Goal: Answer question/provide support

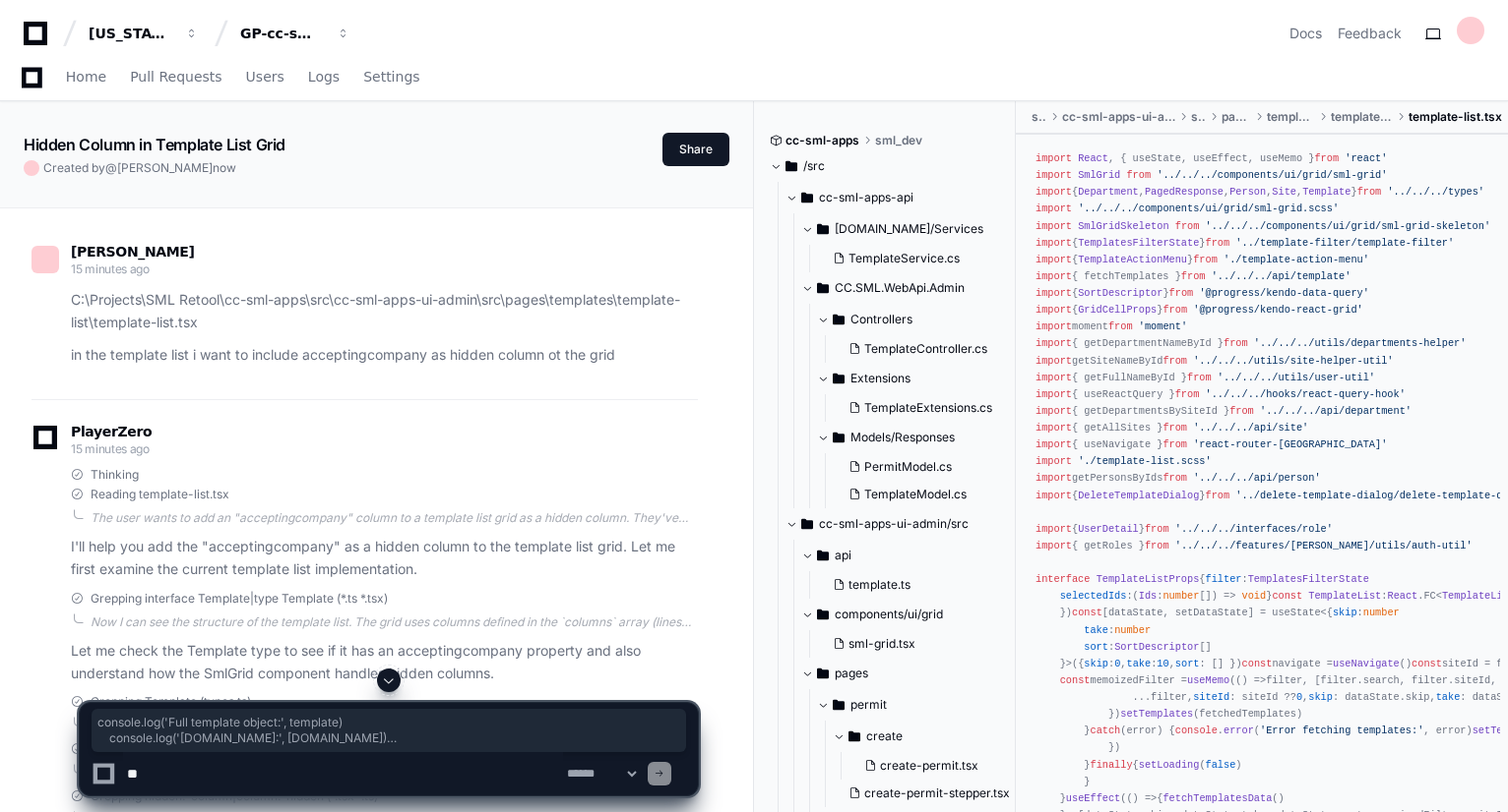
scroll to position [8419, 0]
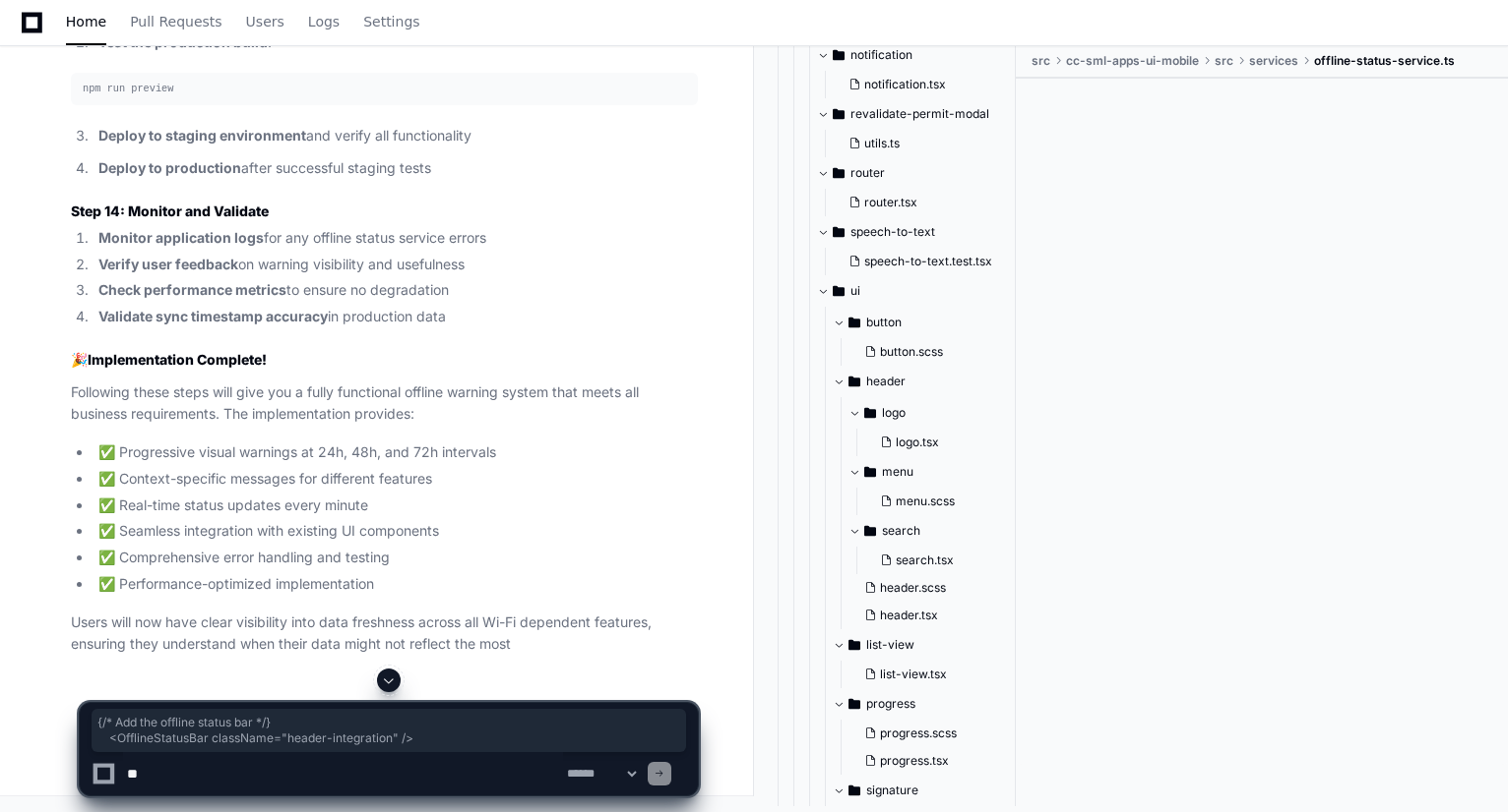
scroll to position [23112, 0]
drag, startPoint x: 110, startPoint y: 353, endPoint x: 145, endPoint y: 430, distance: 84.6
copy span "SearchSection = { <> < DataStalenessAlert context = "search" /> {MemoizedSearch…"
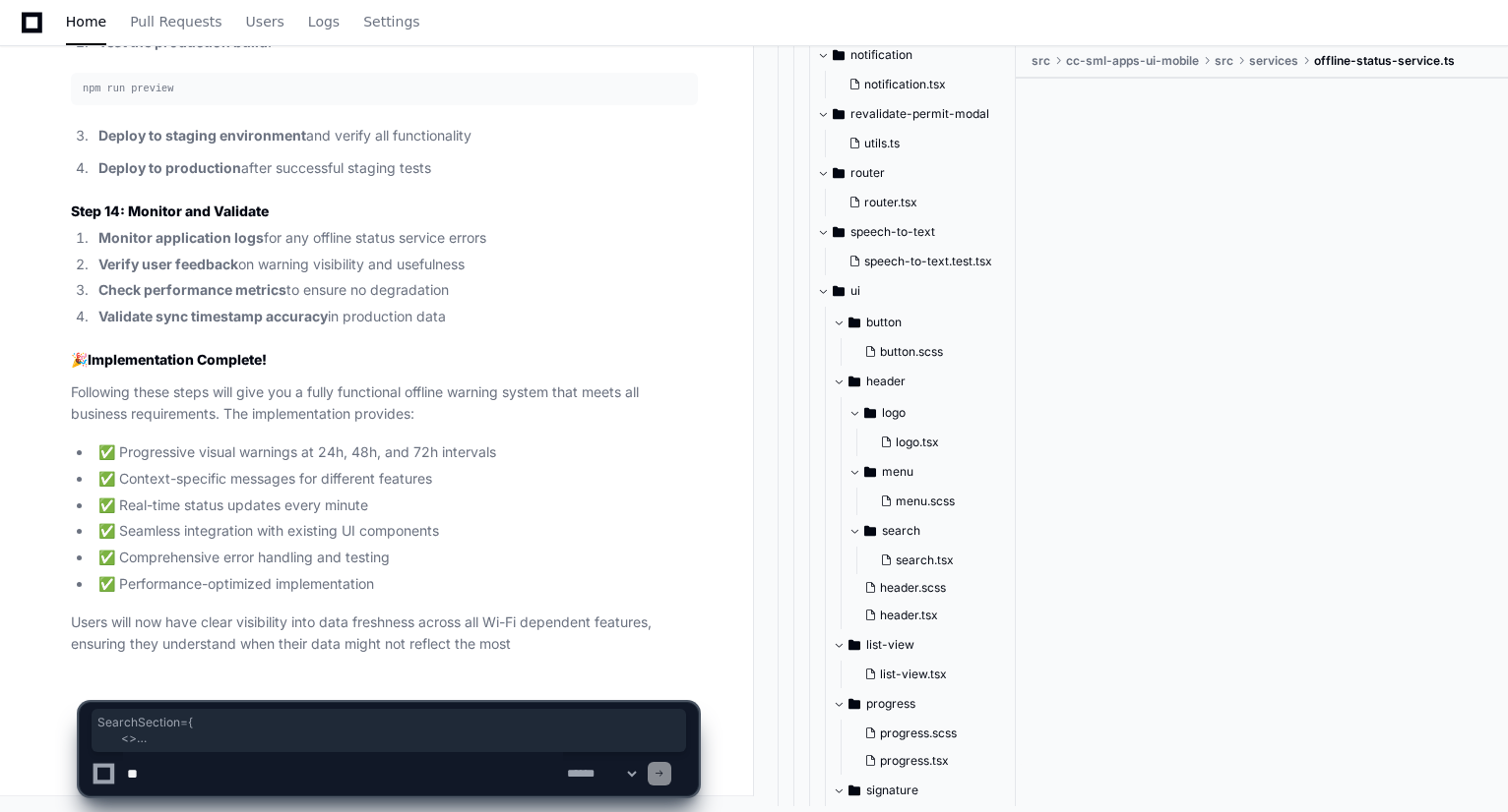
click at [341, 637] on p "Users will now have clear visibility into data freshness across all Wi-Fi depen…" at bounding box center [384, 633] width 627 height 45
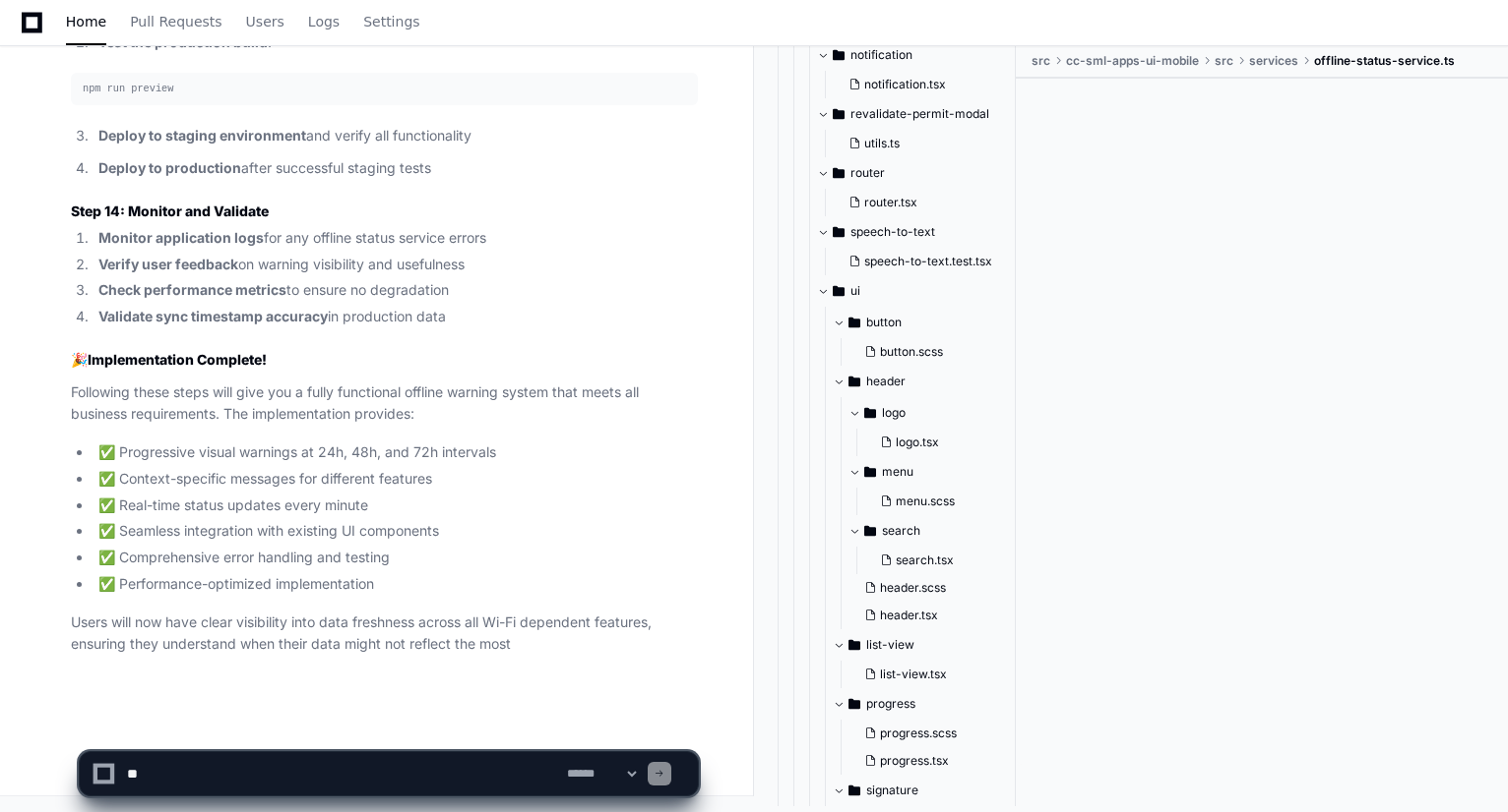
click at [324, 773] on textarea at bounding box center [343, 773] width 440 height 43
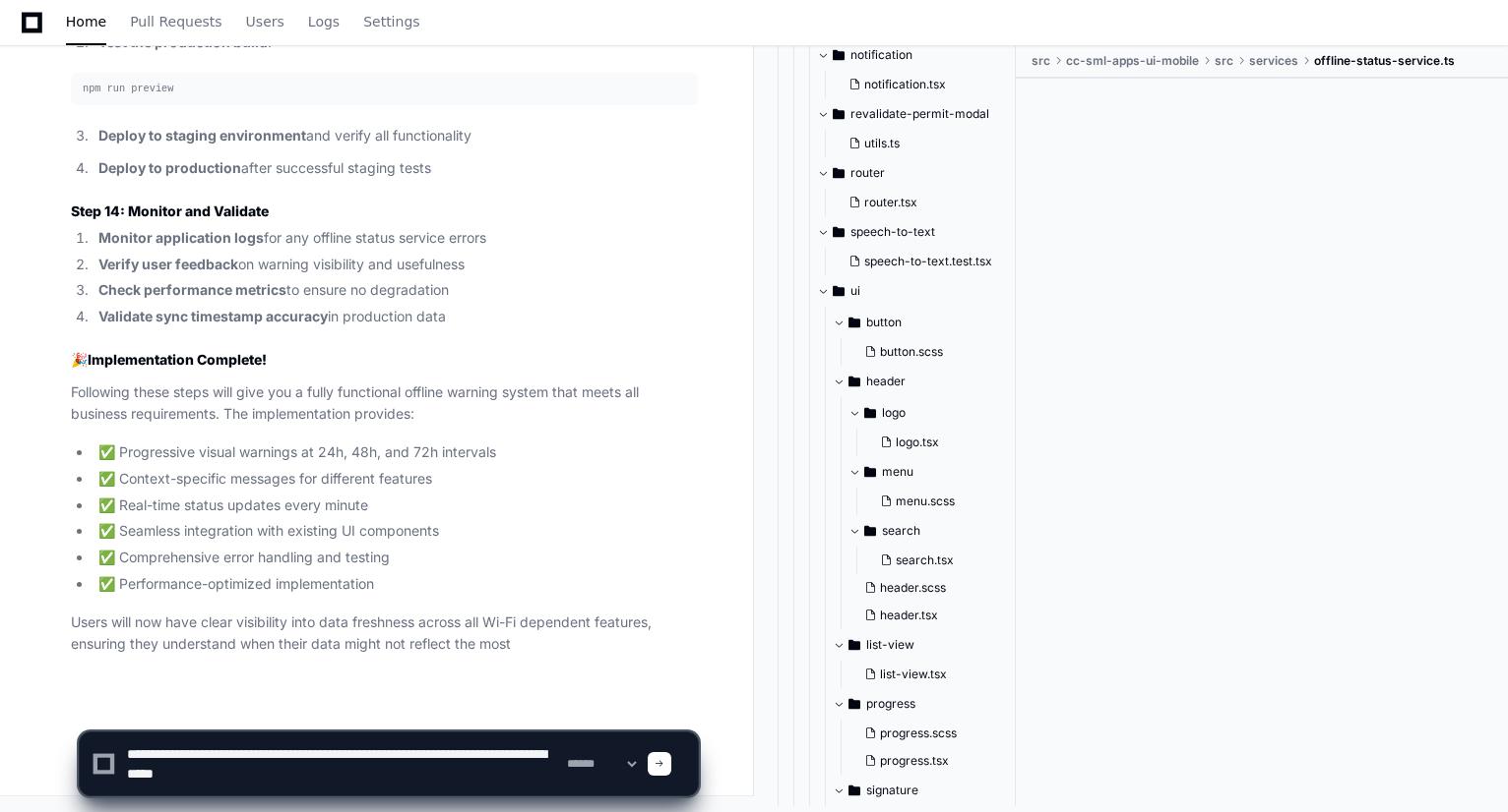
type textarea "**********"
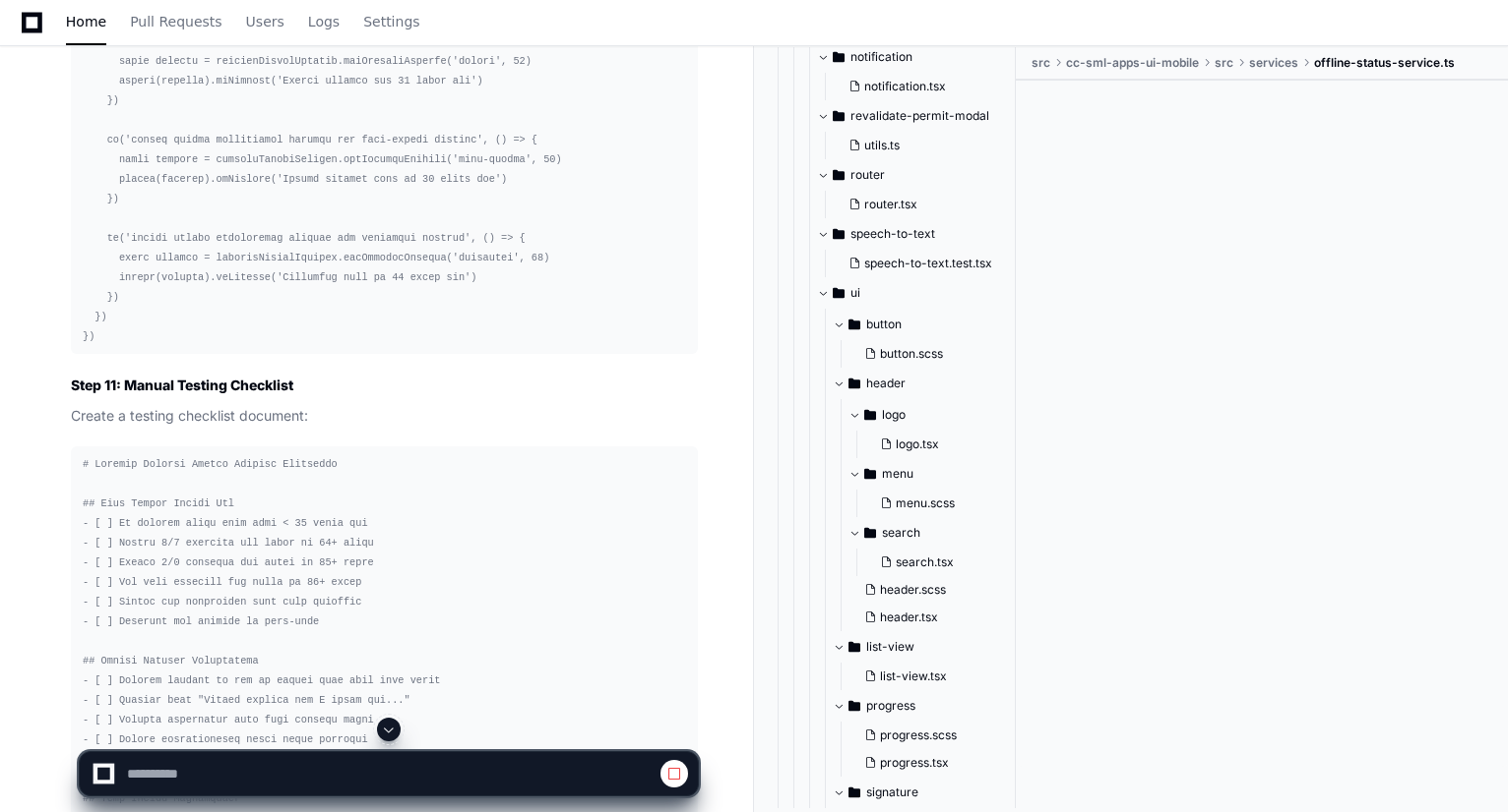
scroll to position [28181, 0]
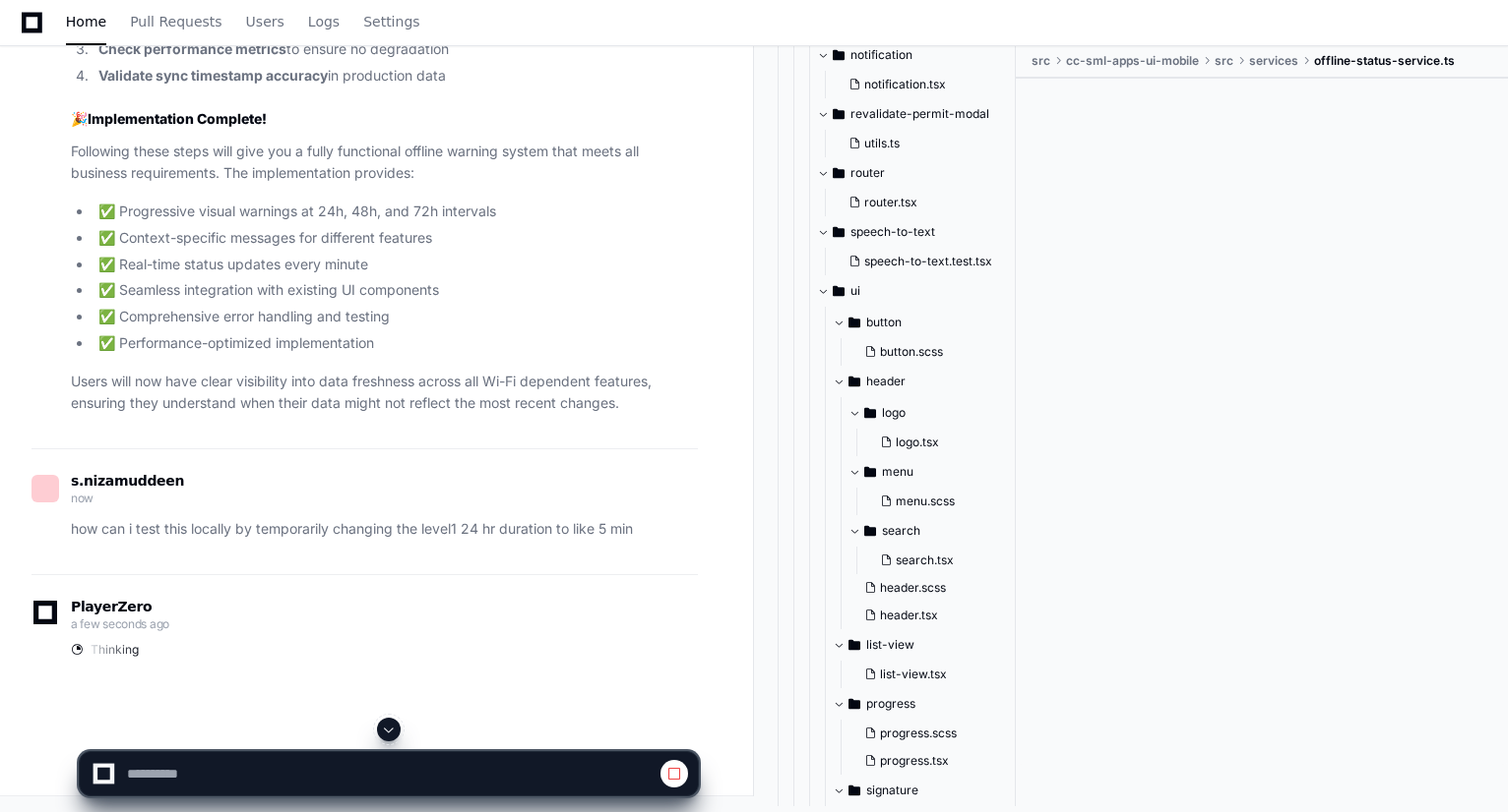
click at [389, 728] on span at bounding box center [389, 730] width 16 height 16
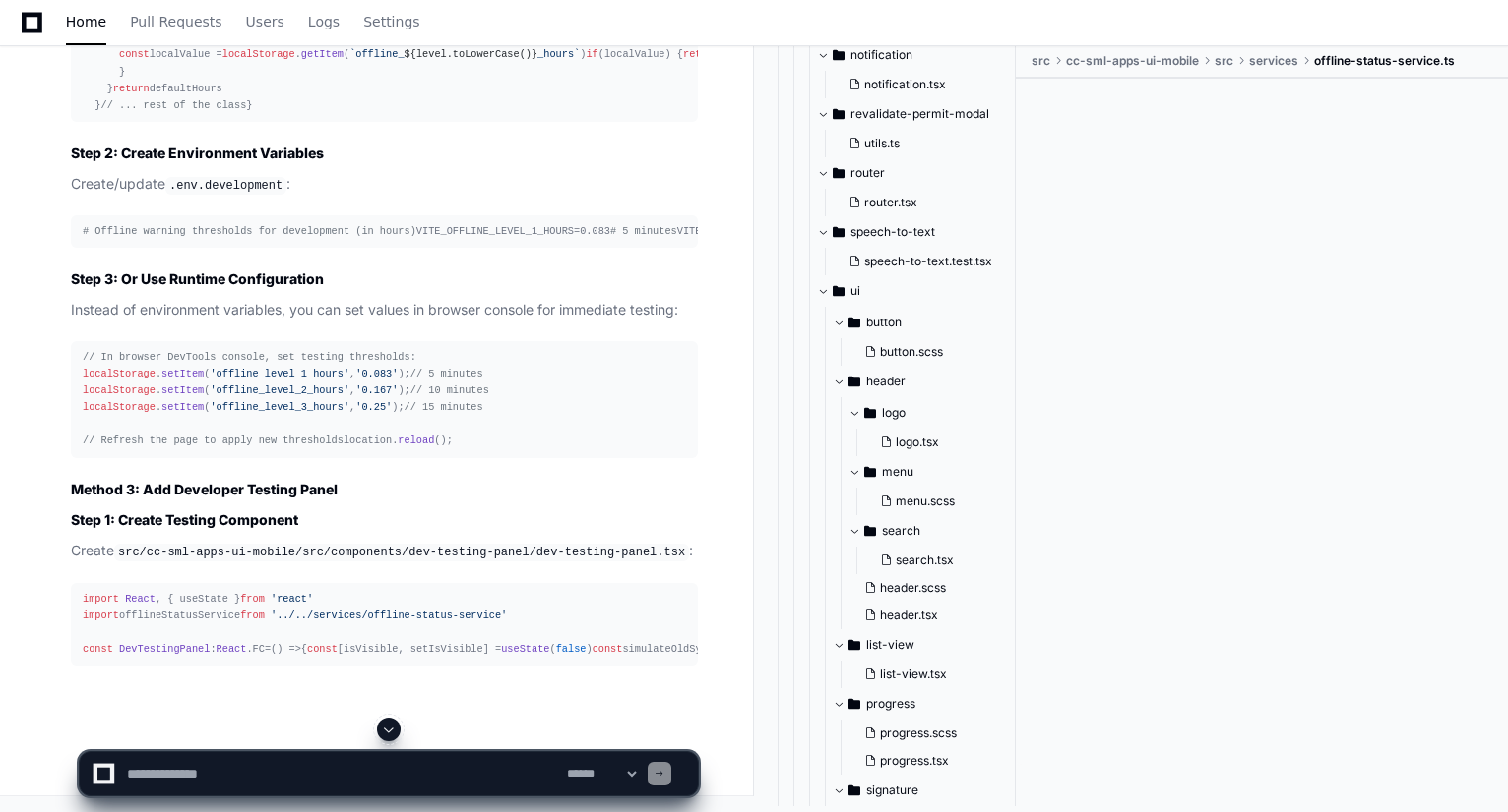
scroll to position [29160, 0]
drag, startPoint x: 106, startPoint y: 292, endPoint x: 196, endPoint y: 316, distance: 93.1
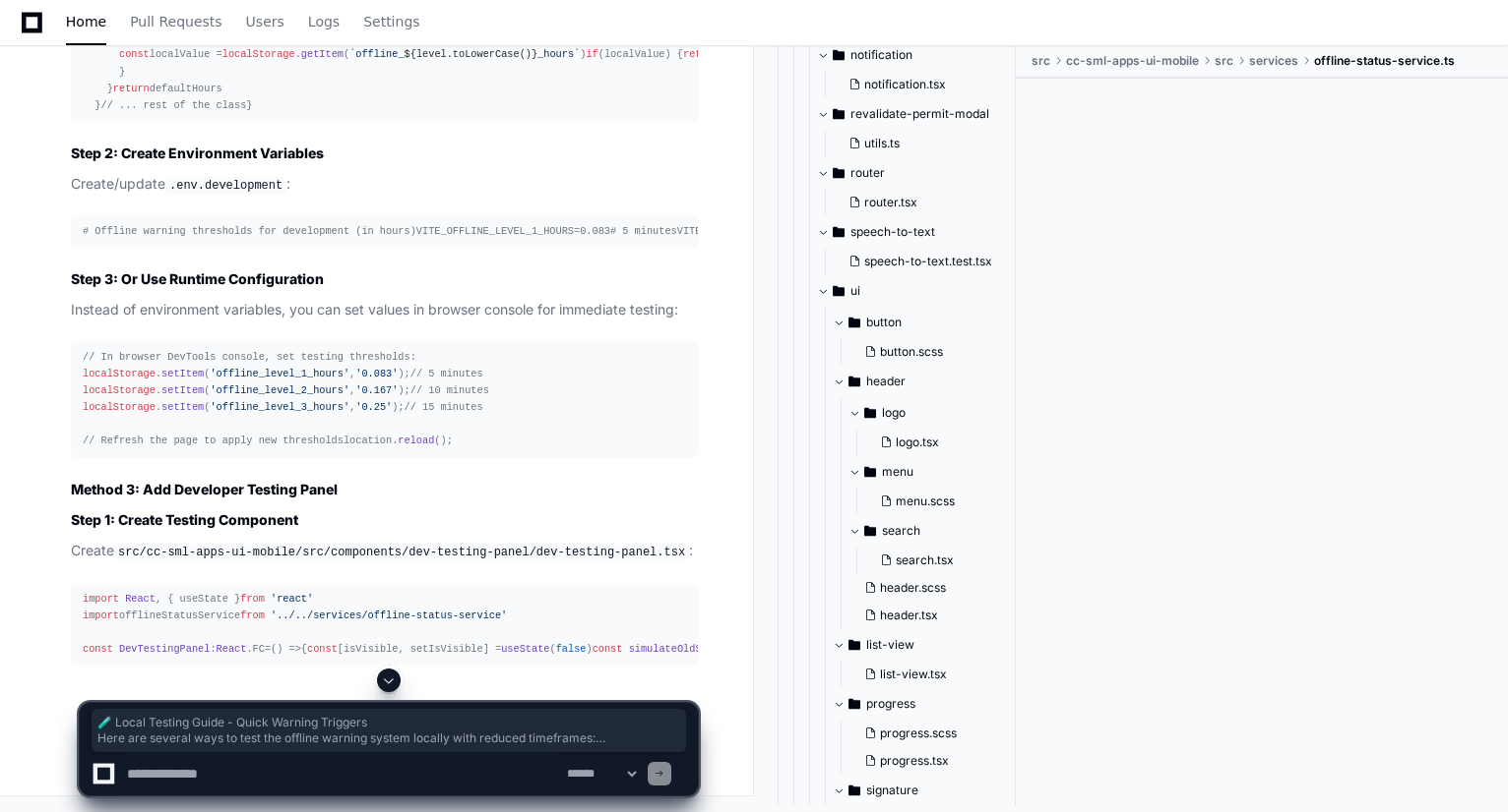
drag, startPoint x: 104, startPoint y: 292, endPoint x: 275, endPoint y: 317, distance: 172.8
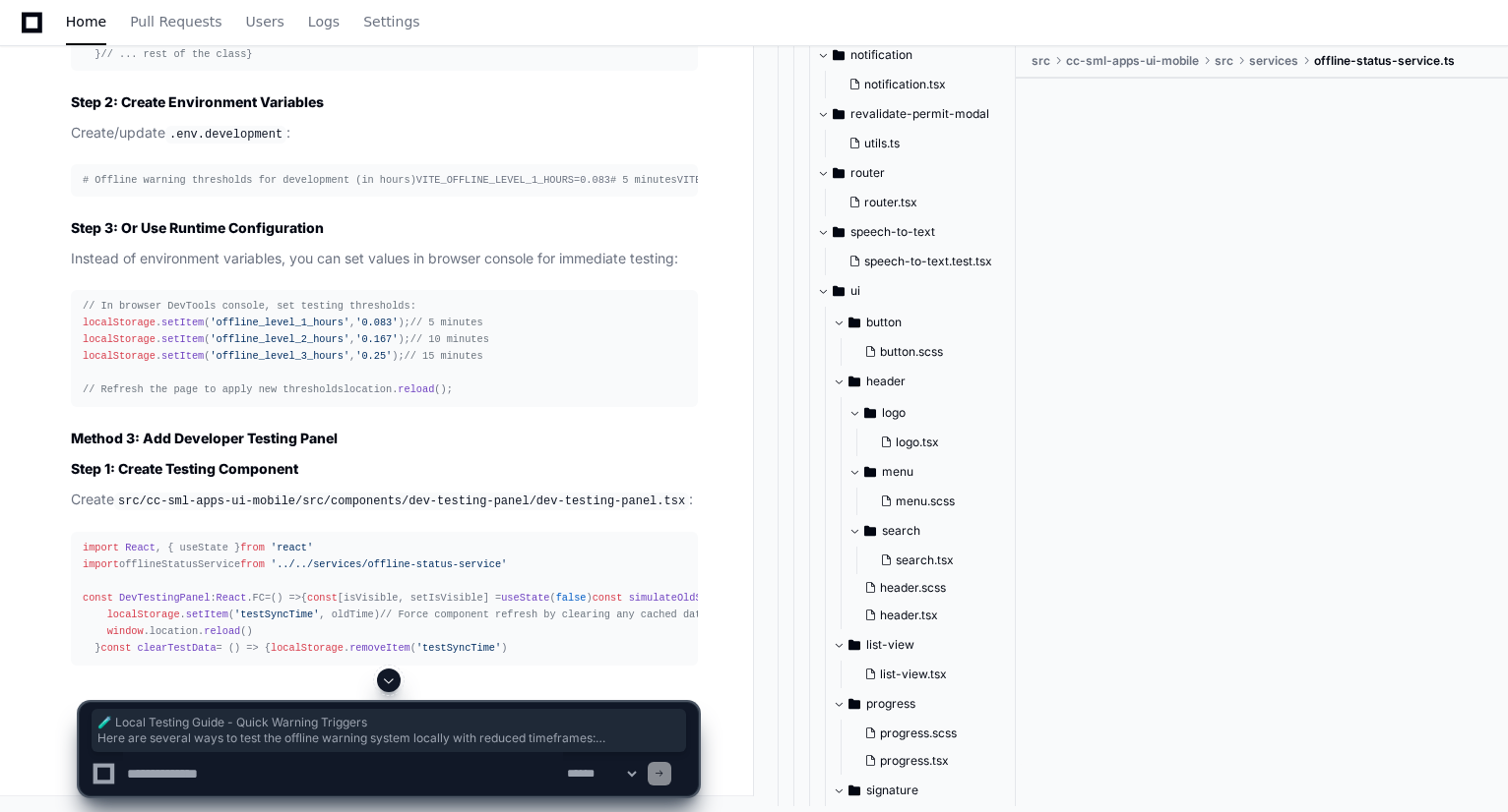
click at [351, 777] on textarea at bounding box center [343, 773] width 440 height 43
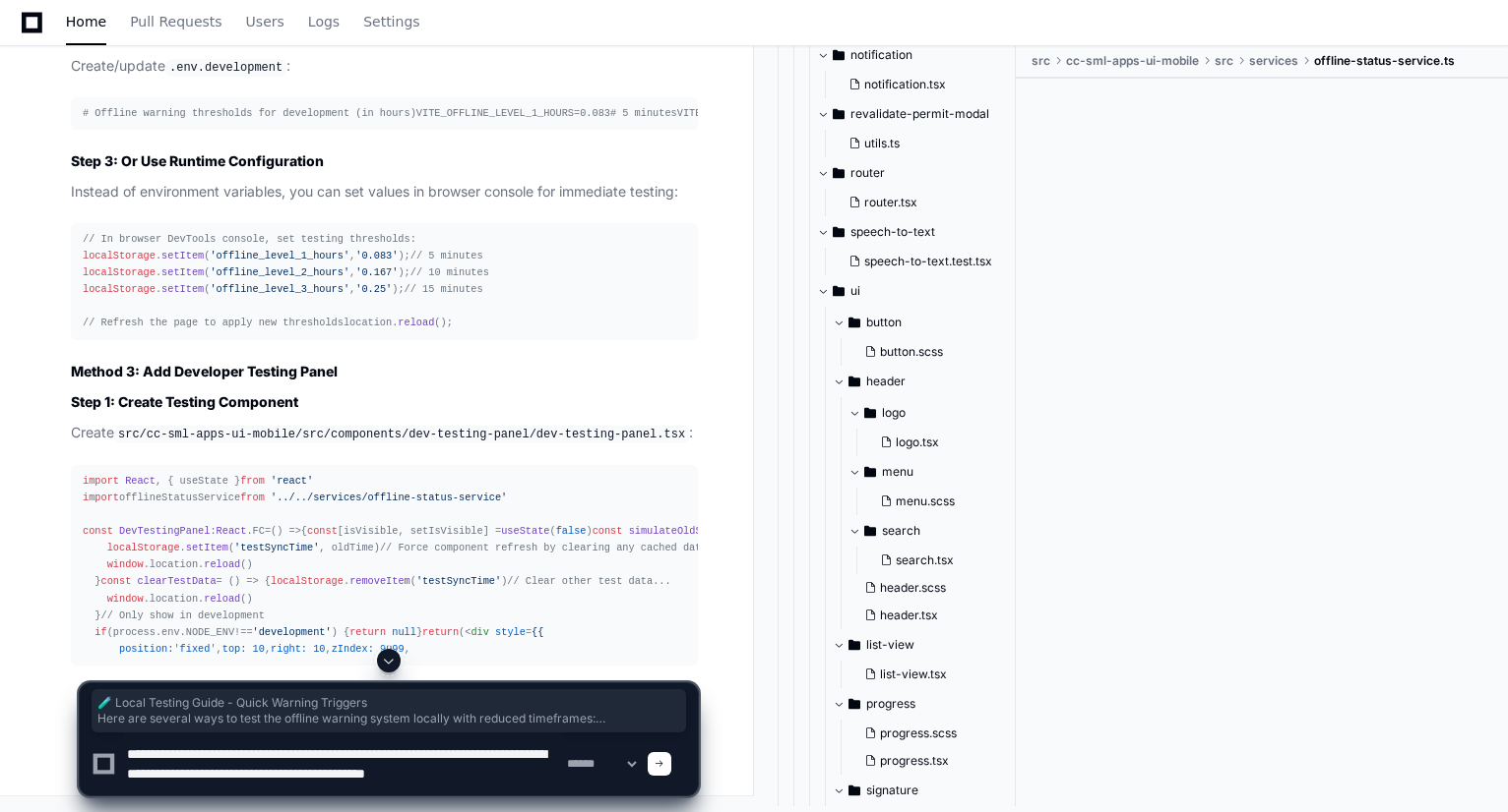
scroll to position [6, 0]
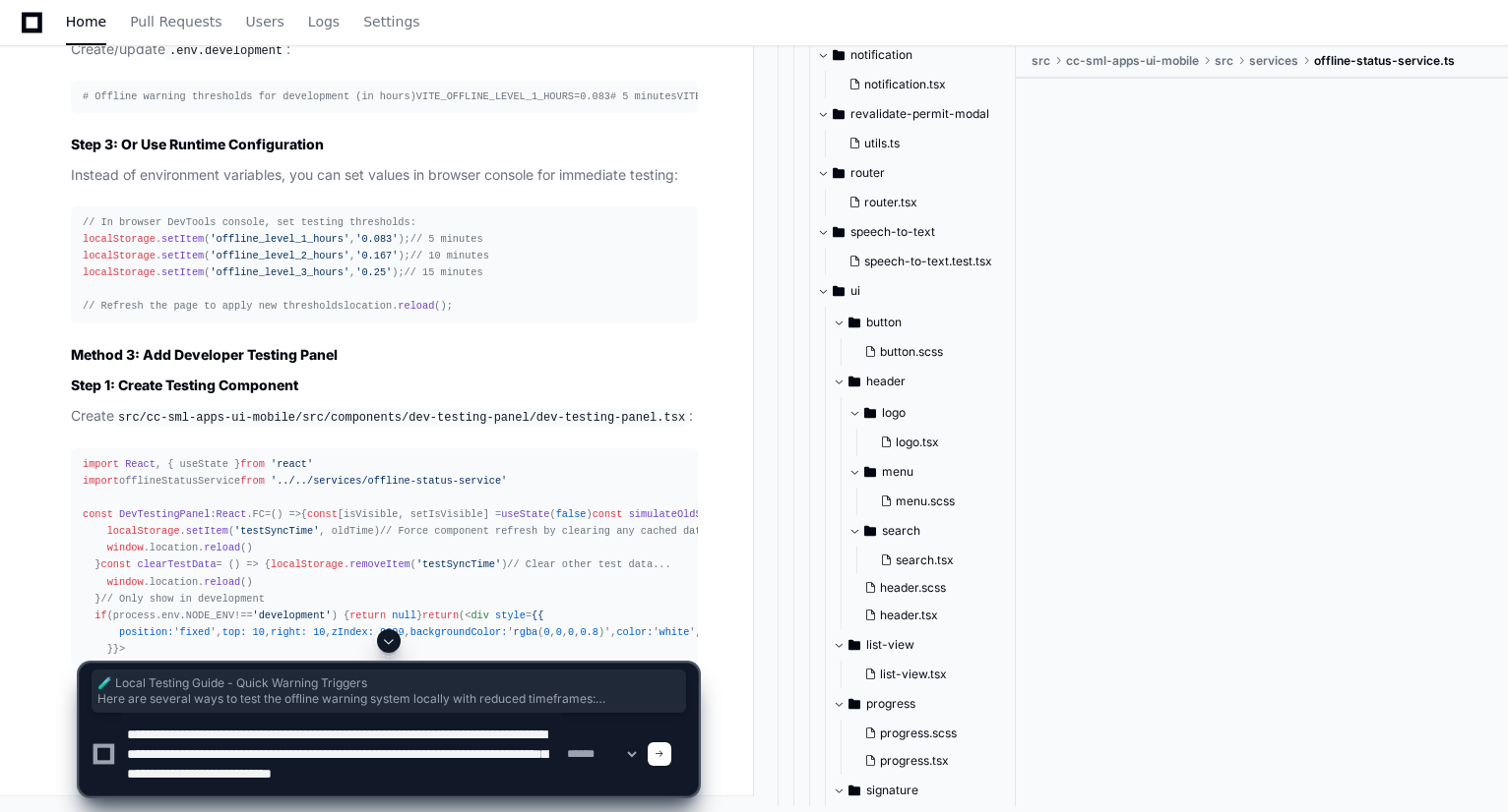
type textarea "**********"
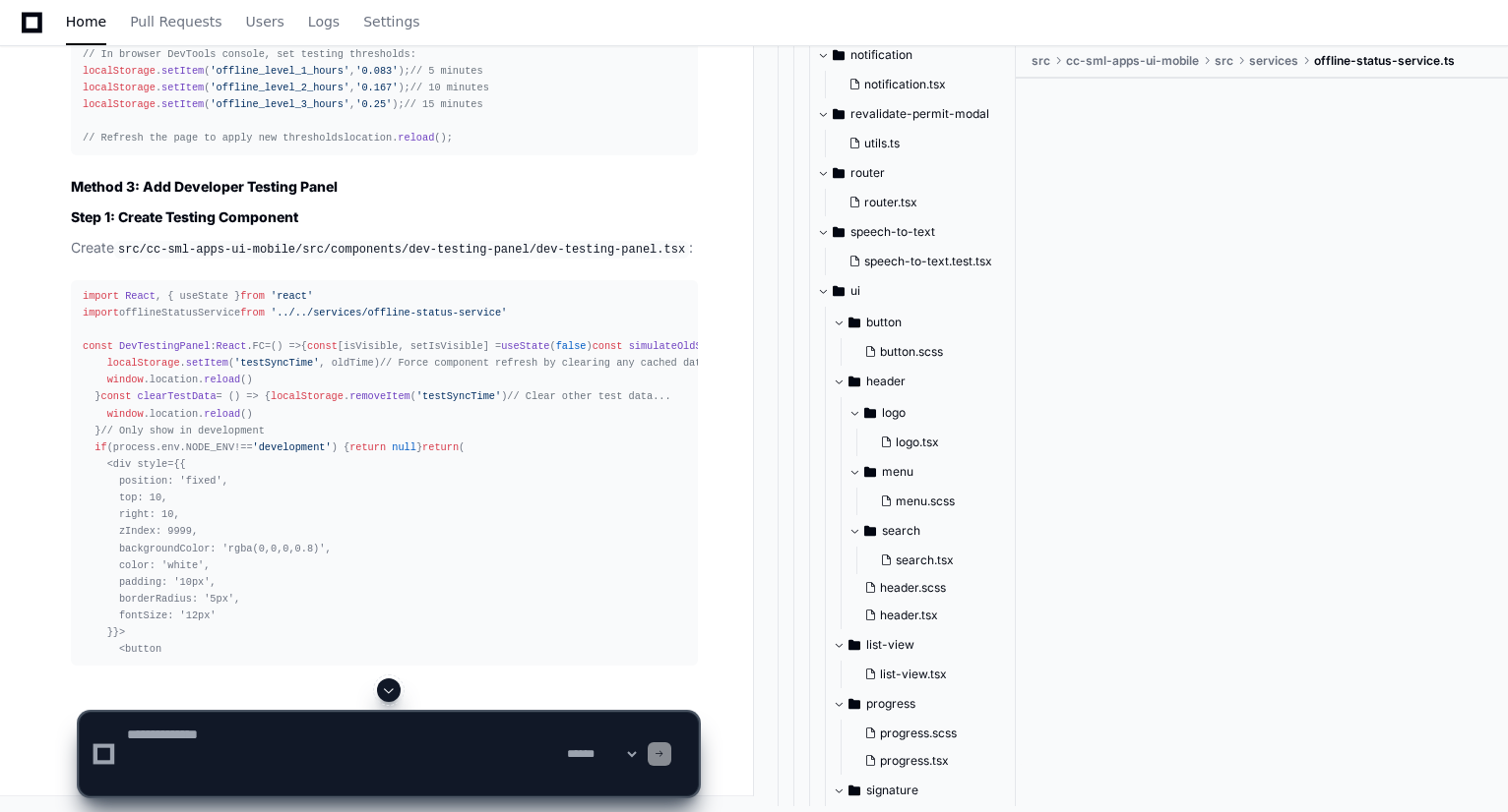
scroll to position [0, 0]
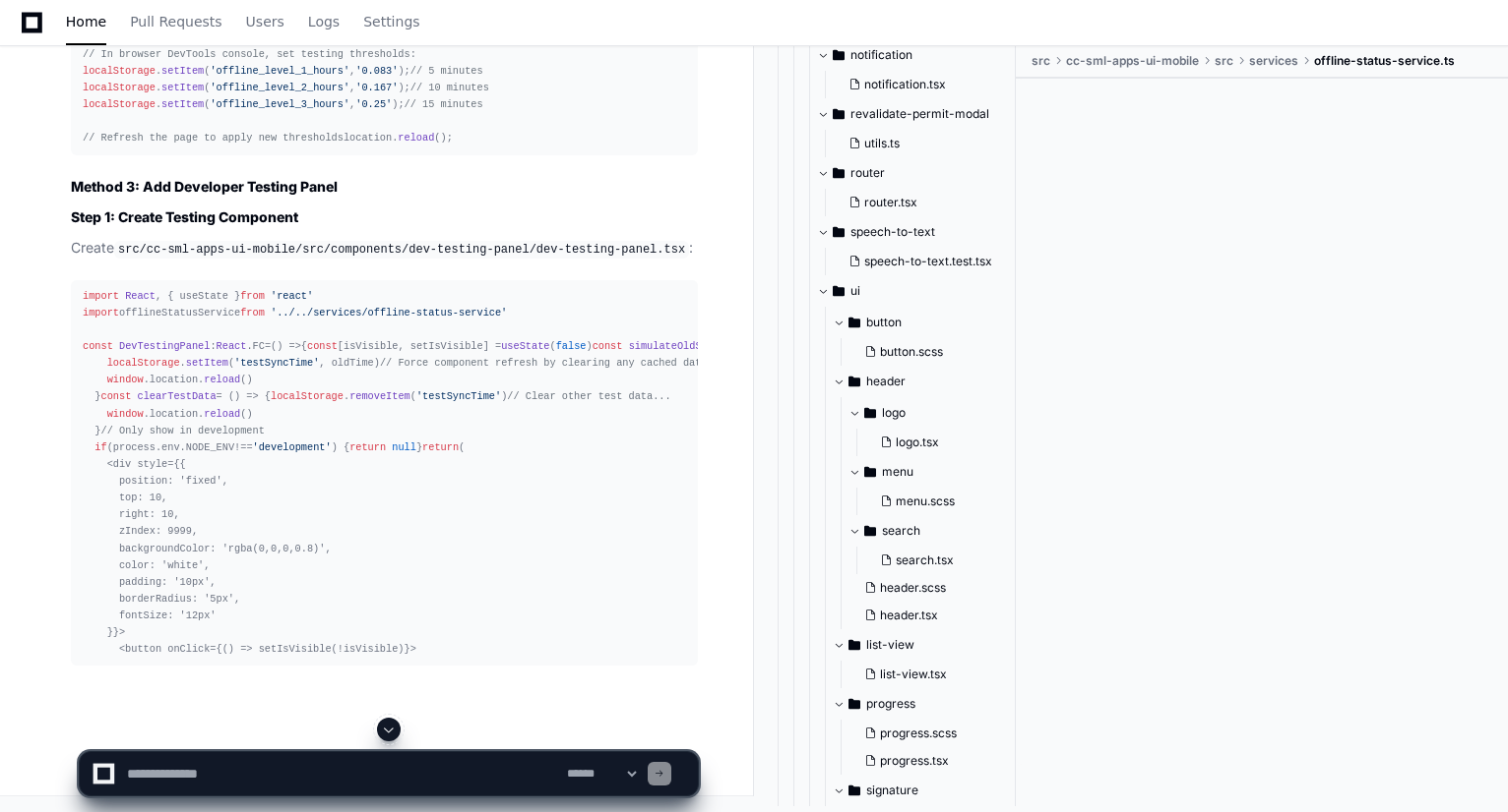
click at [395, 729] on span at bounding box center [389, 730] width 16 height 16
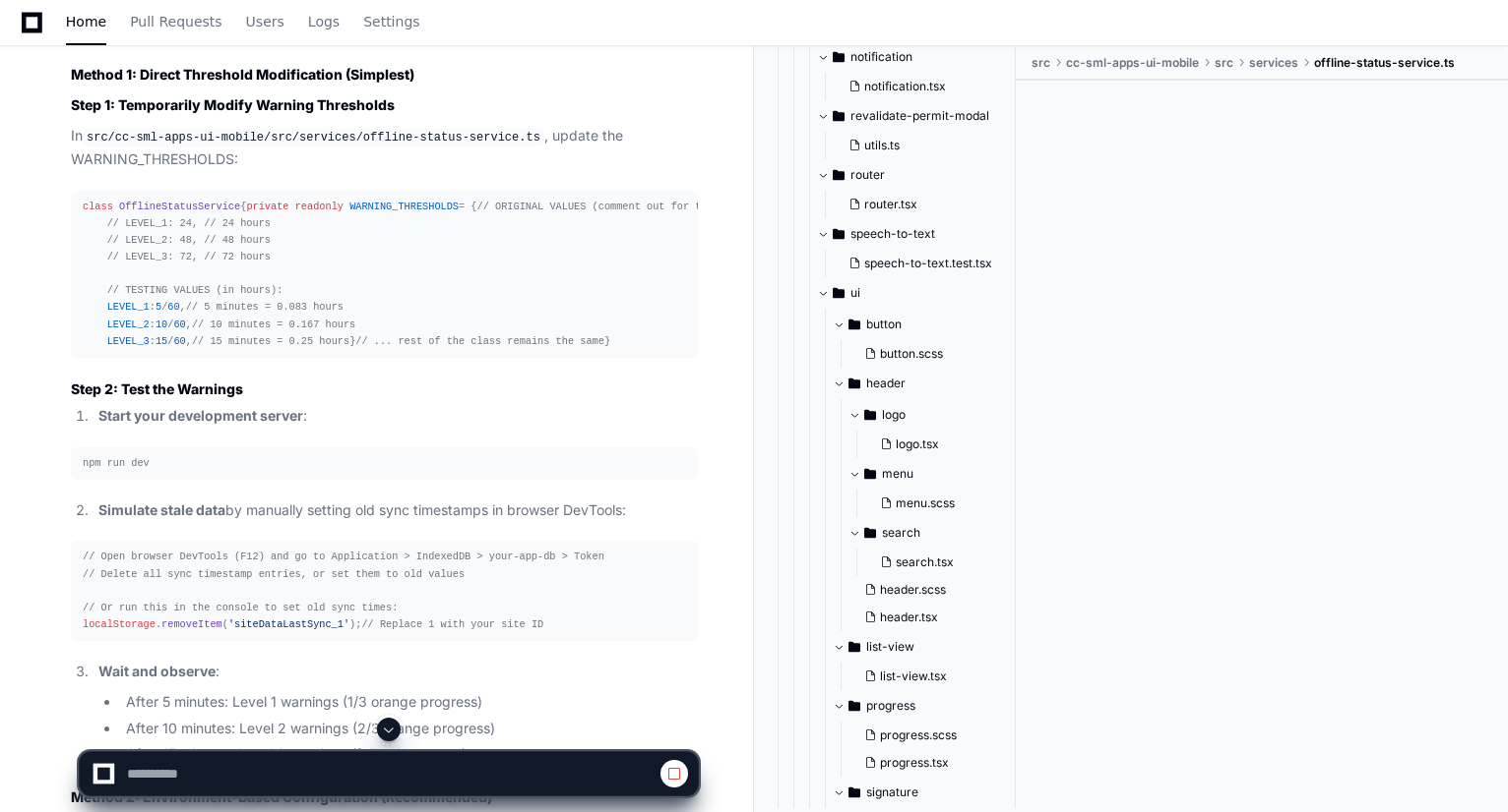
click at [395, 729] on span at bounding box center [389, 730] width 16 height 16
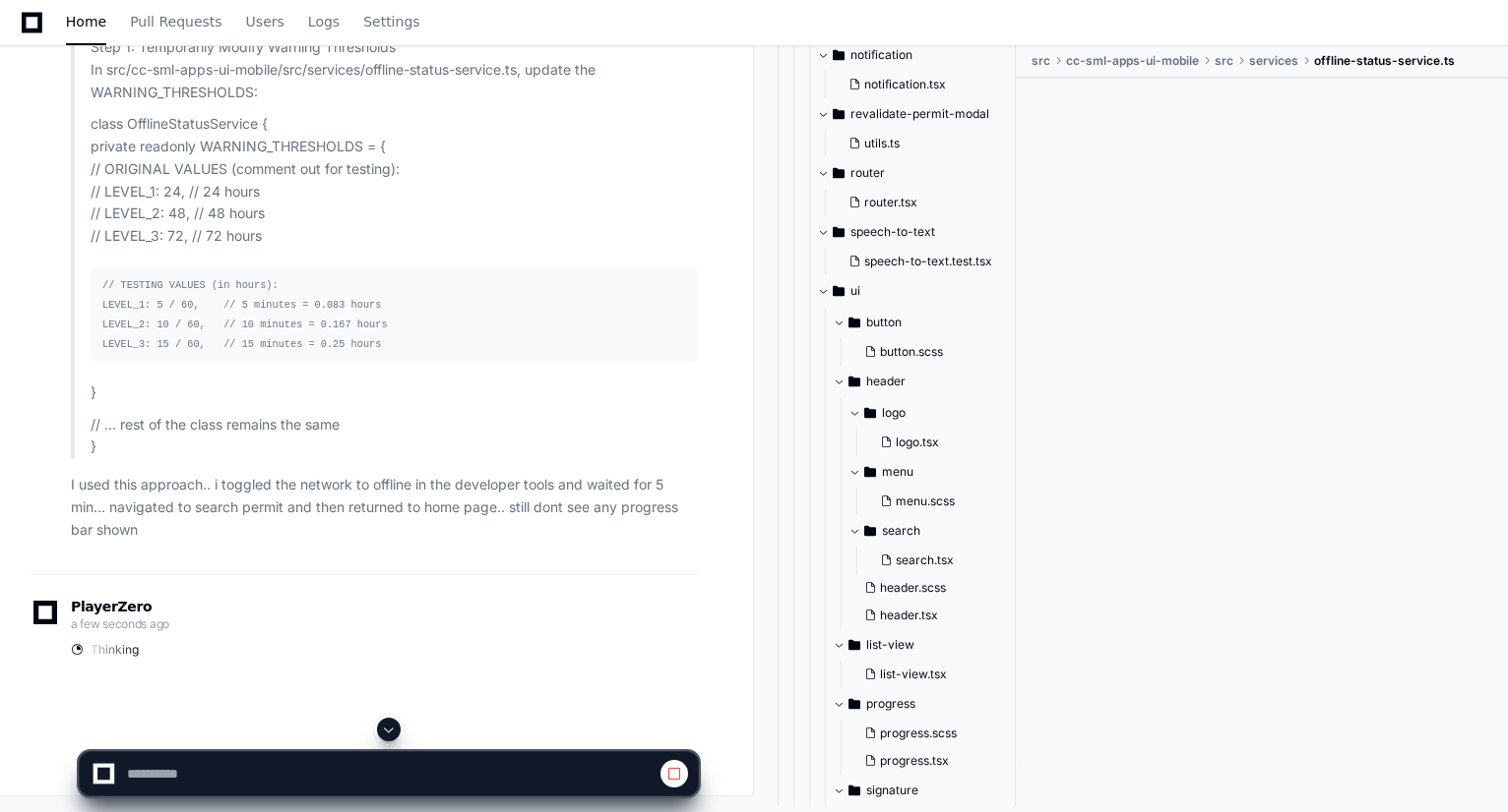
click at [395, 729] on span at bounding box center [389, 730] width 16 height 16
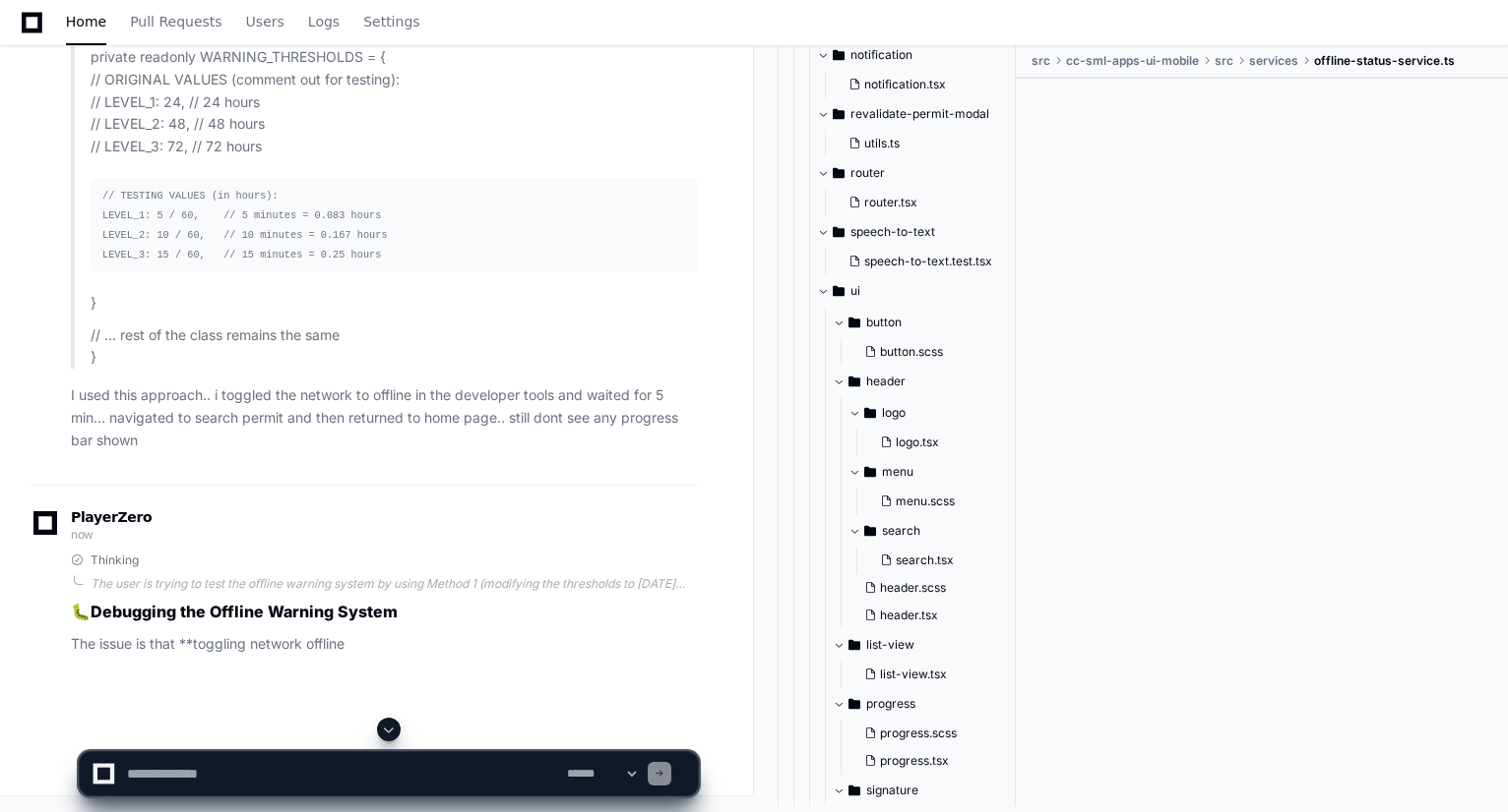
click at [395, 729] on span at bounding box center [389, 730] width 16 height 16
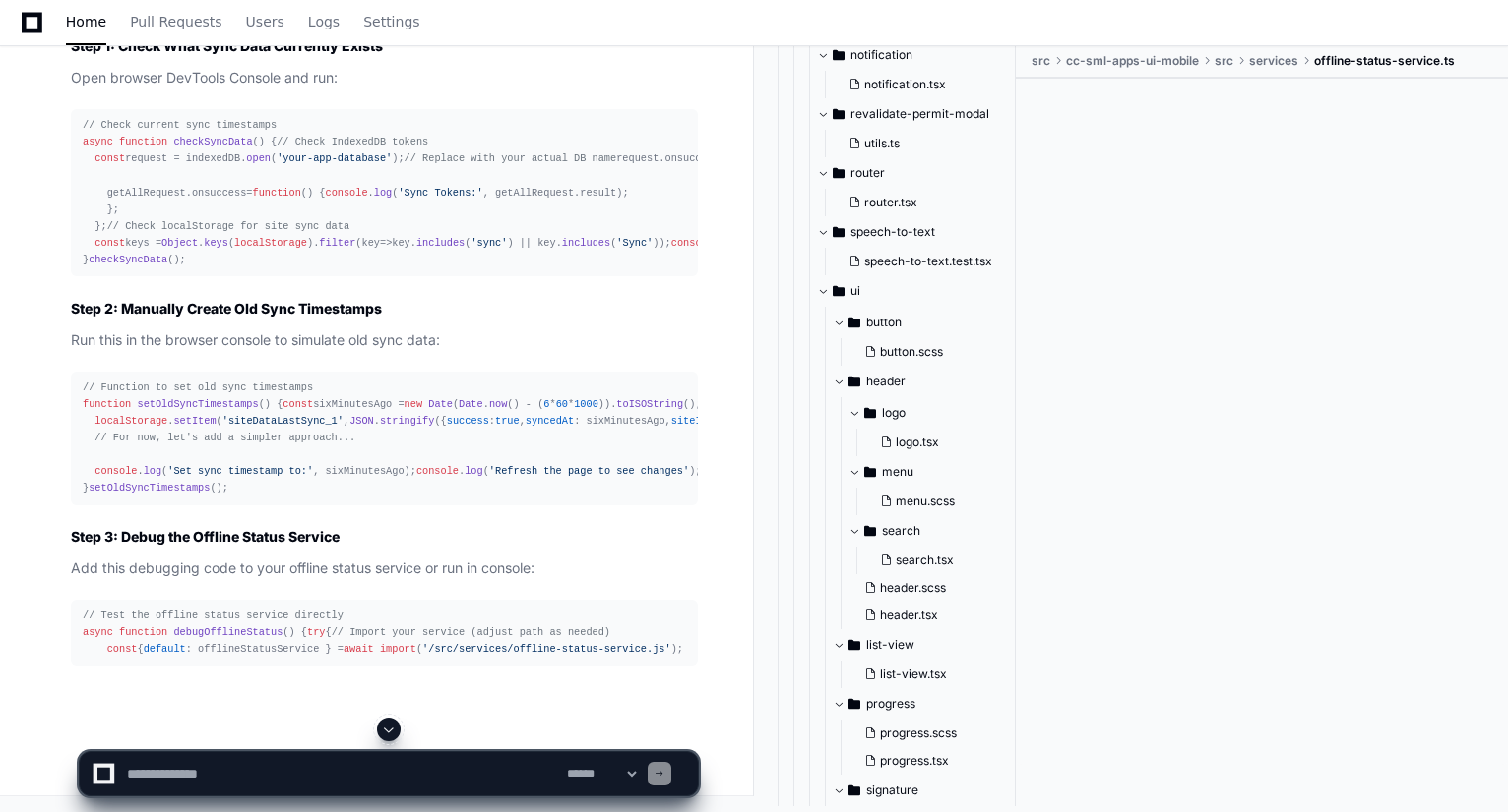
scroll to position [36942, 0]
click at [384, 730] on span at bounding box center [389, 730] width 16 height 16
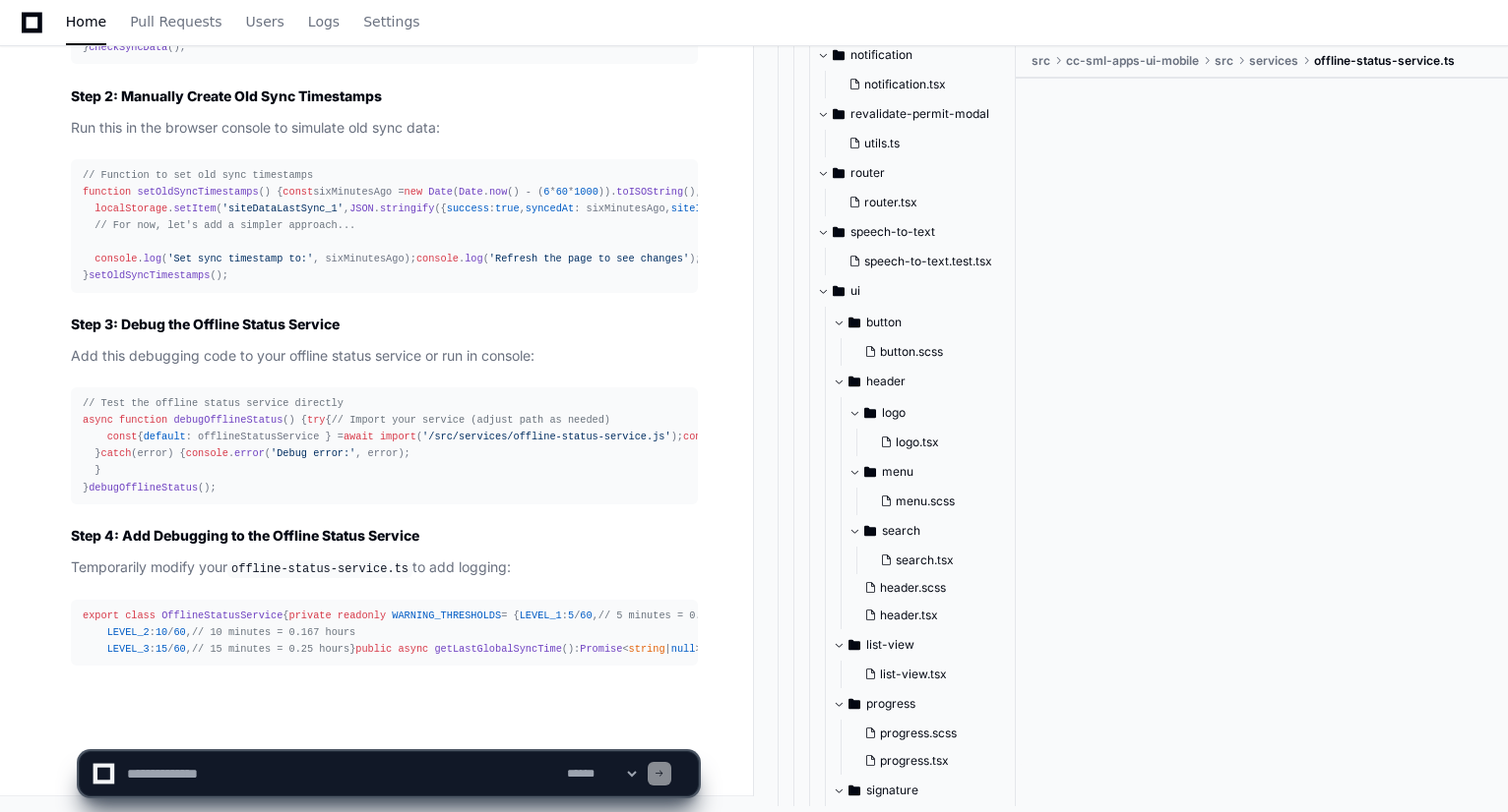
scroll to position [37596, 0]
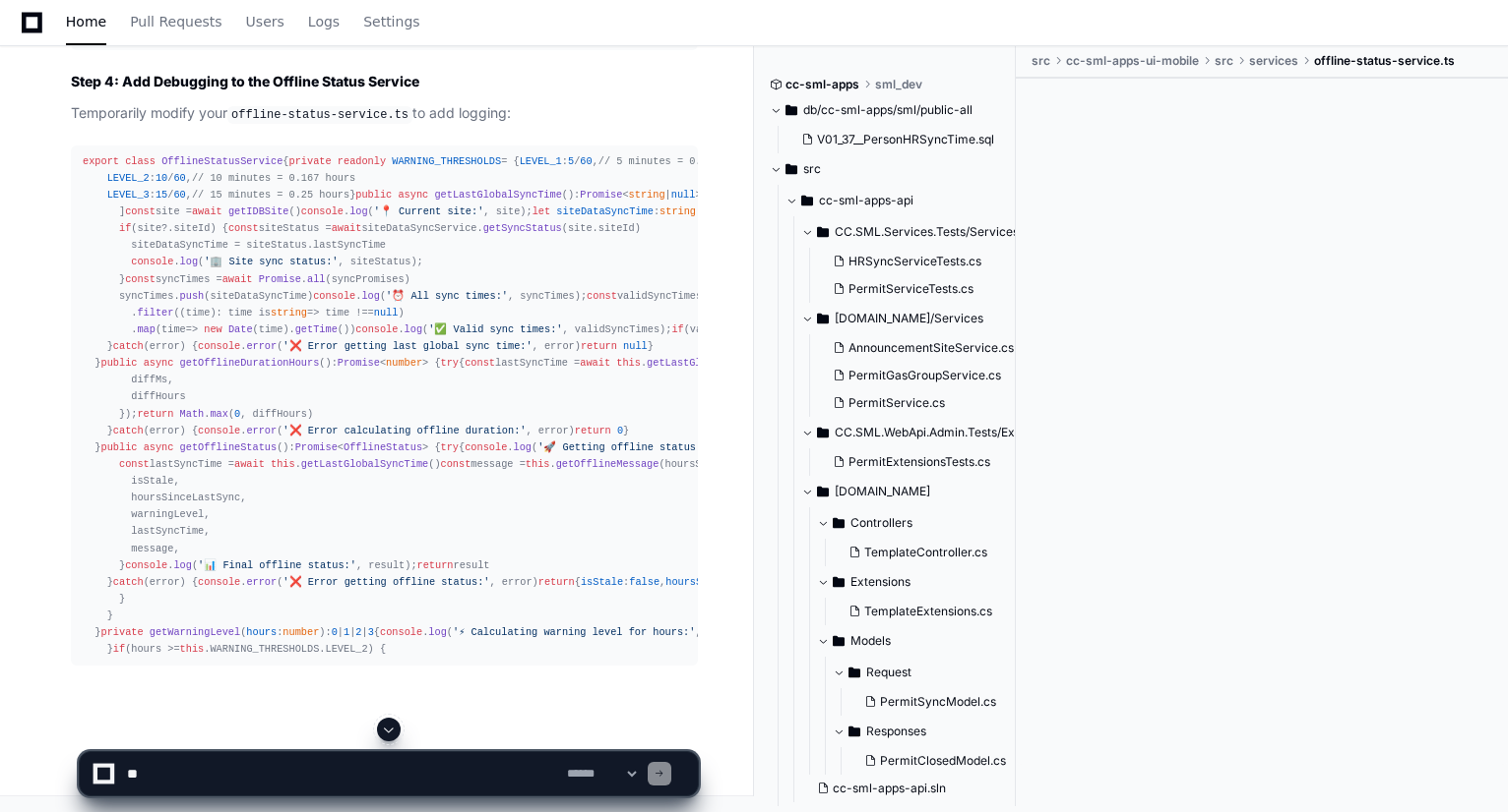
scroll to position [2852, 0]
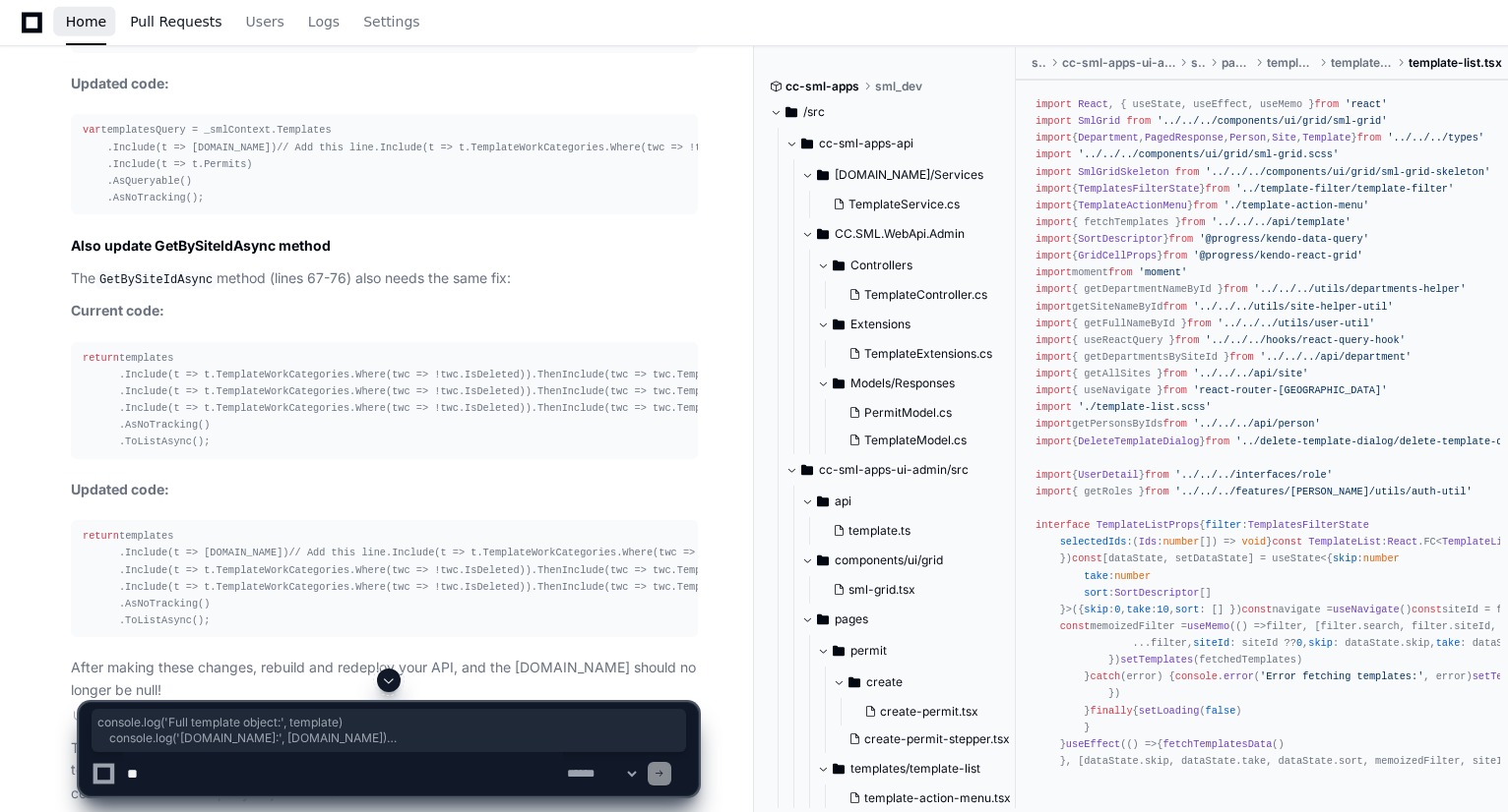
scroll to position [8419, 0]
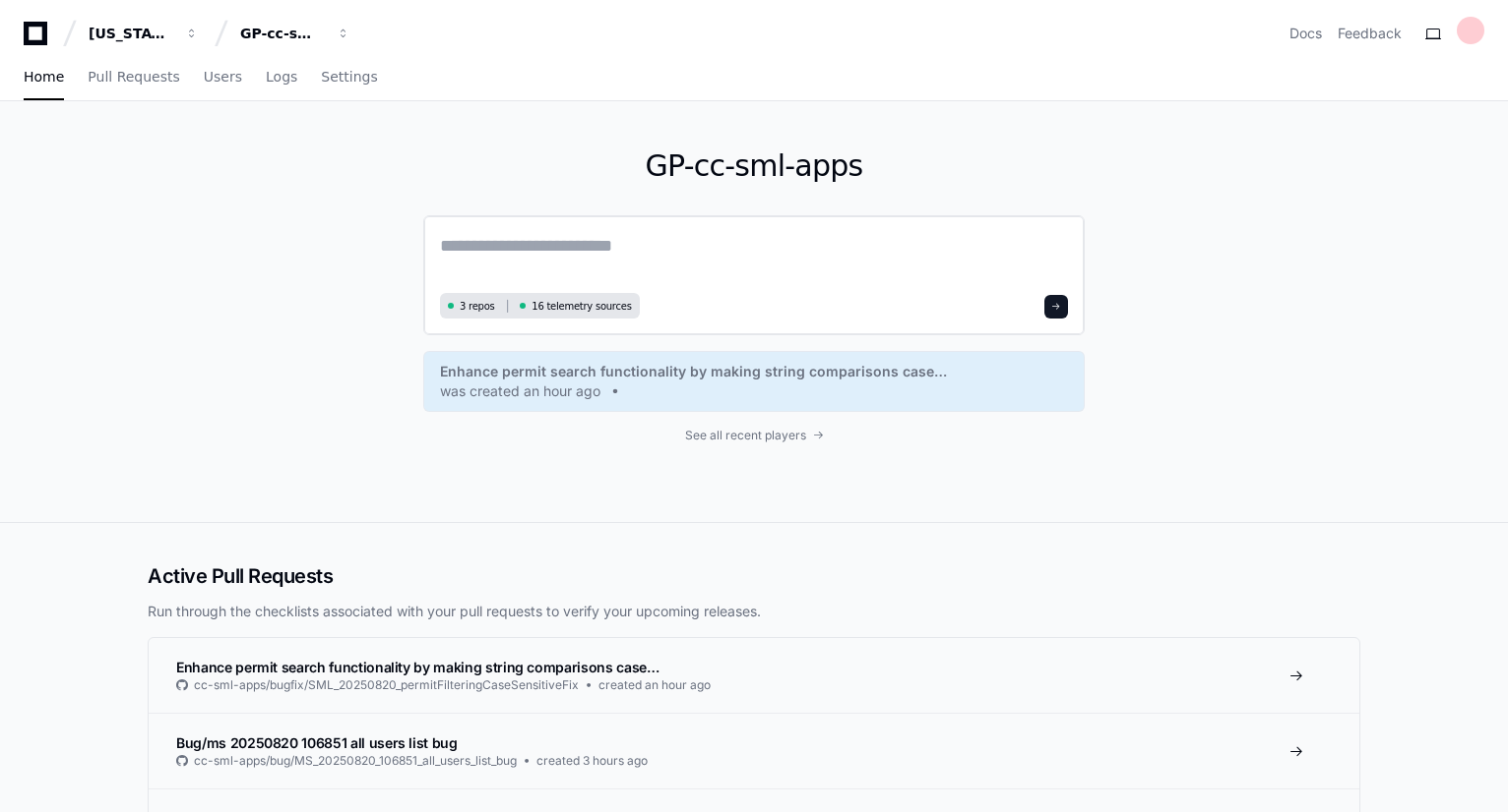
click at [482, 238] on textarea at bounding box center [754, 259] width 628 height 55
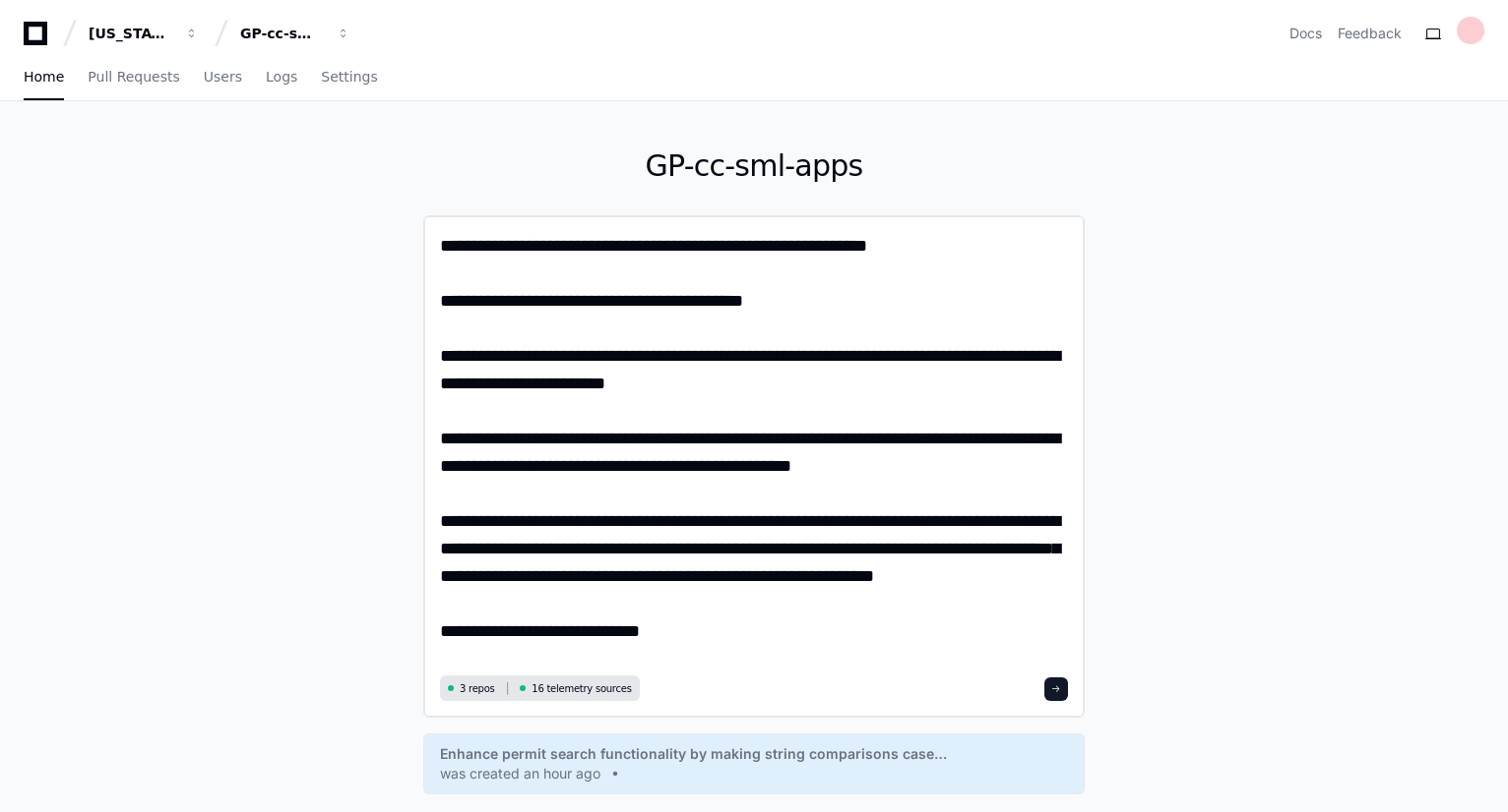
type textarea "**********"
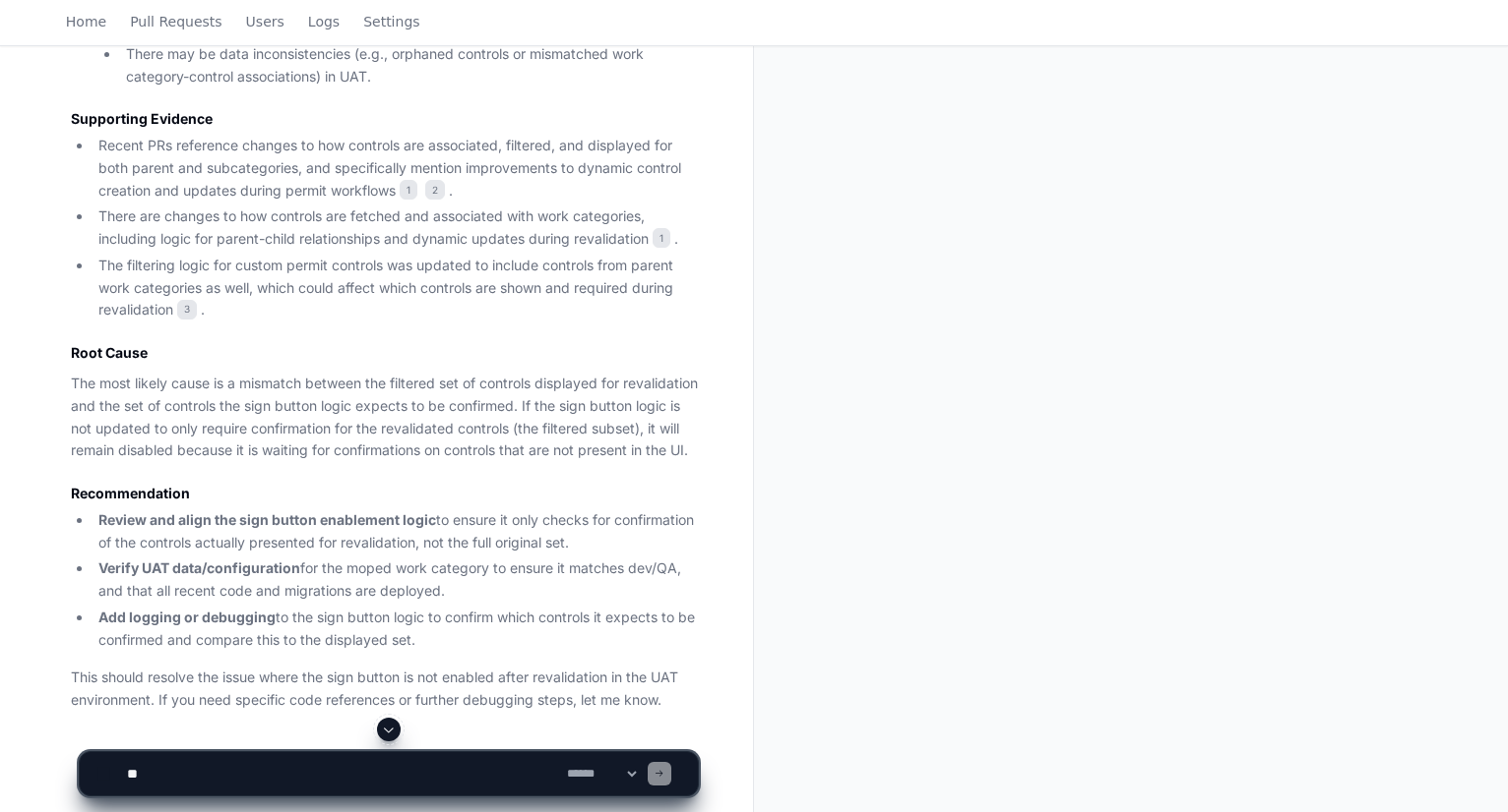
scroll to position [1744, 0]
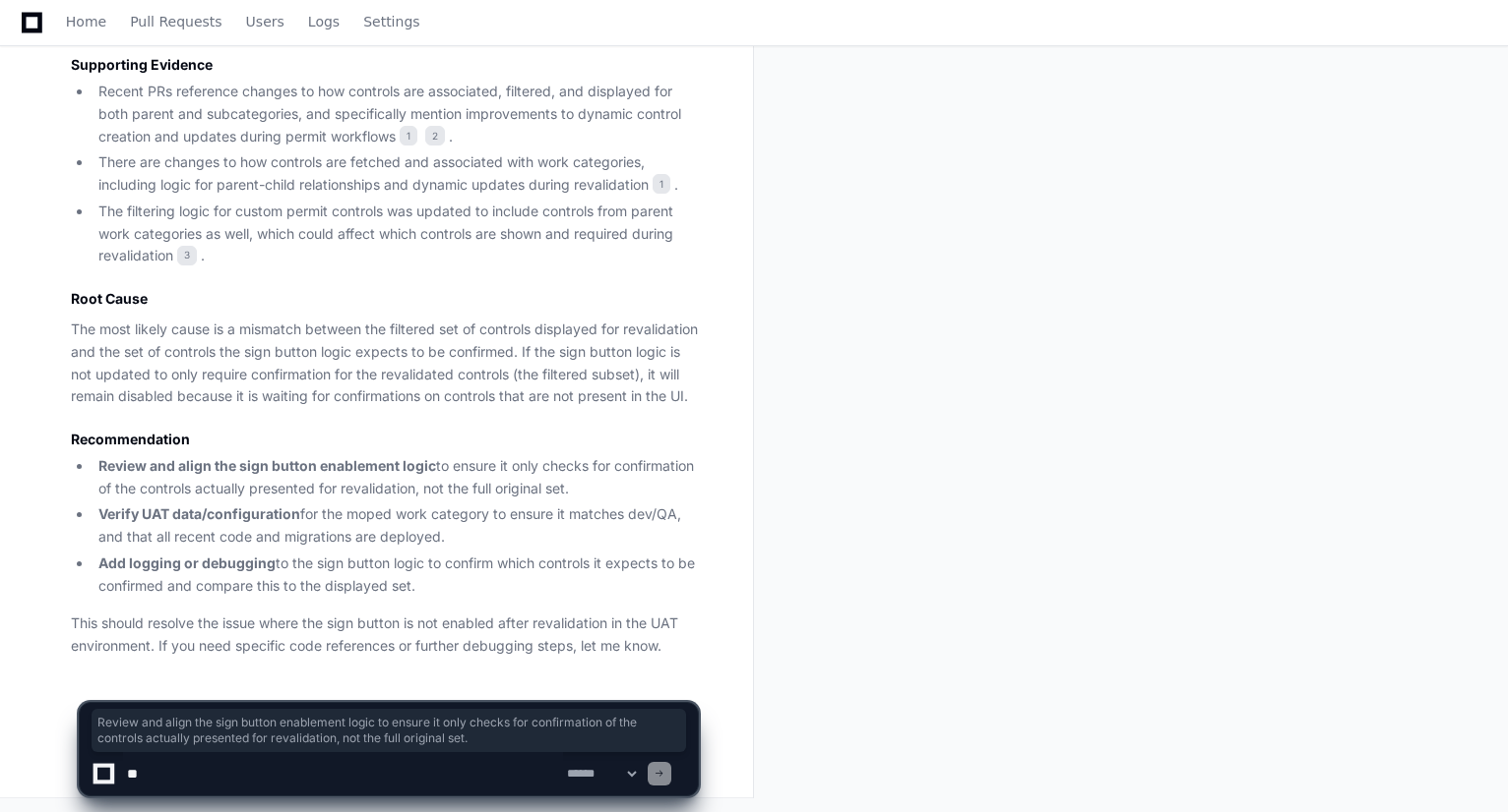
drag, startPoint x: 677, startPoint y: 486, endPoint x: 97, endPoint y: 469, distance: 580.2
click at [97, 469] on li "Review and align the sign button enablement logic to ensure it only checks for …" at bounding box center [396, 477] width 606 height 45
click at [325, 779] on textarea at bounding box center [343, 773] width 440 height 43
type textarea "**********"
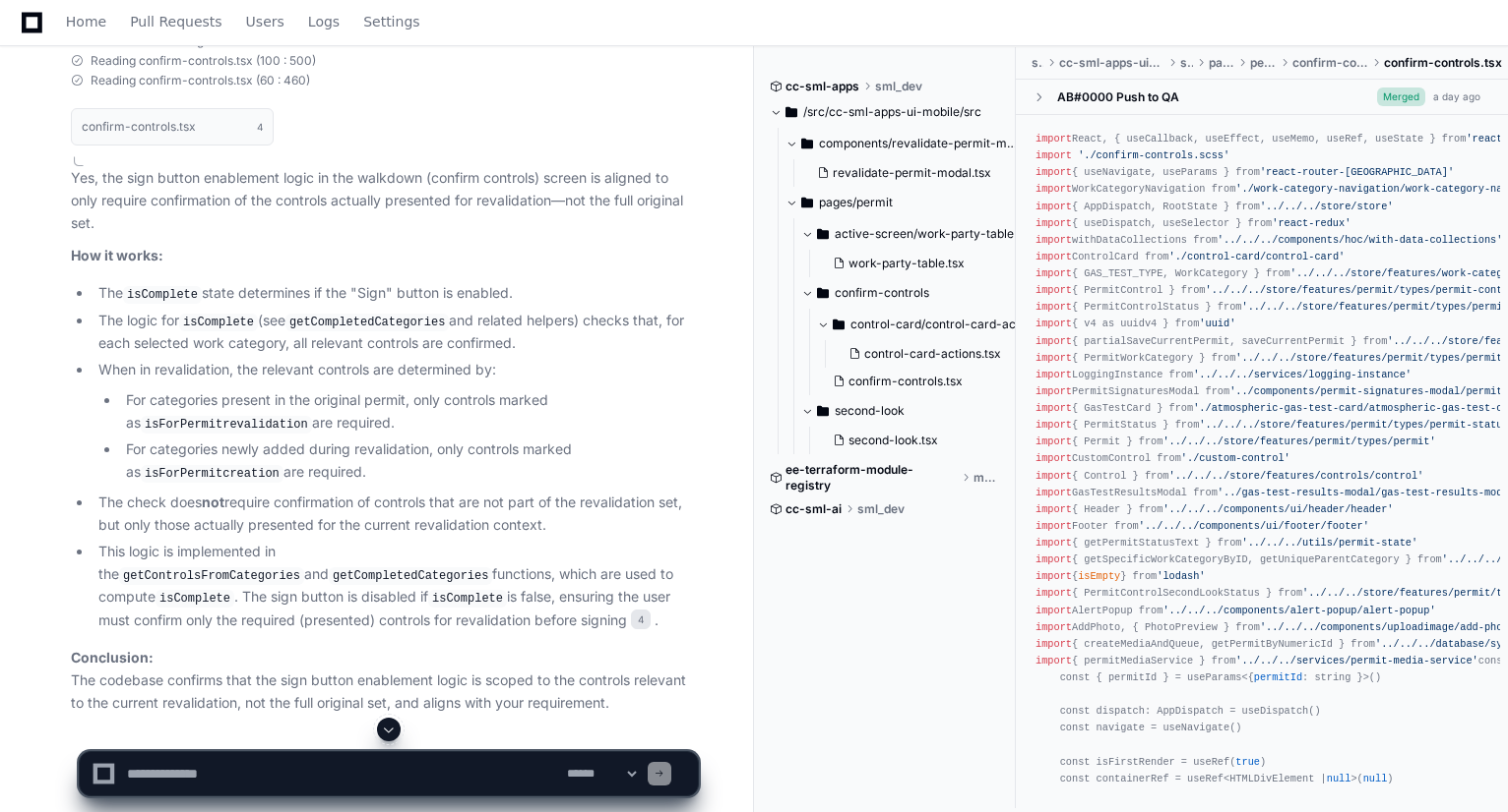
scroll to position [2769, 0]
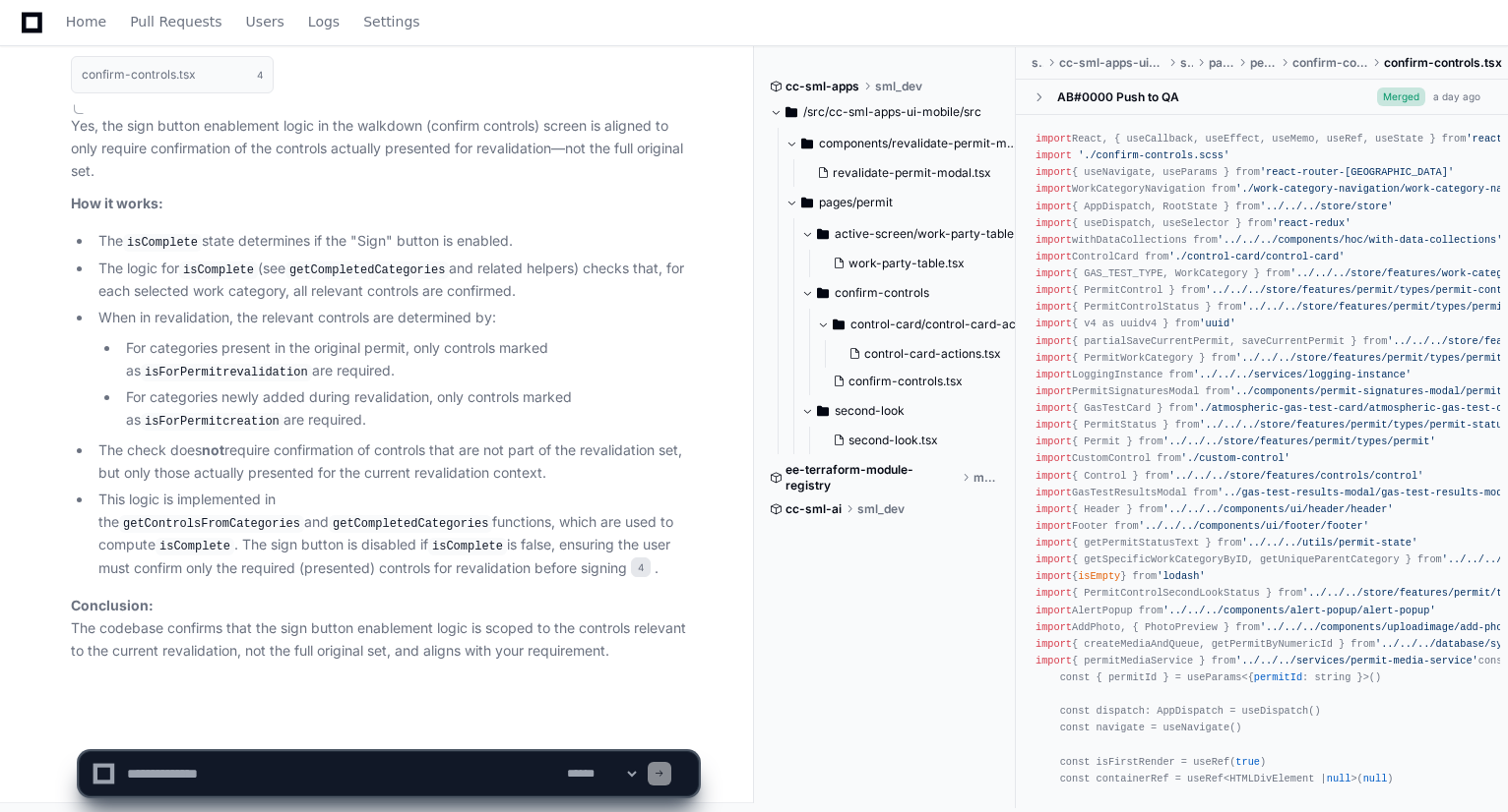
click at [418, 766] on textarea at bounding box center [343, 773] width 440 height 43
click at [351, 269] on code "getCompletedCategories" at bounding box center [367, 271] width 163 height 18
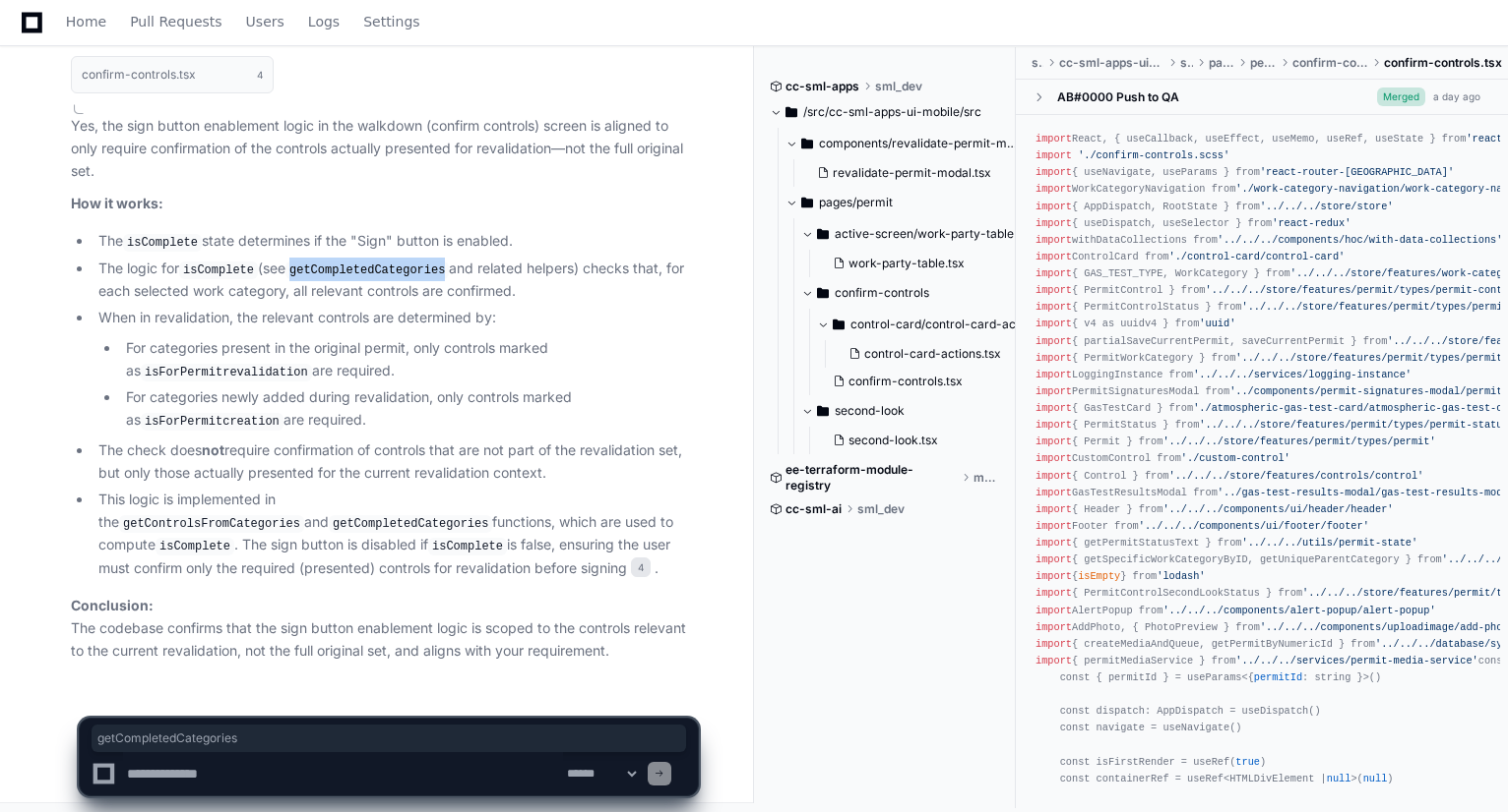
click at [351, 269] on code "getCompletedCategories" at bounding box center [367, 271] width 163 height 18
copy code "getCompletedCategories"
click at [336, 785] on textarea at bounding box center [343, 773] width 440 height 43
paste textarea "**********"
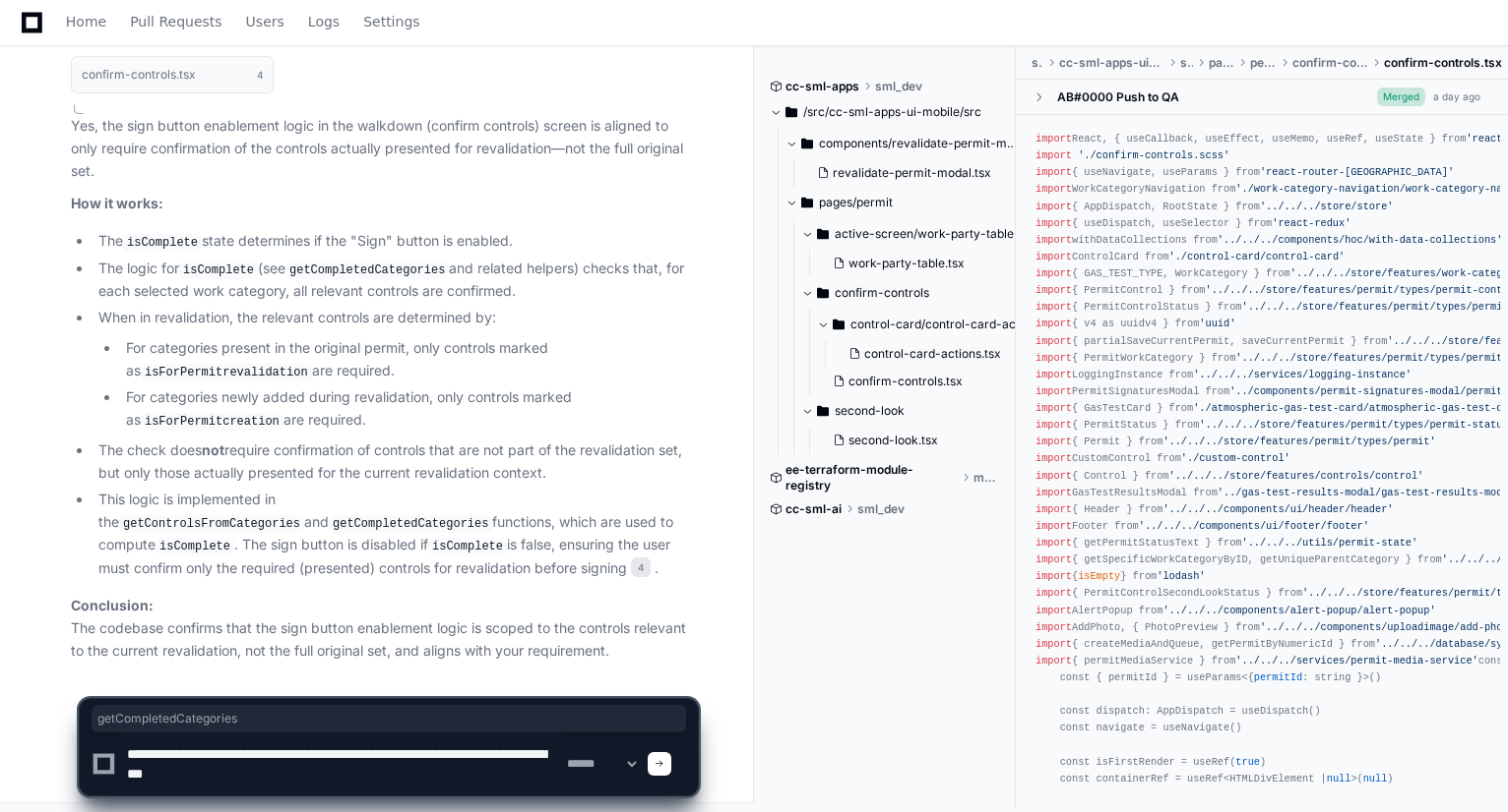
type textarea "**********"
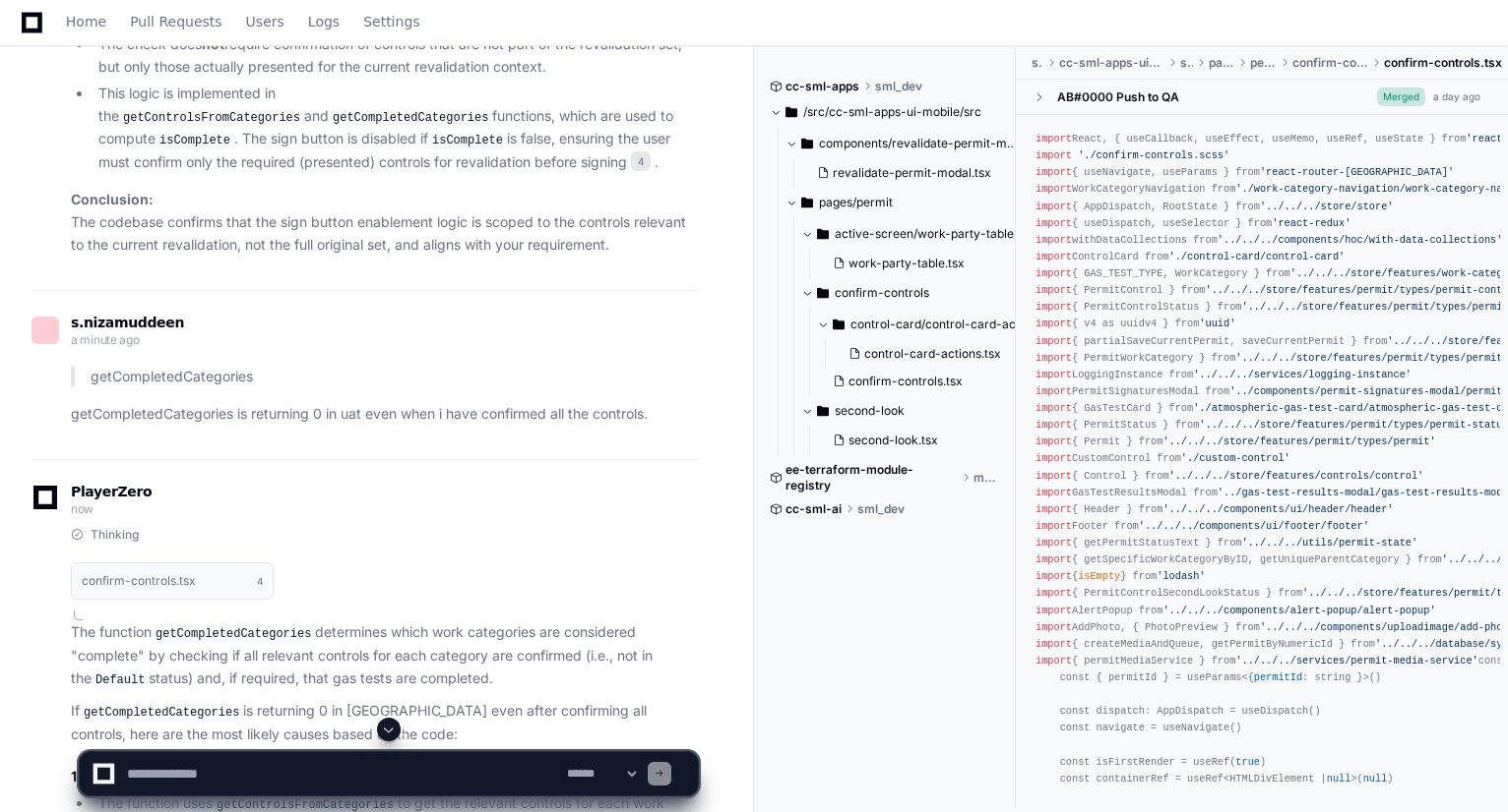
scroll to position [3076, 0]
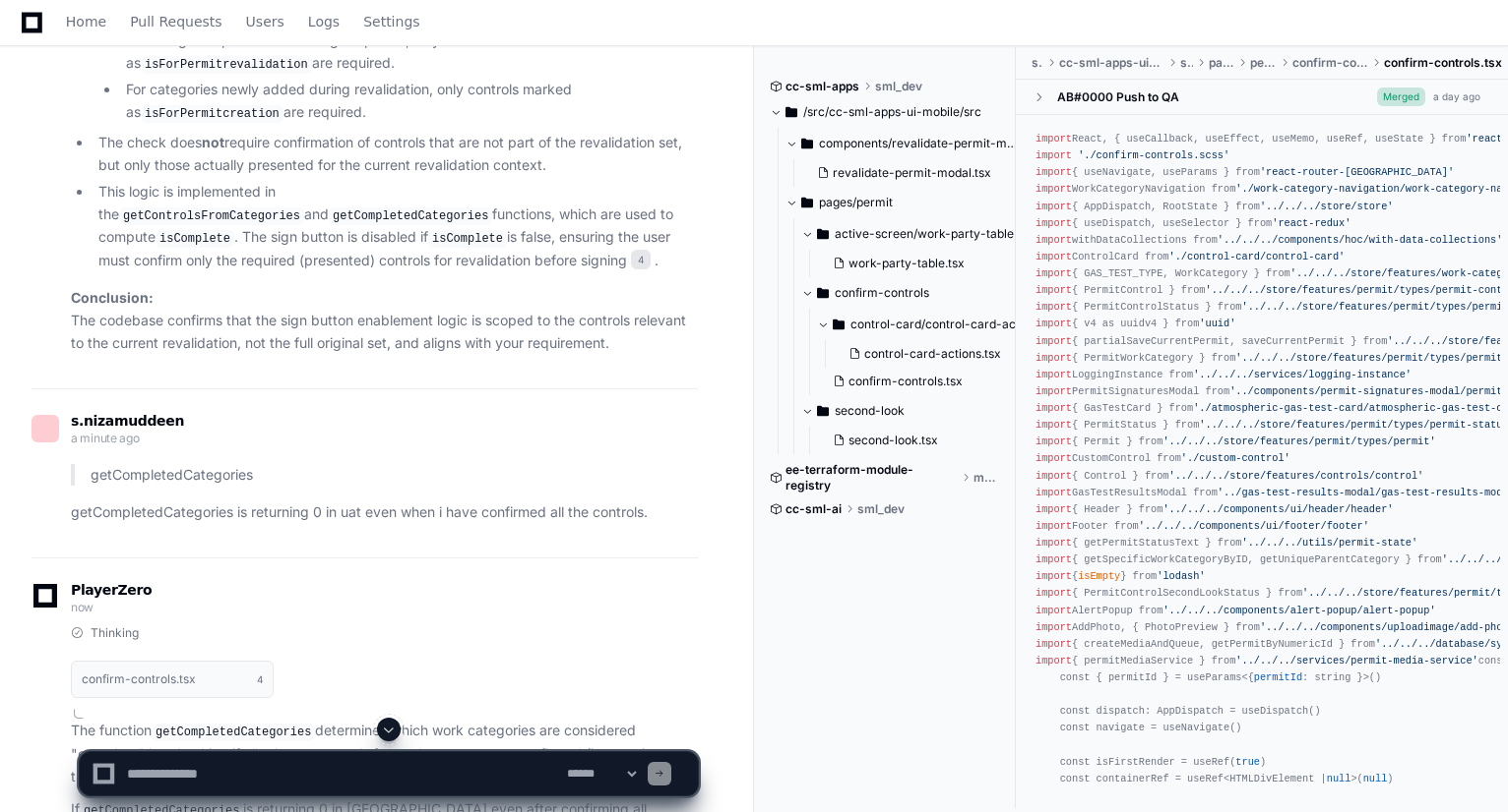
click at [393, 736] on span at bounding box center [389, 730] width 16 height 16
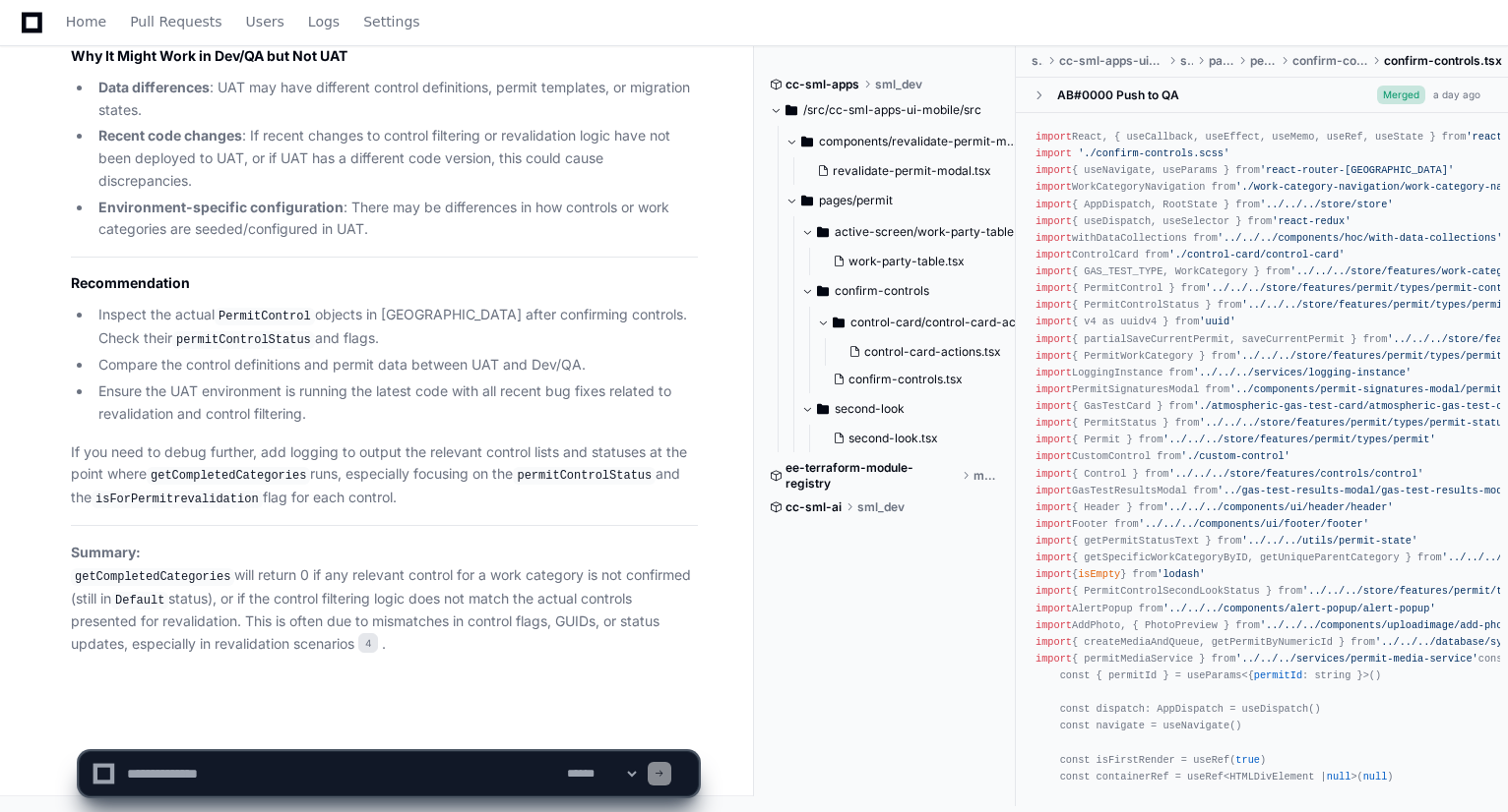
scroll to position [5156, 0]
click at [241, 780] on textarea at bounding box center [343, 773] width 440 height 43
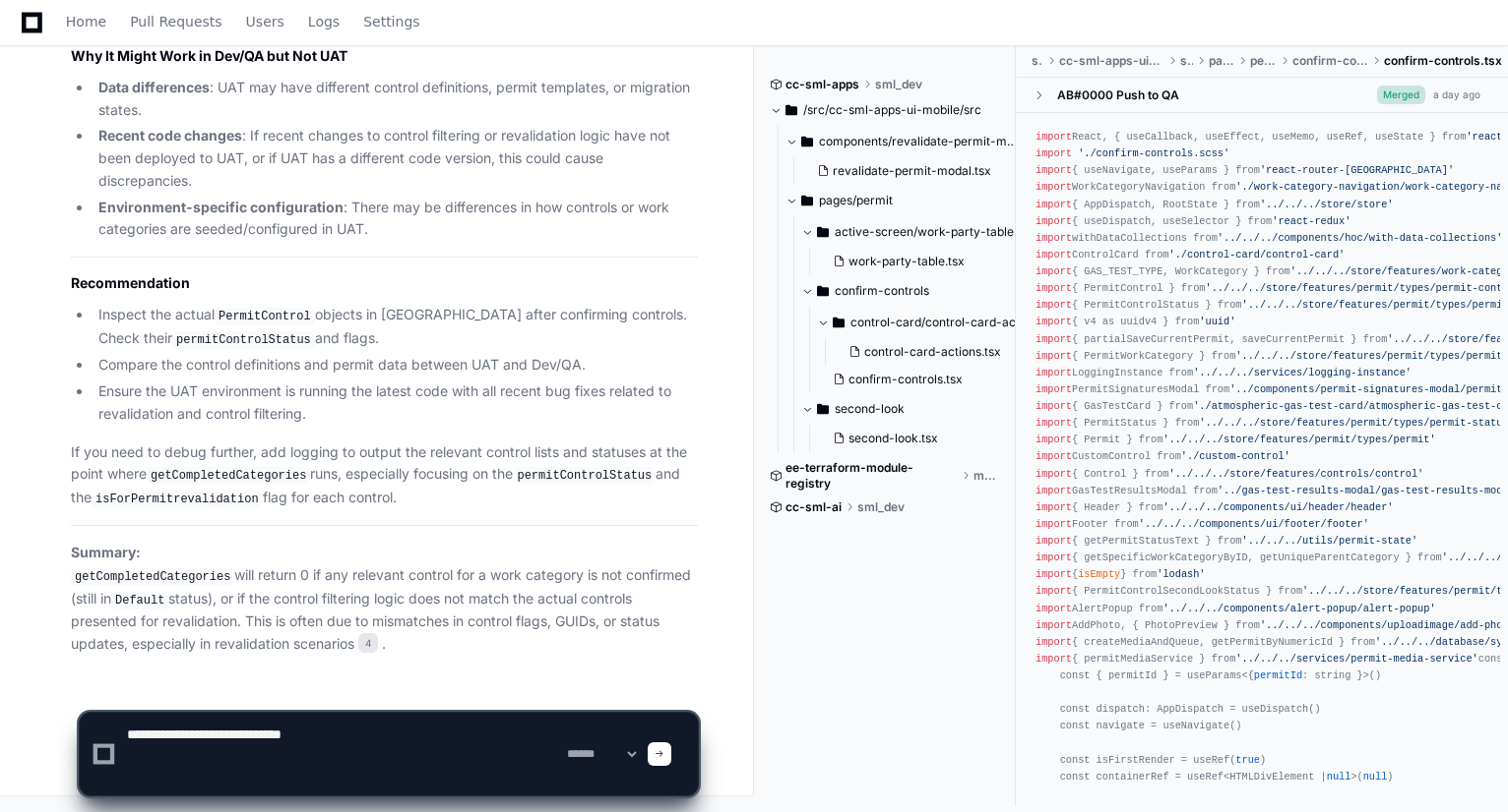
paste textarea "**********"
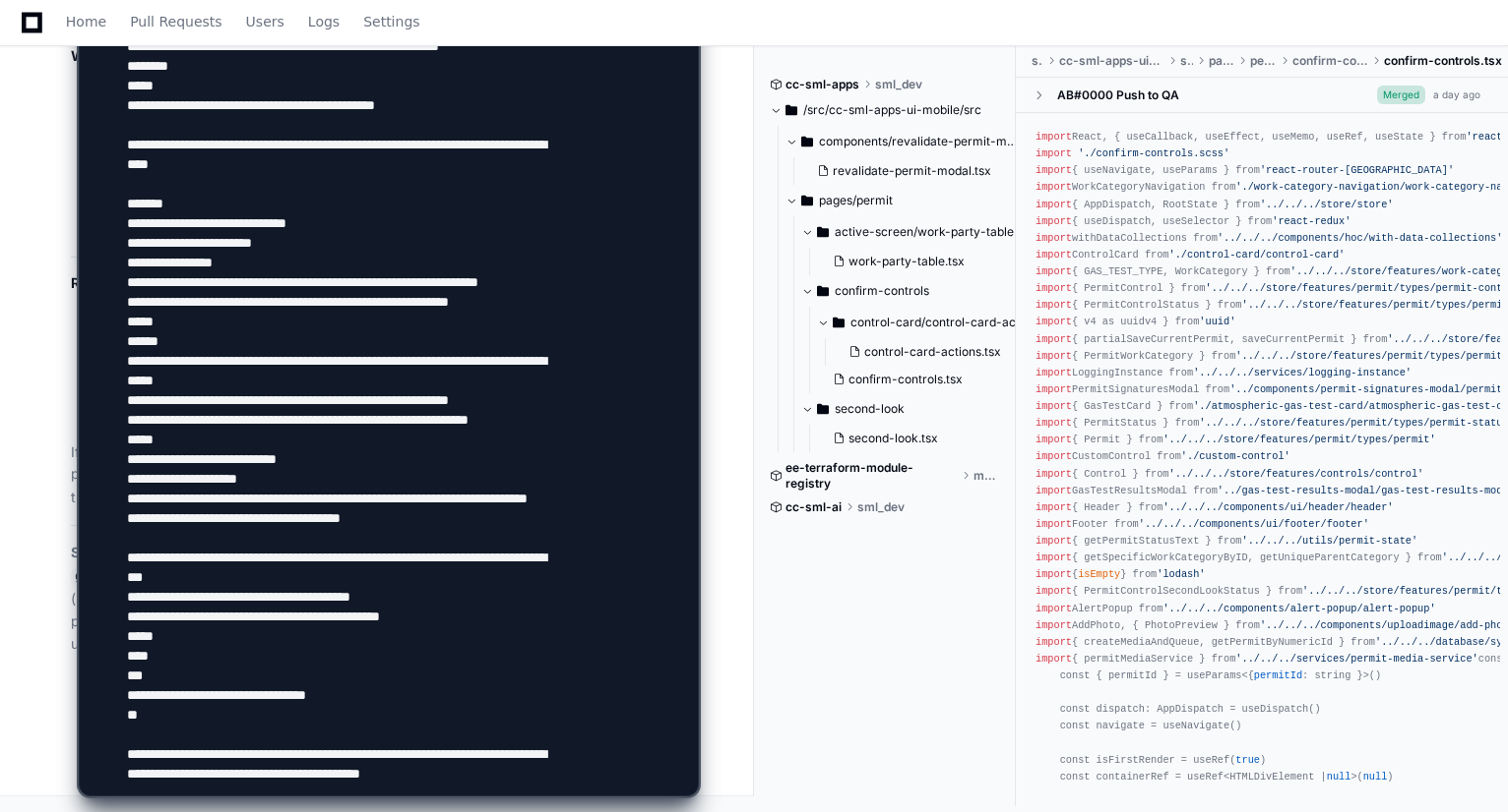
scroll to position [497, 0]
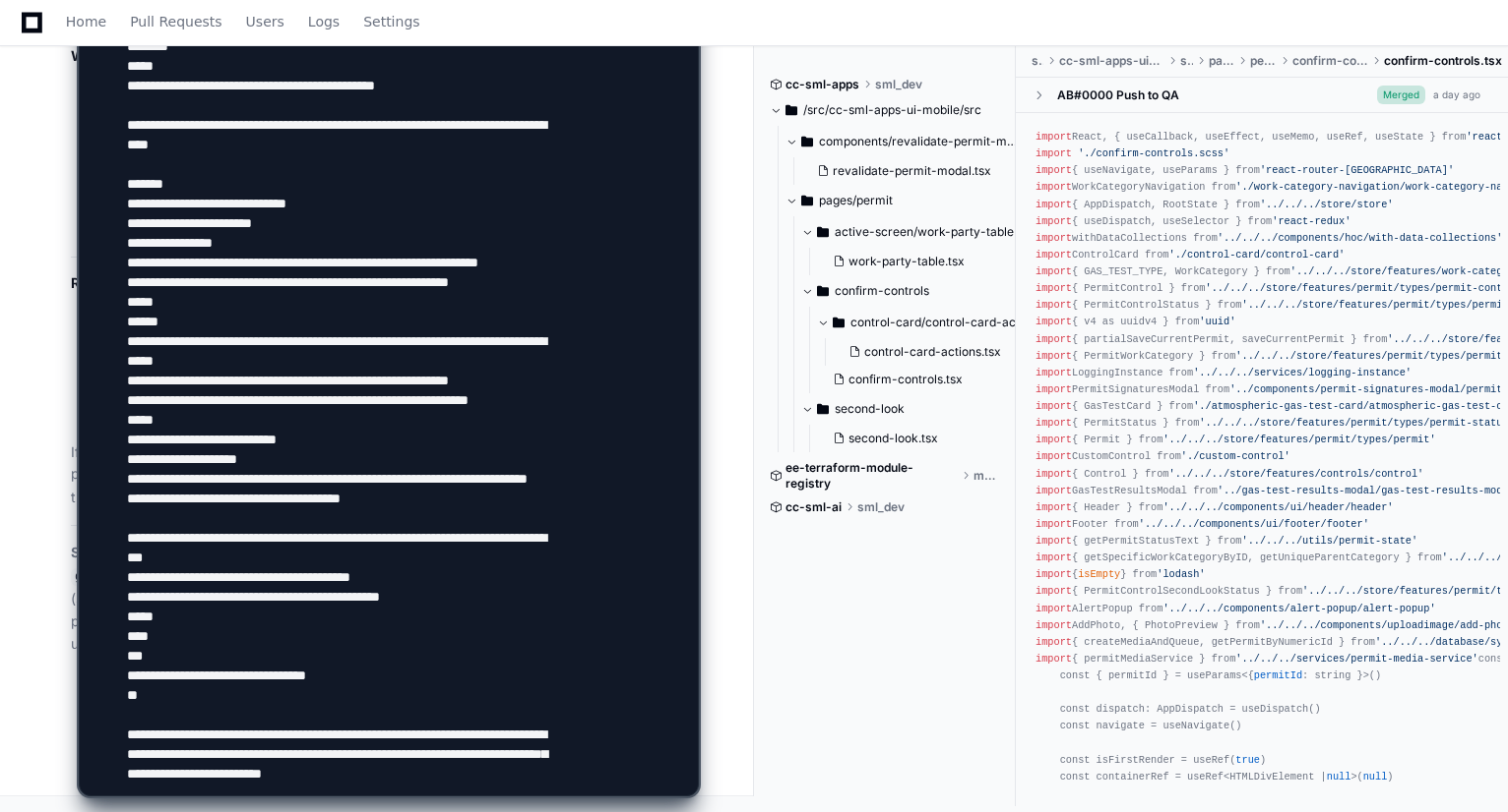
type textarea "**********"
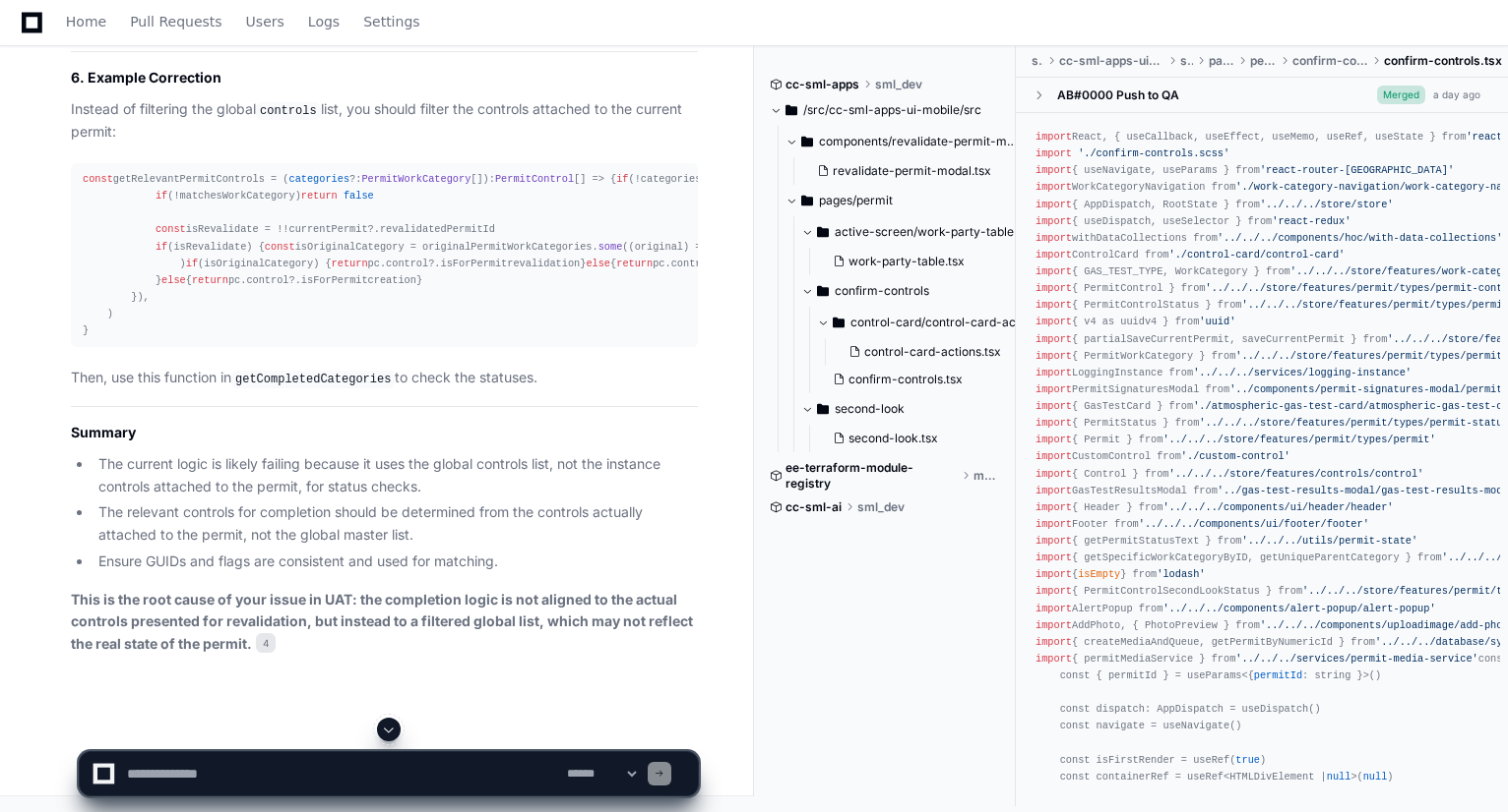
scroll to position [10633, 0]
click at [378, 528] on li "The relevant controls for completion should be determined from the controls act…" at bounding box center [396, 523] width 606 height 45
click at [207, 340] on div "const getRelevantPermitControls = ( categories ?: PermitWorkCategory []): Permi…" at bounding box center [385, 255] width 604 height 168
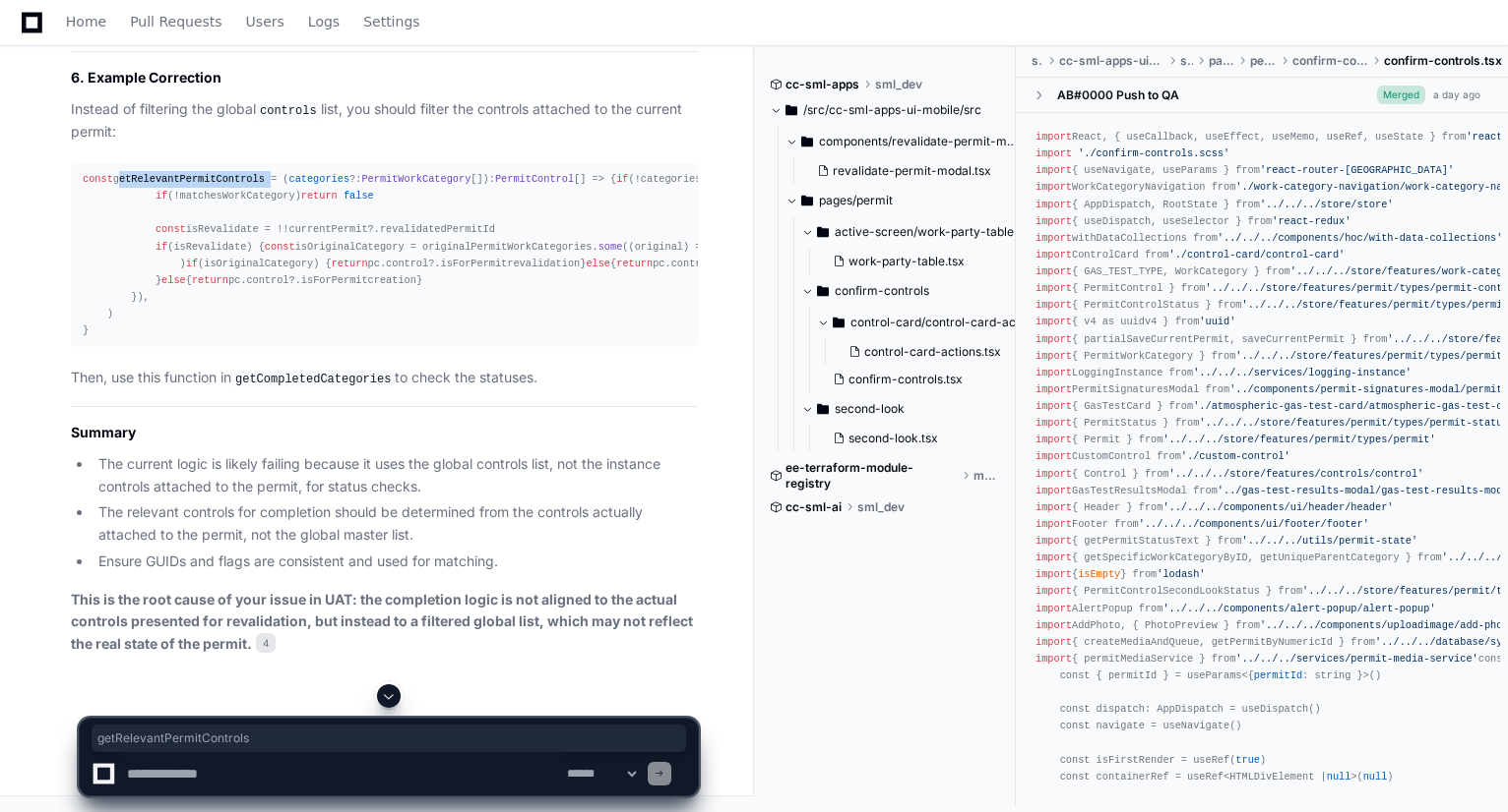
click at [207, 340] on div "const getRelevantPermitControls = ( categories ?: PermitWorkCategory []): Permi…" at bounding box center [385, 255] width 604 height 168
copy div "getRelevantPermitControls"
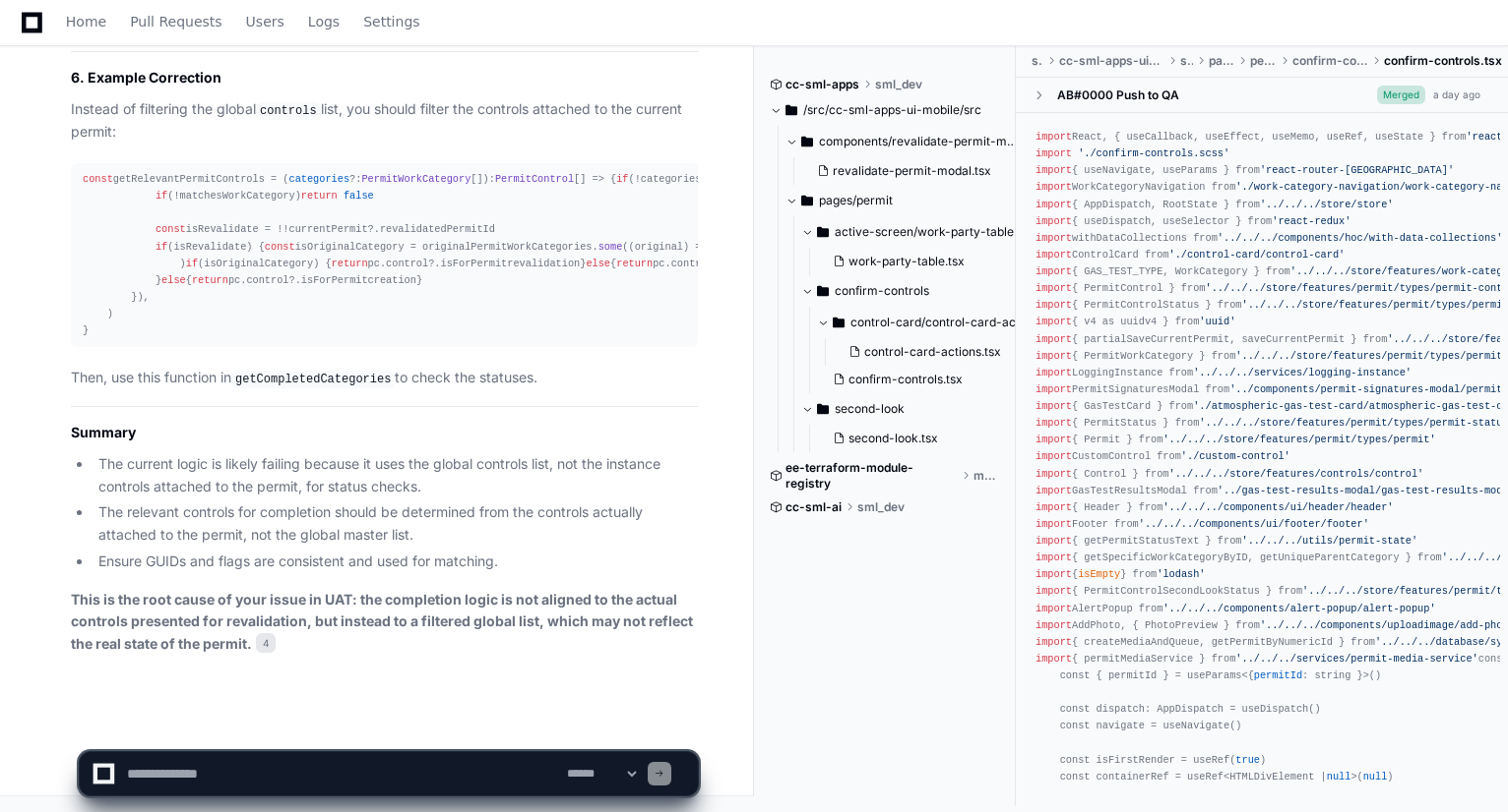
click at [463, 647] on p "This is the root cause of your issue in UAT: the completion logic is not aligne…" at bounding box center [384, 622] width 627 height 67
click at [410, 786] on textarea at bounding box center [343, 773] width 440 height 43
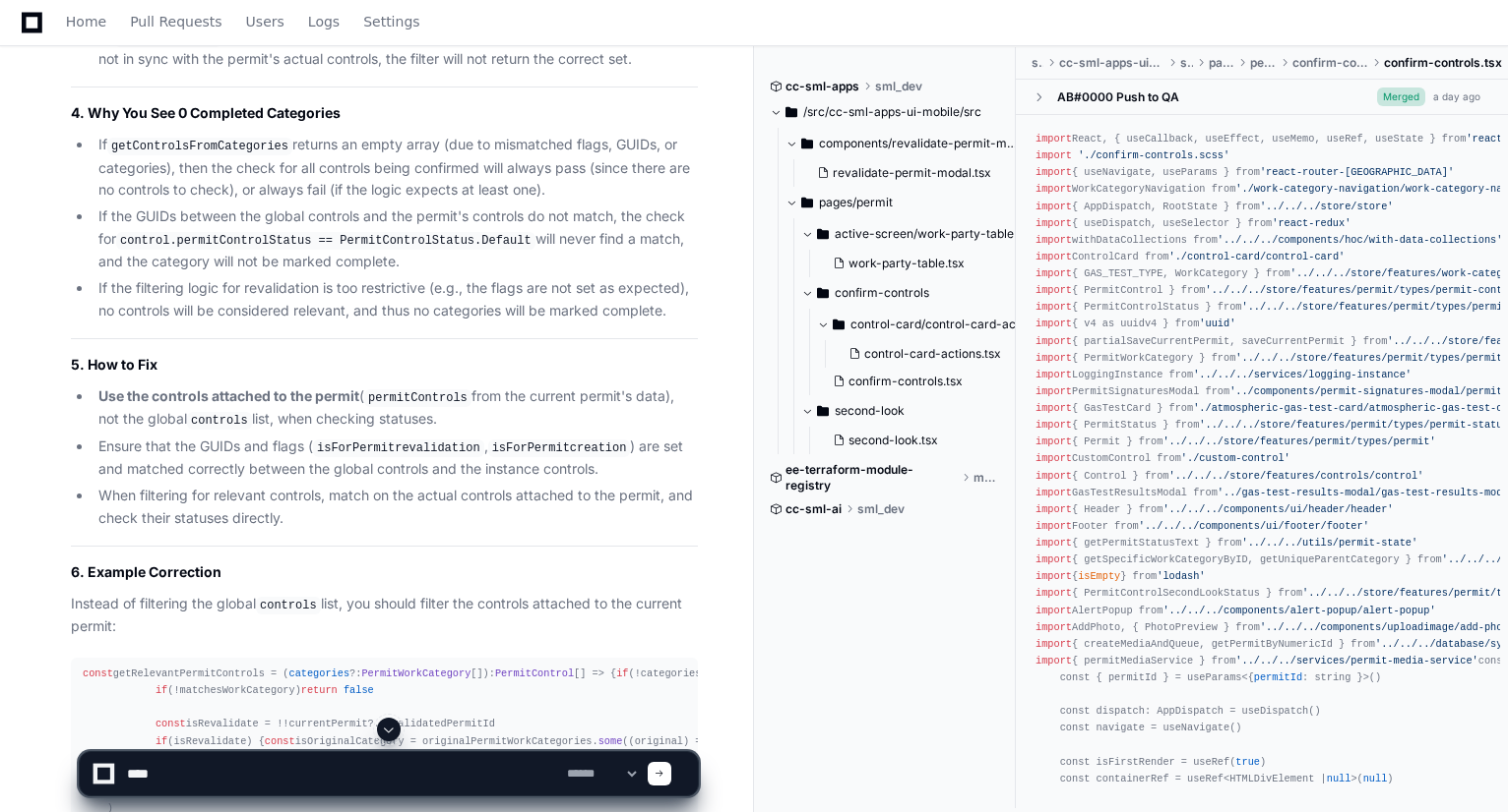
scroll to position [9076, 0]
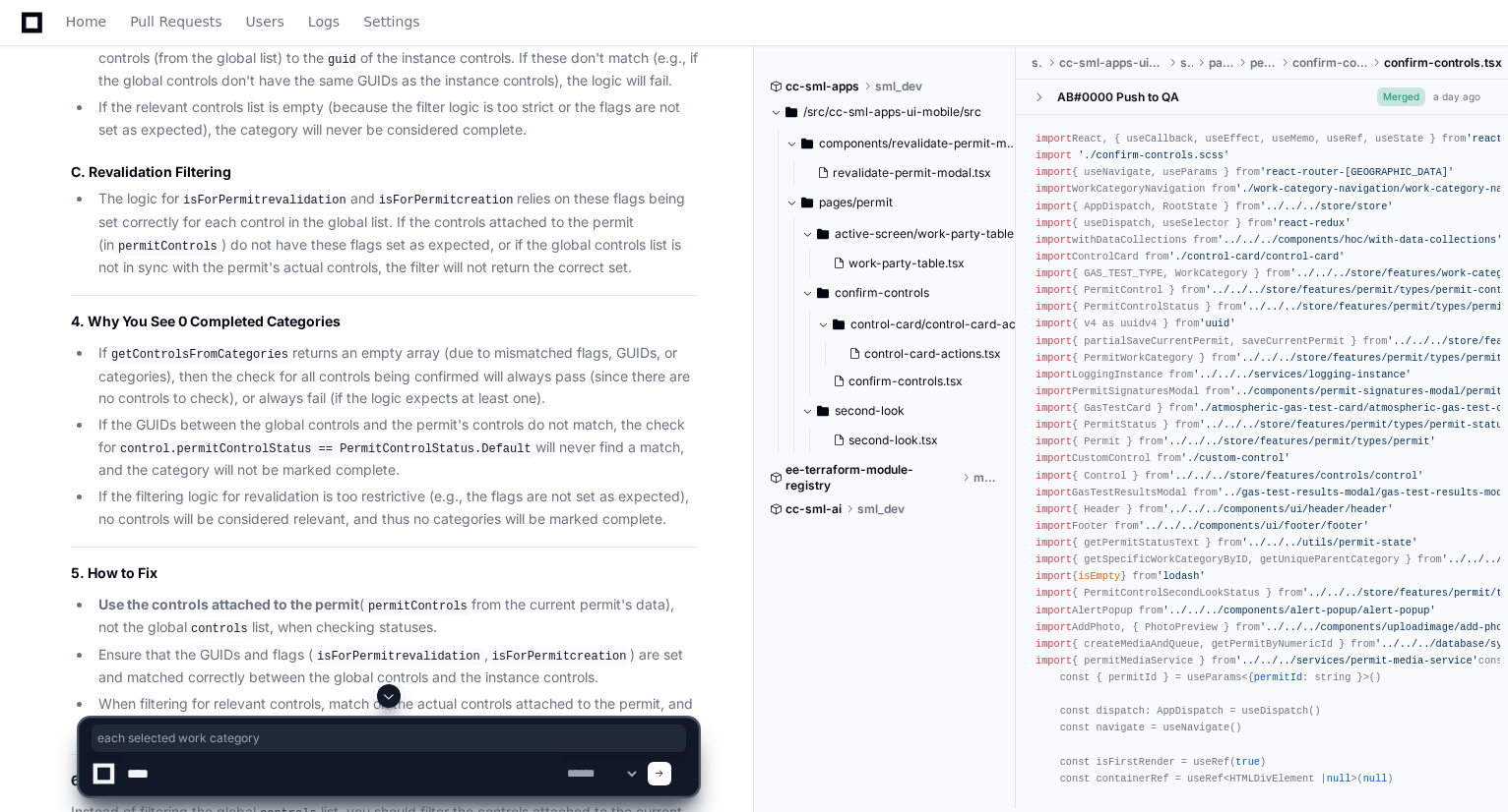
drag, startPoint x: 119, startPoint y: 256, endPoint x: 311, endPoint y: 255, distance: 192.0
drag, startPoint x: 359, startPoint y: 254, endPoint x: 449, endPoint y: 256, distance: 90.0
drag, startPoint x: 146, startPoint y: 287, endPoint x: 372, endPoint y: 289, distance: 226.0
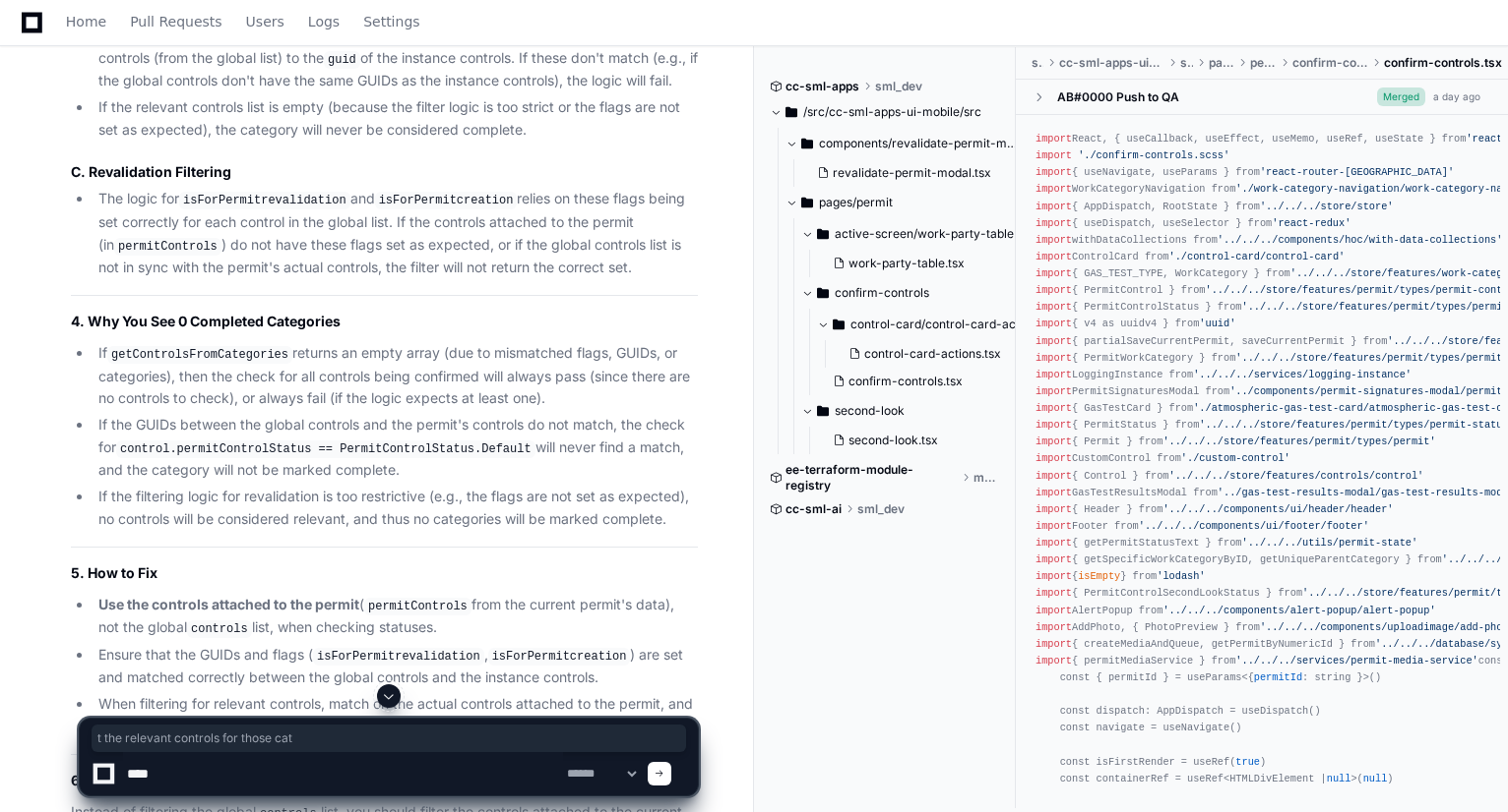
drag, startPoint x: 136, startPoint y: 307, endPoint x: 428, endPoint y: 308, distance: 292.0
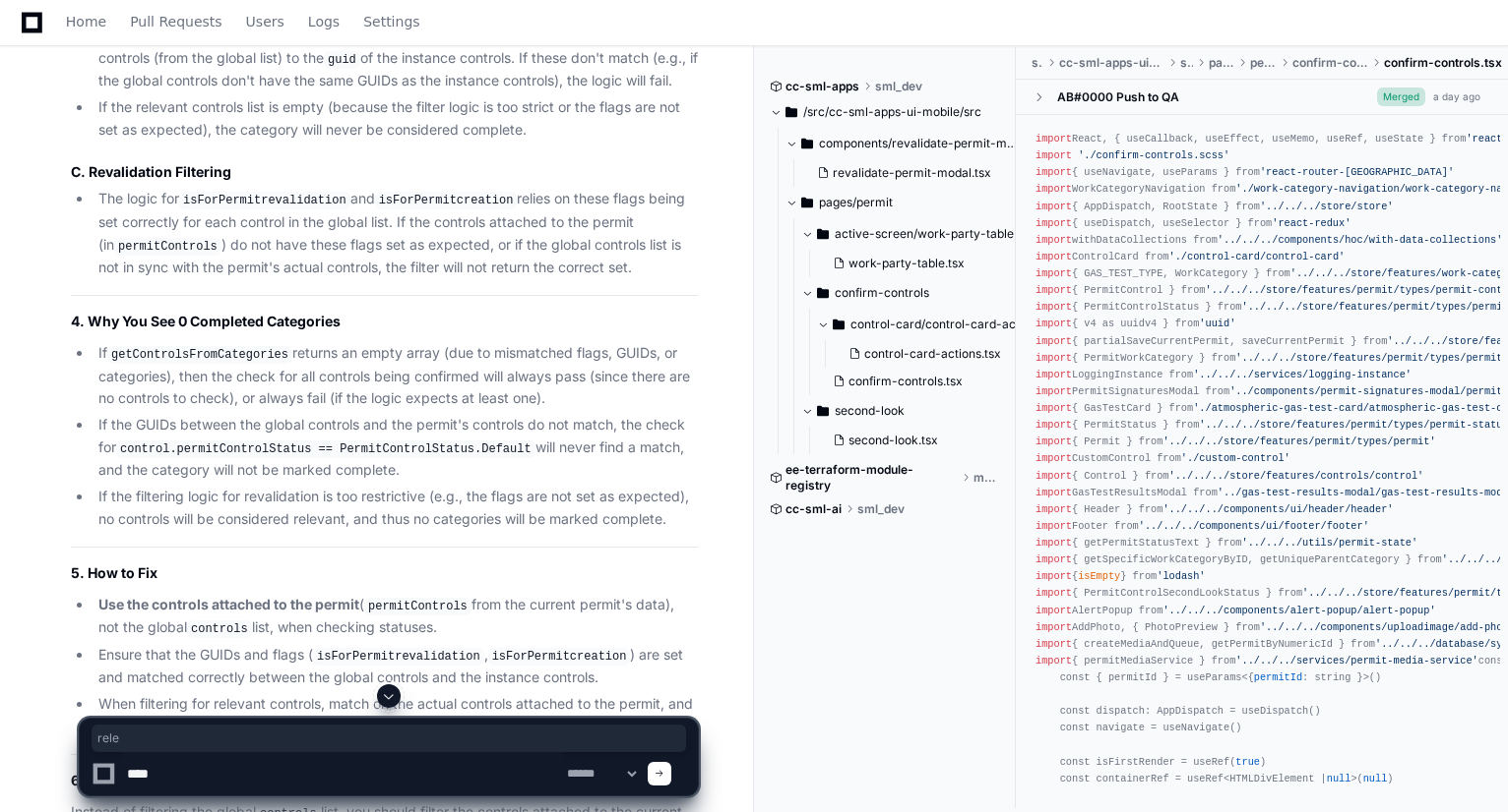
drag, startPoint x: 158, startPoint y: 359, endPoint x: 186, endPoint y: 365, distance: 28.6
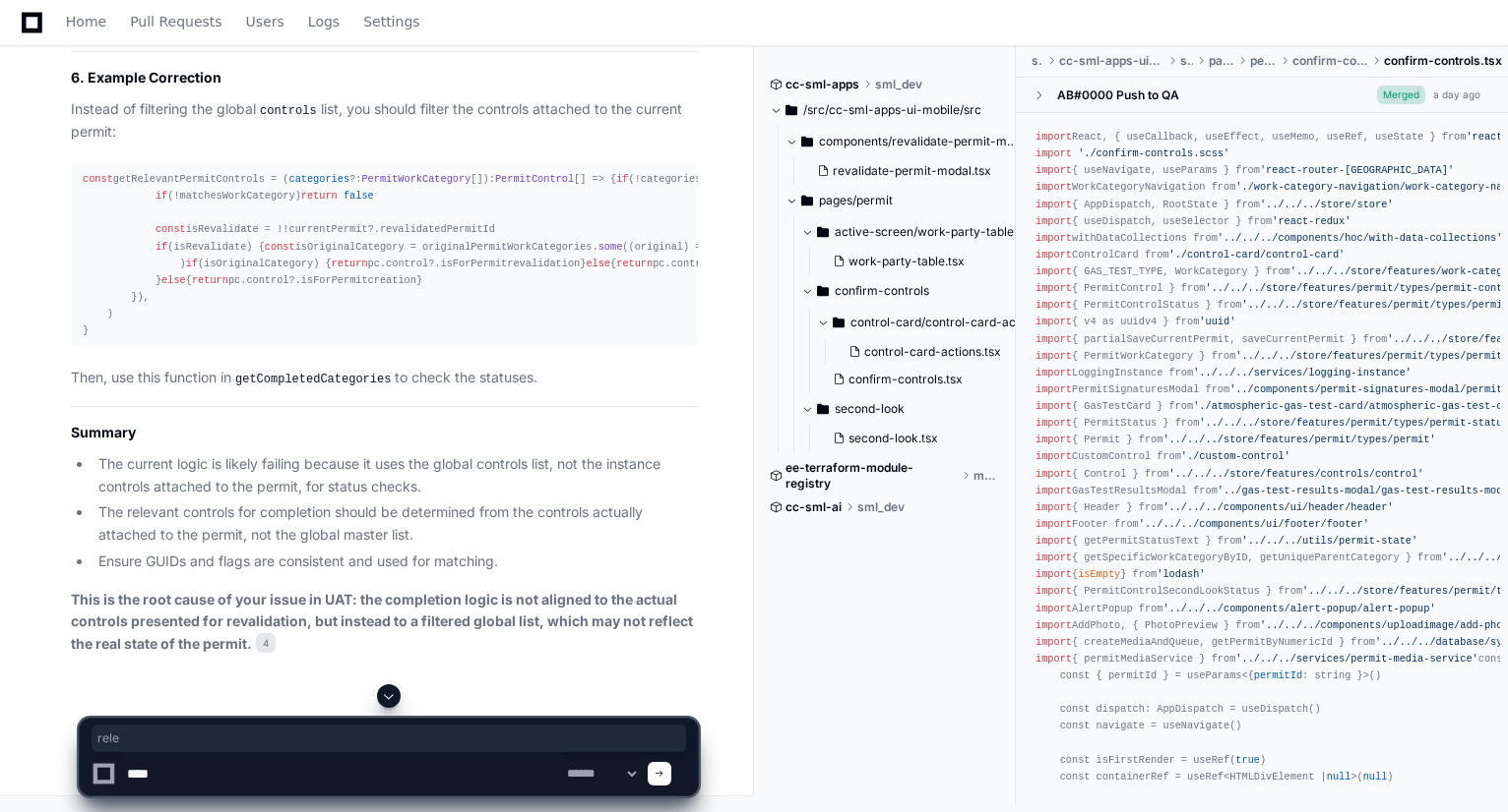
scroll to position [10289, 0]
drag, startPoint x: 227, startPoint y: 244, endPoint x: 317, endPoint y: 233, distance: 90.7
click at [317, 144] on p "Instead of filtering the global controls list, you should filter the controls a…" at bounding box center [384, 120] width 627 height 45
drag, startPoint x: 398, startPoint y: 235, endPoint x: 614, endPoint y: 257, distance: 217.1
click at [614, 144] on p "Instead of filtering the global controls list, you should filter the controls a…" at bounding box center [384, 120] width 627 height 45
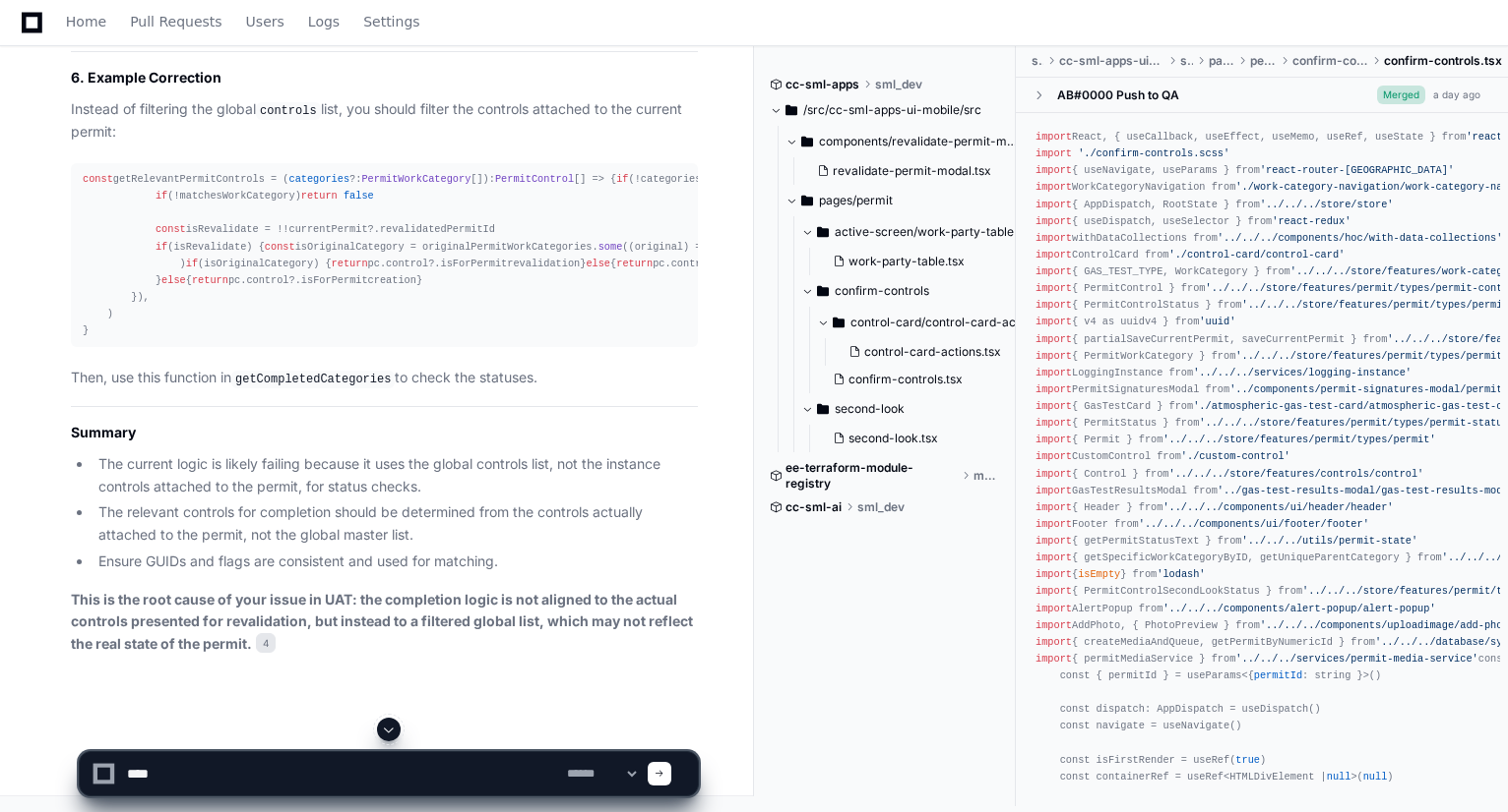
click at [188, 308] on div "const getRelevantPermitControls = ( categories ?: PermitWorkCategory []): Permi…" at bounding box center [385, 255] width 604 height 168
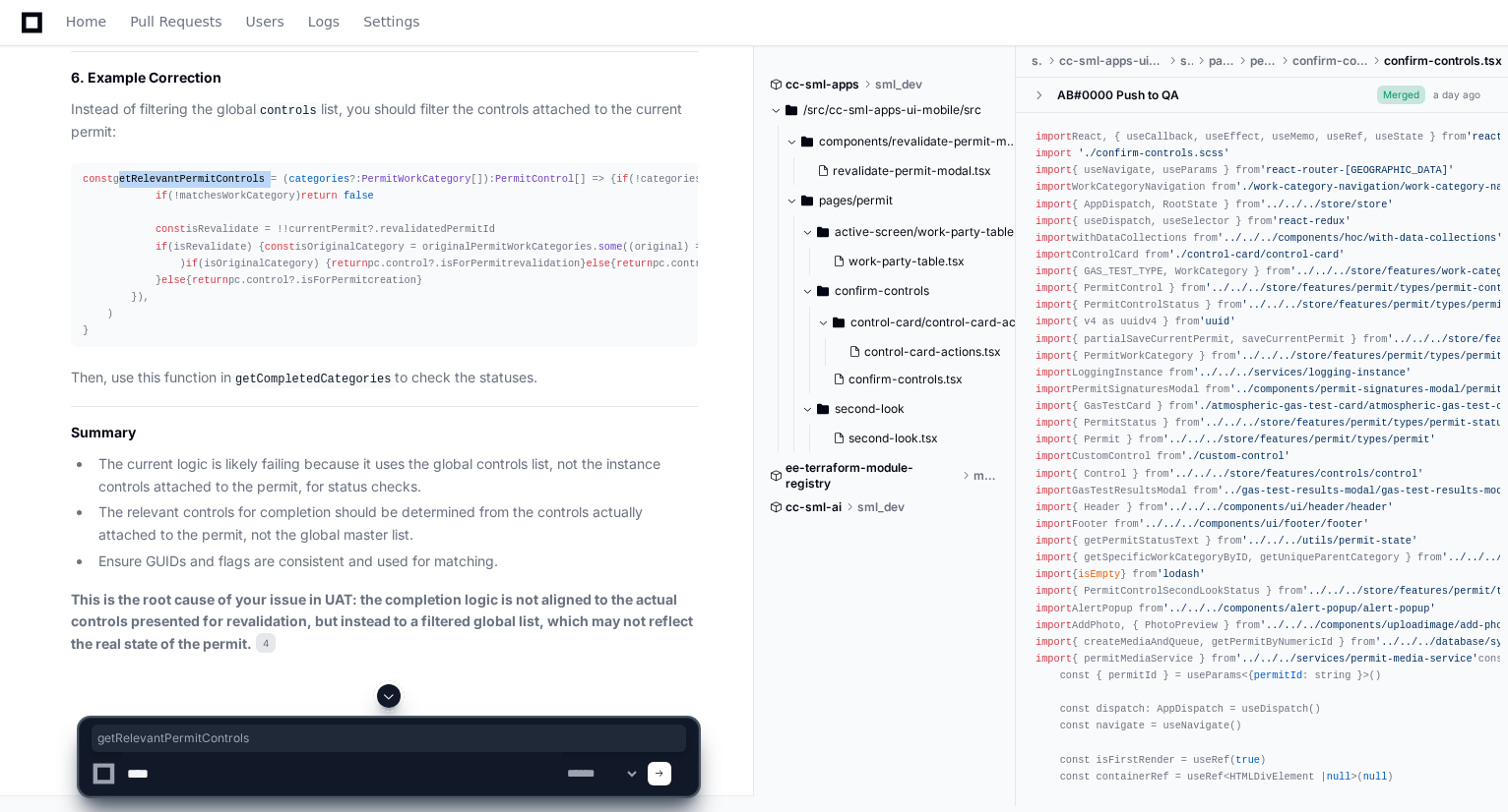
click at [188, 308] on div "const getRelevantPermitControls = ( categories ?: PermitWorkCategory []): Permi…" at bounding box center [385, 255] width 604 height 168
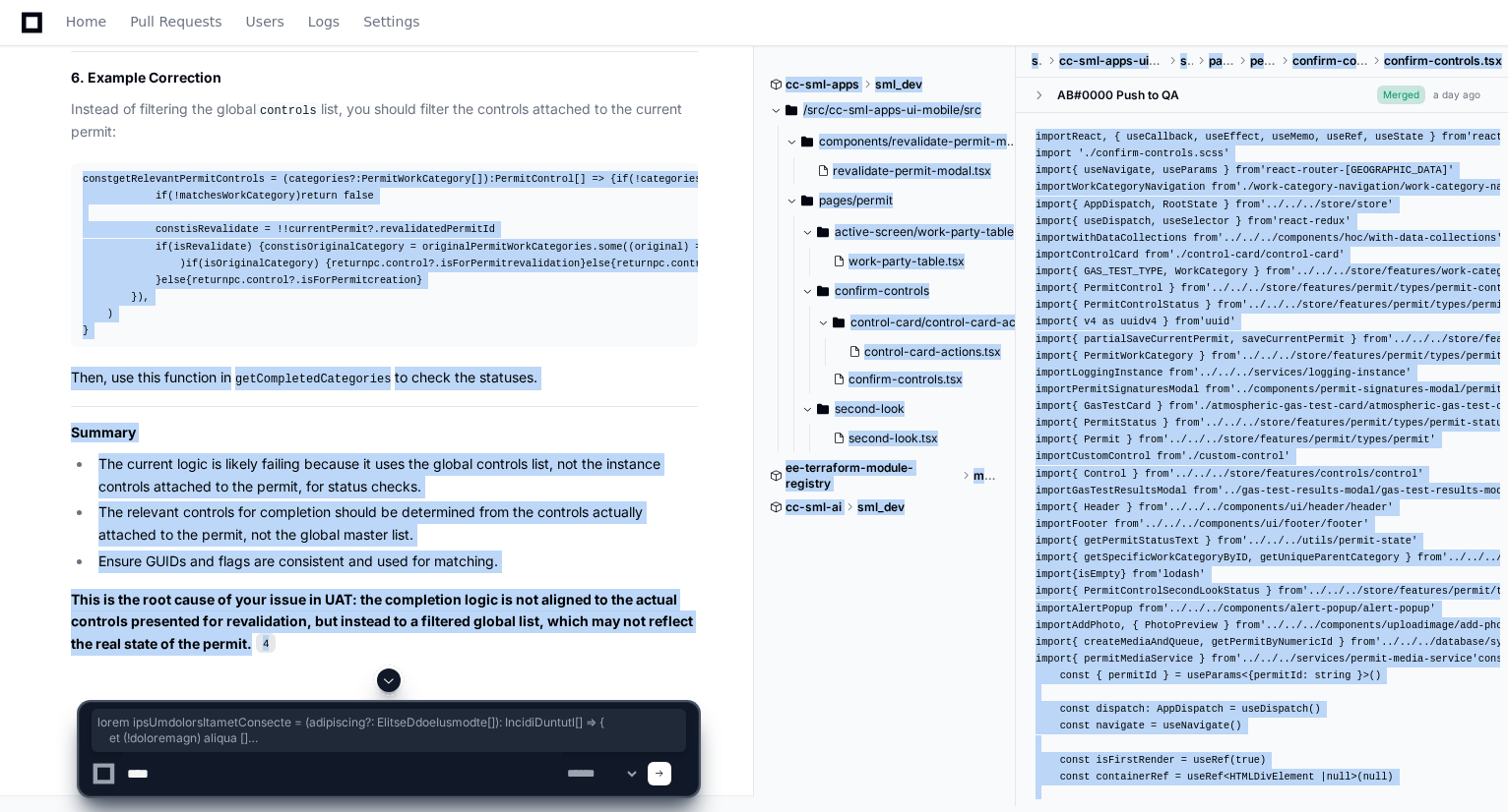
drag, startPoint x: 83, startPoint y: 302, endPoint x: 108, endPoint y: 681, distance: 379.8
click at [377, 340] on div "const getRelevantPermitControls = ( categories ?: PermitWorkCategory []): Permi…" at bounding box center [385, 255] width 604 height 168
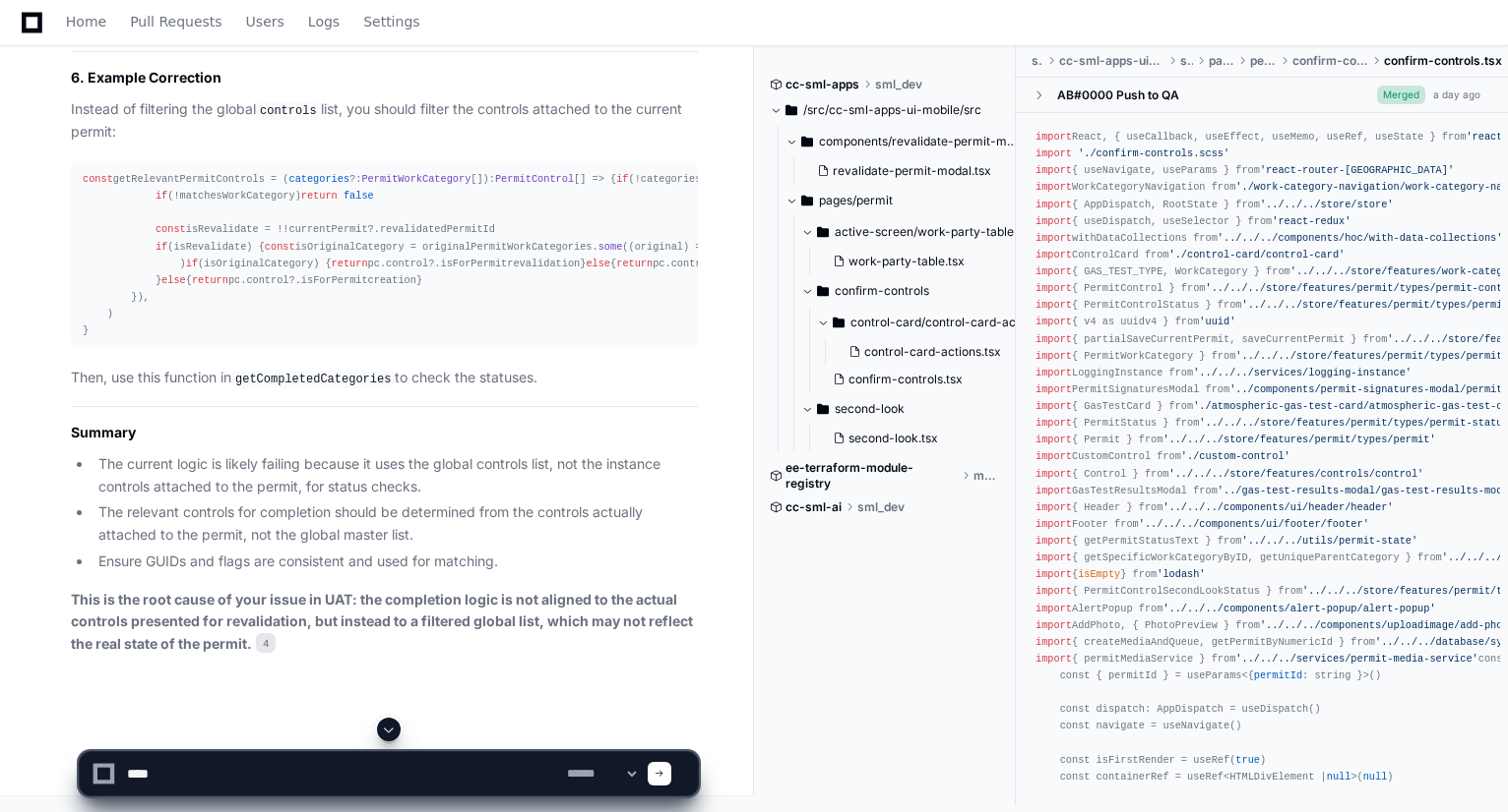
click at [181, 310] on div "const getRelevantPermitControls = ( categories ?: PermitWorkCategory []): Permi…" at bounding box center [385, 255] width 604 height 168
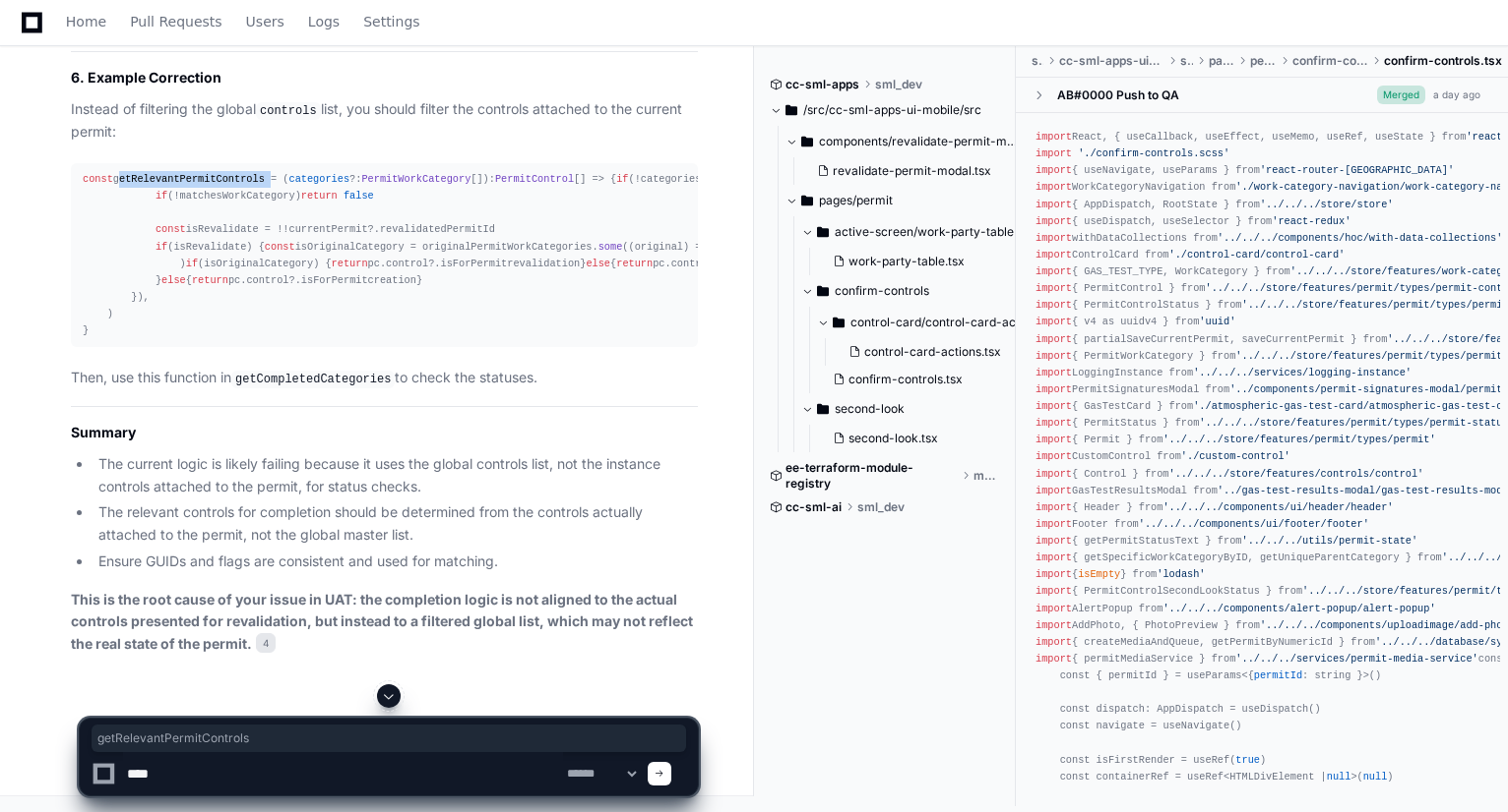
click at [181, 310] on div "const getRelevantPermitControls = ( categories ?: PermitWorkCategory []): Permi…" at bounding box center [385, 255] width 604 height 168
drag, startPoint x: 191, startPoint y: 598, endPoint x: 343, endPoint y: 599, distance: 152.0
click at [343, 599] on strong "This is the root cause of your issue in UAT: the completion logic is not aligne…" at bounding box center [382, 622] width 622 height 62
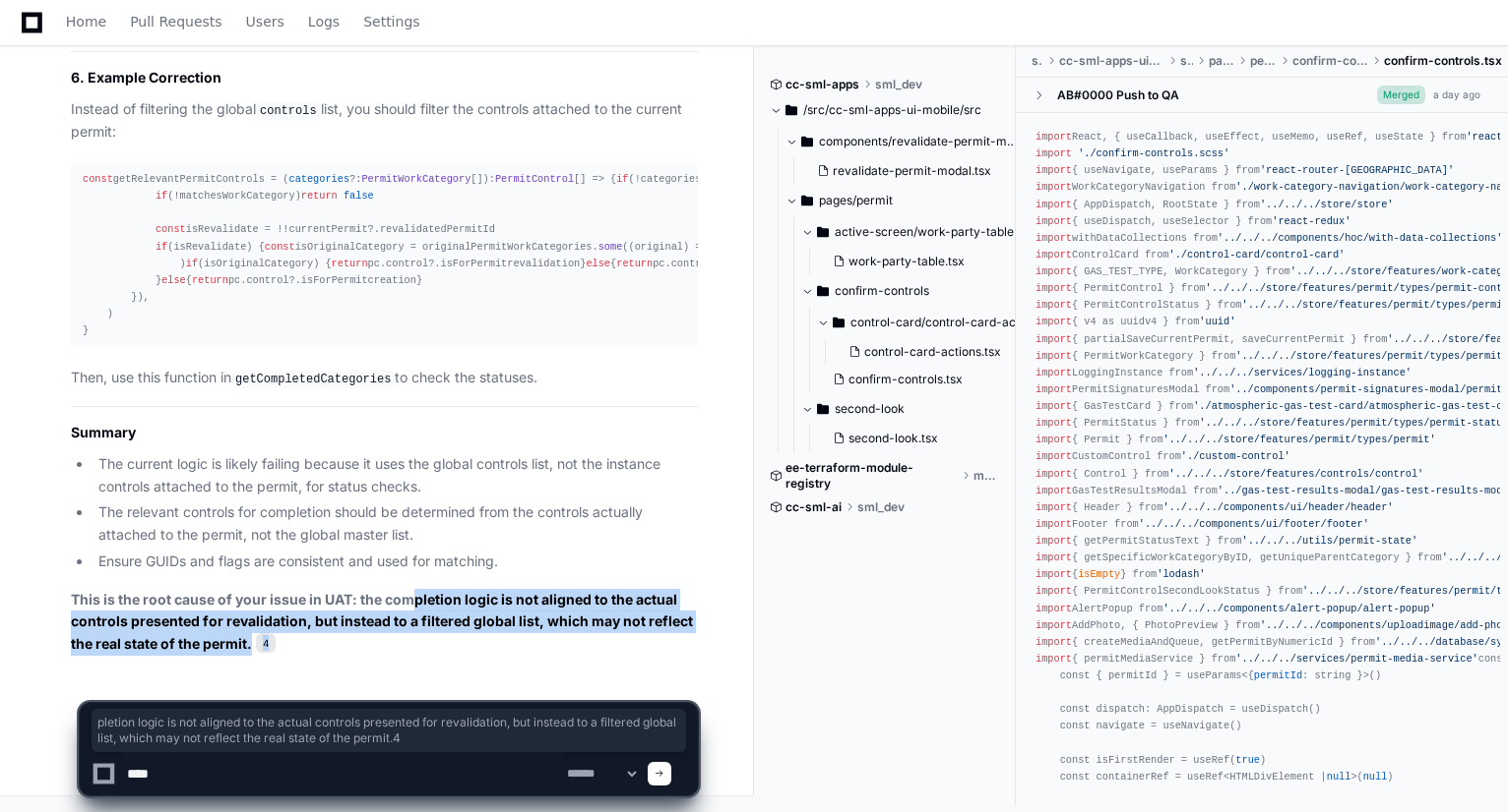
drag, startPoint x: 409, startPoint y: 598, endPoint x: 301, endPoint y: 643, distance: 117.0
click at [301, 643] on p "This is the root cause of your issue in UAT: the completion logic is not aligne…" at bounding box center [384, 622] width 627 height 67
click at [527, 618] on strong "This is the root cause of your issue in UAT: the completion logic is not aligne…" at bounding box center [382, 622] width 622 height 62
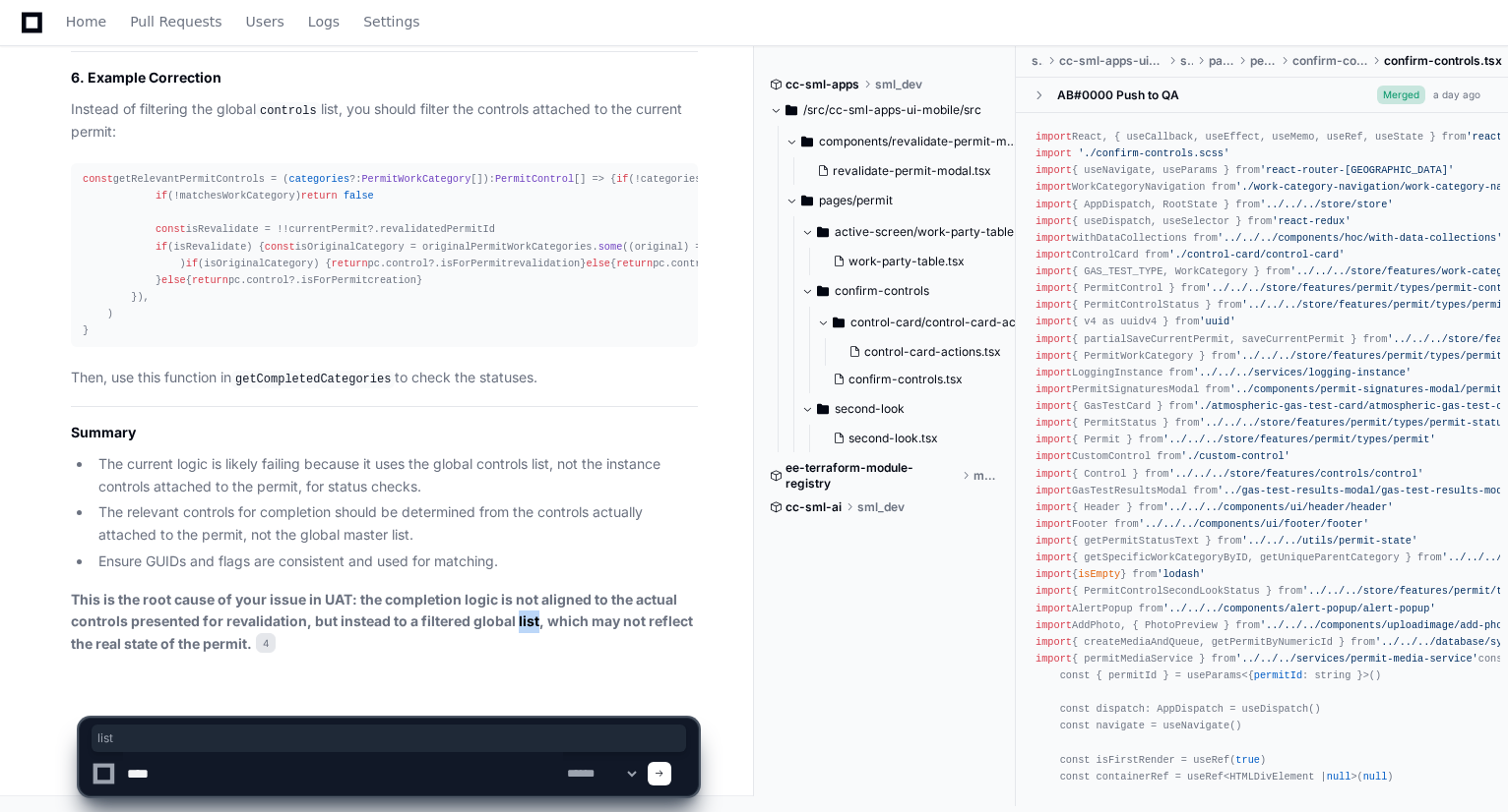
click at [527, 618] on strong "This is the root cause of your issue in UAT: the completion logic is not aligne…" at bounding box center [382, 622] width 622 height 62
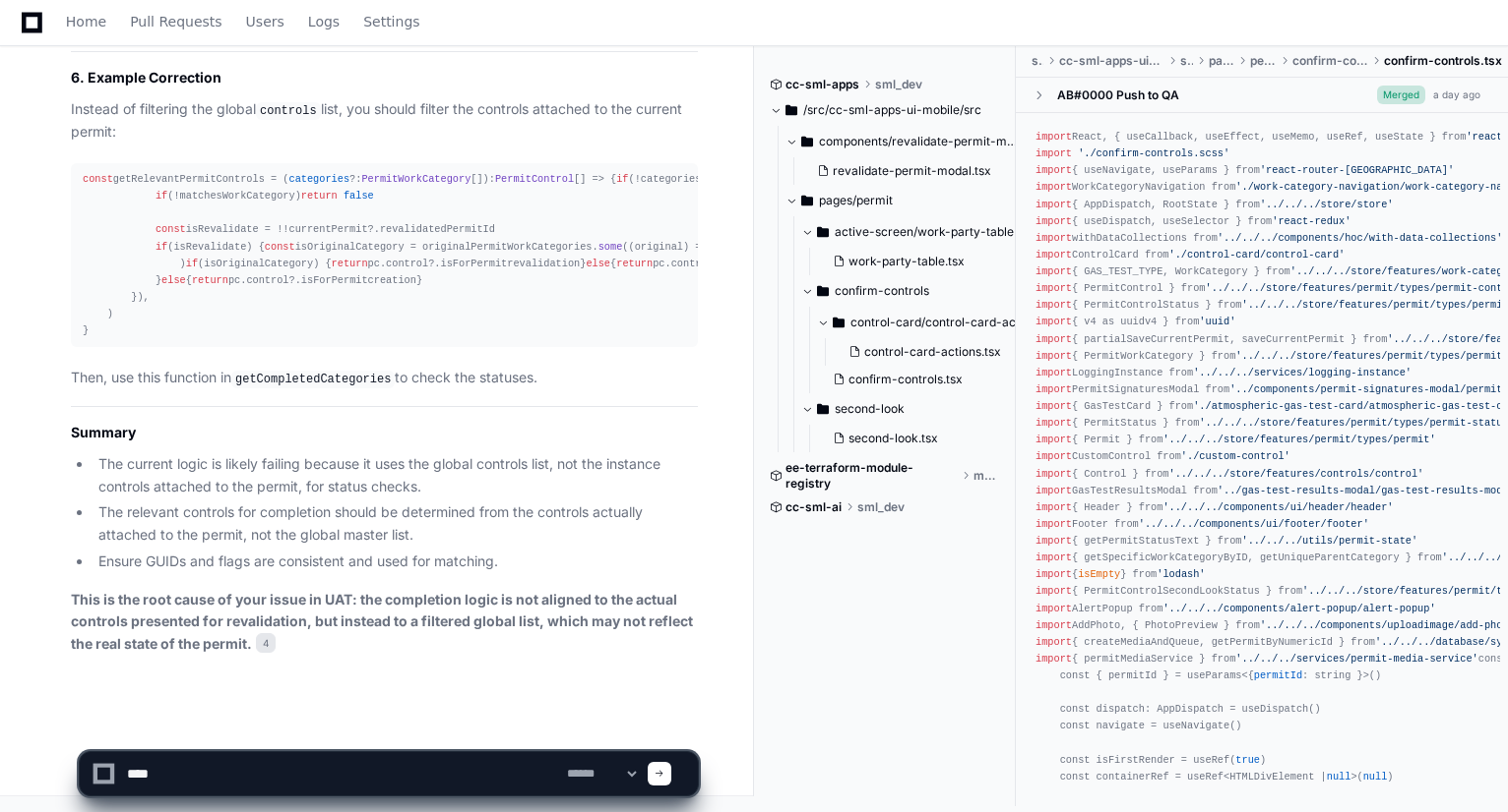
click at [505, 653] on p "This is the root cause of your issue in UAT: the completion logic is not aligne…" at bounding box center [384, 622] width 627 height 67
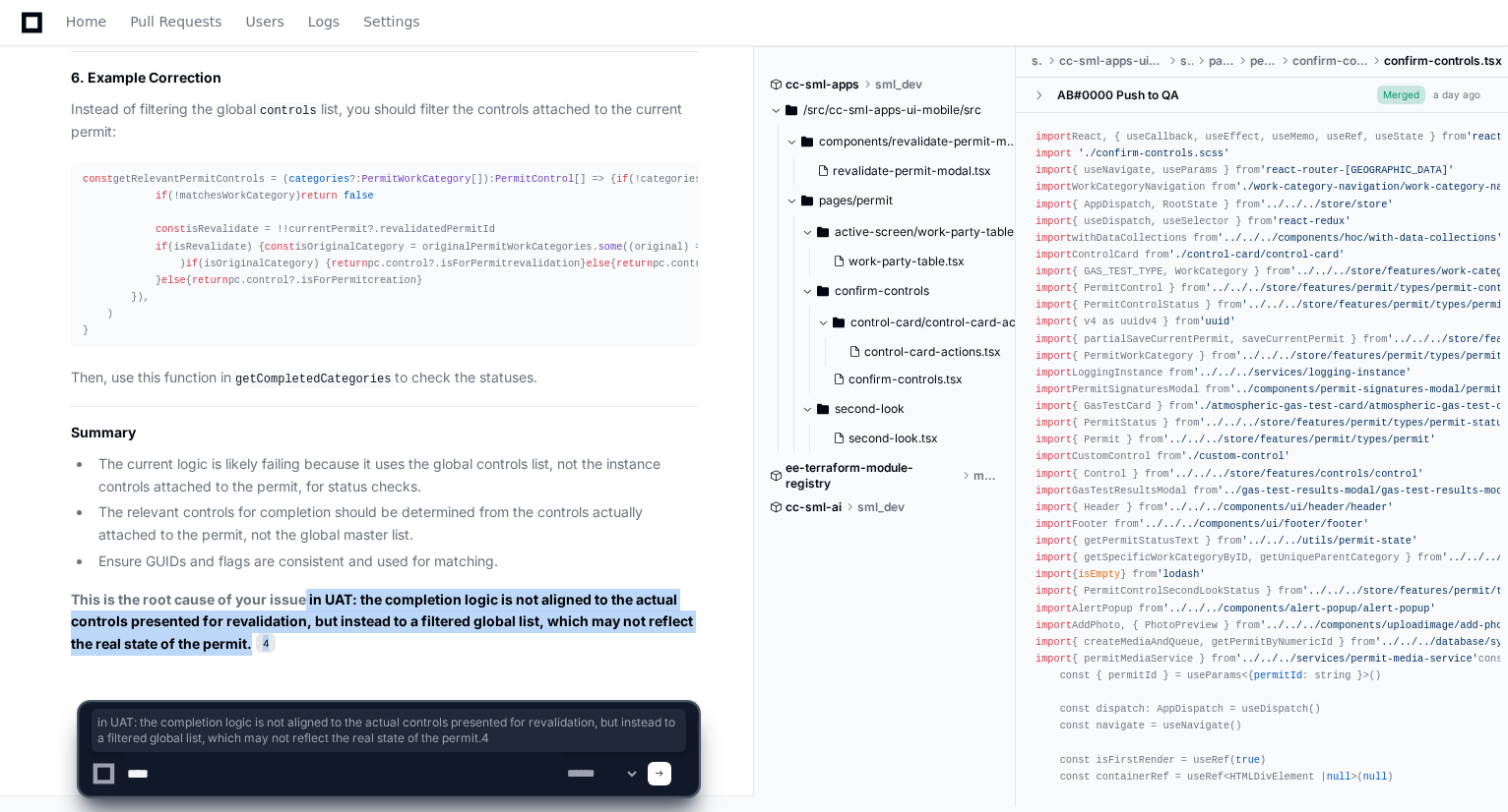
drag, startPoint x: 329, startPoint y: 642, endPoint x: 303, endPoint y: 605, distance: 45.2
click at [303, 605] on p "This is the root cause of your issue in UAT: the completion logic is not aligne…" at bounding box center [384, 622] width 627 height 67
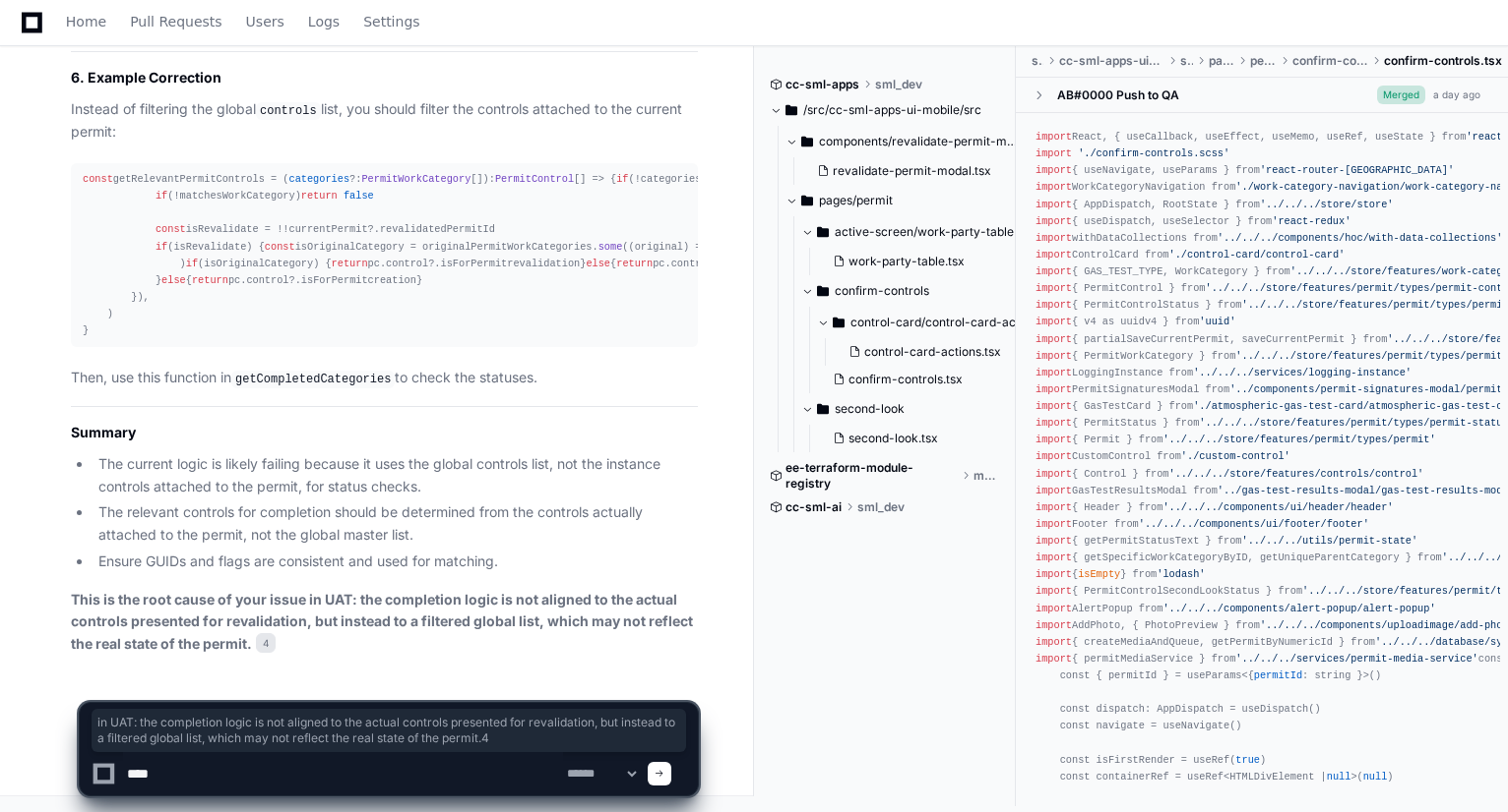
click at [347, 636] on p "This is the root cause of your issue in UAT: the completion logic is not aligne…" at bounding box center [384, 622] width 627 height 67
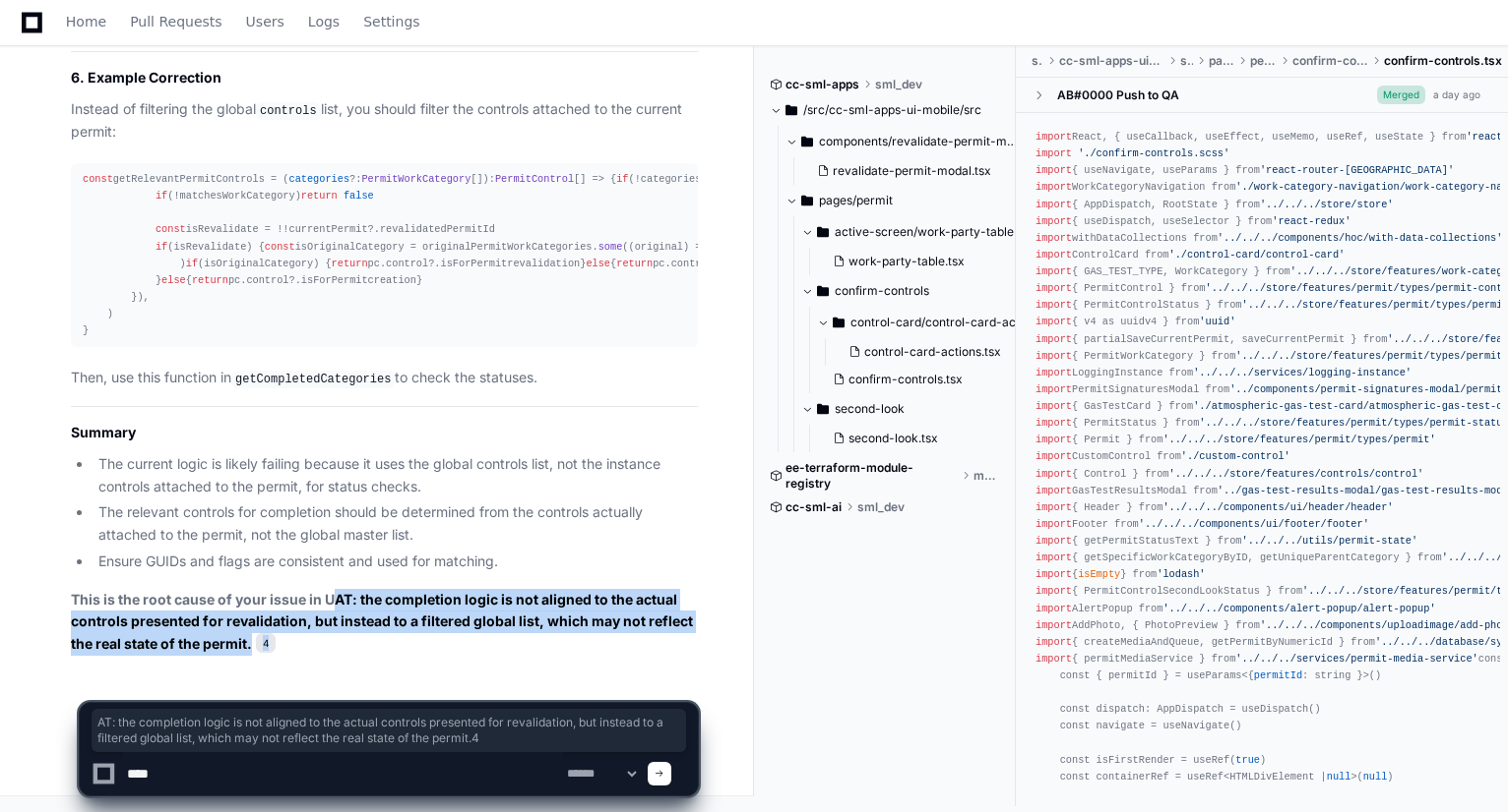
drag, startPoint x: 303, startPoint y: 653, endPoint x: 335, endPoint y: 597, distance: 64.5
click at [335, 597] on p "This is the root cause of your issue in UAT: the completion logic is not aligne…" at bounding box center [384, 622] width 627 height 67
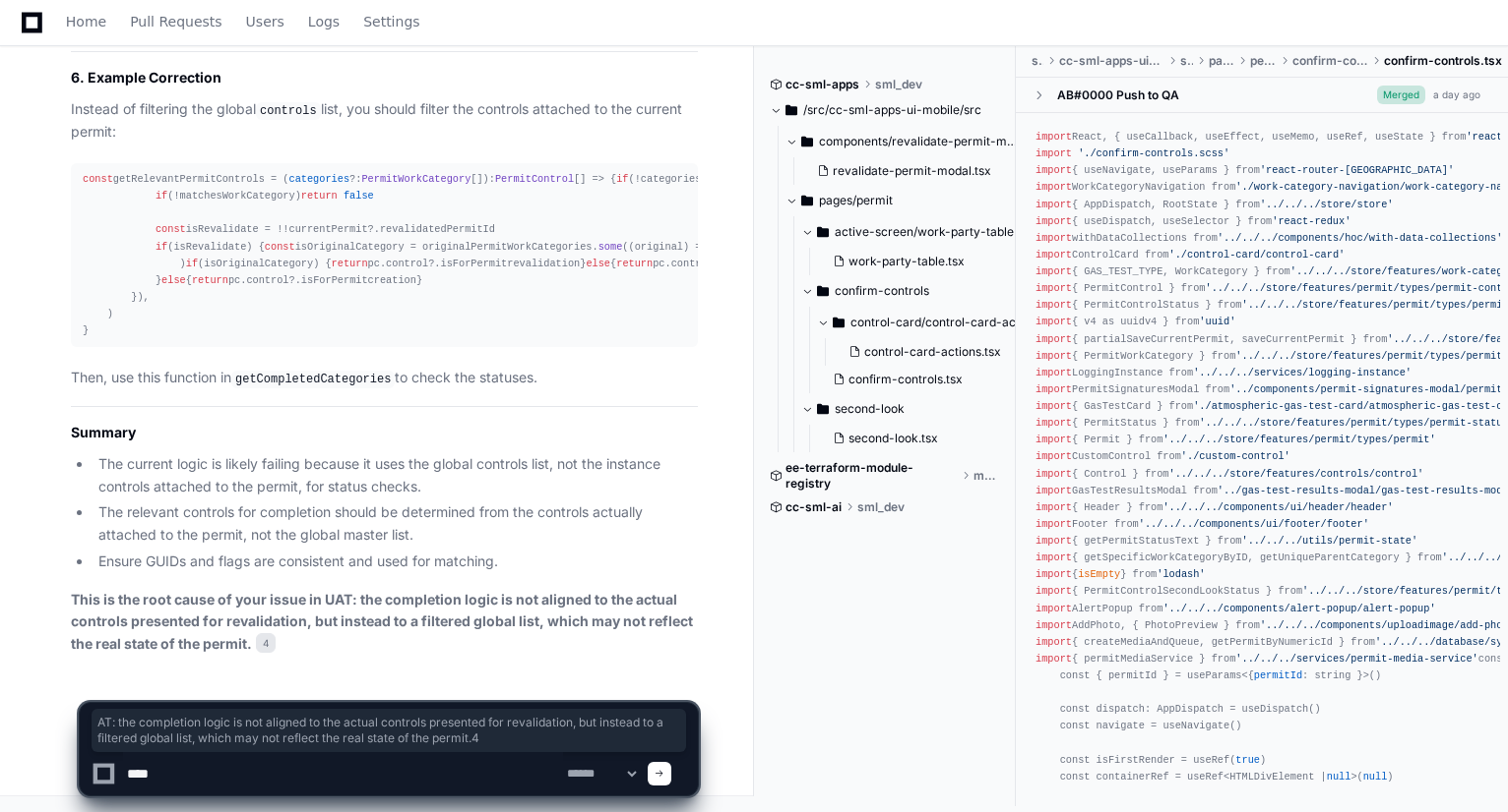
click at [347, 777] on textarea at bounding box center [343, 773] width 440 height 43
type textarea "**********"
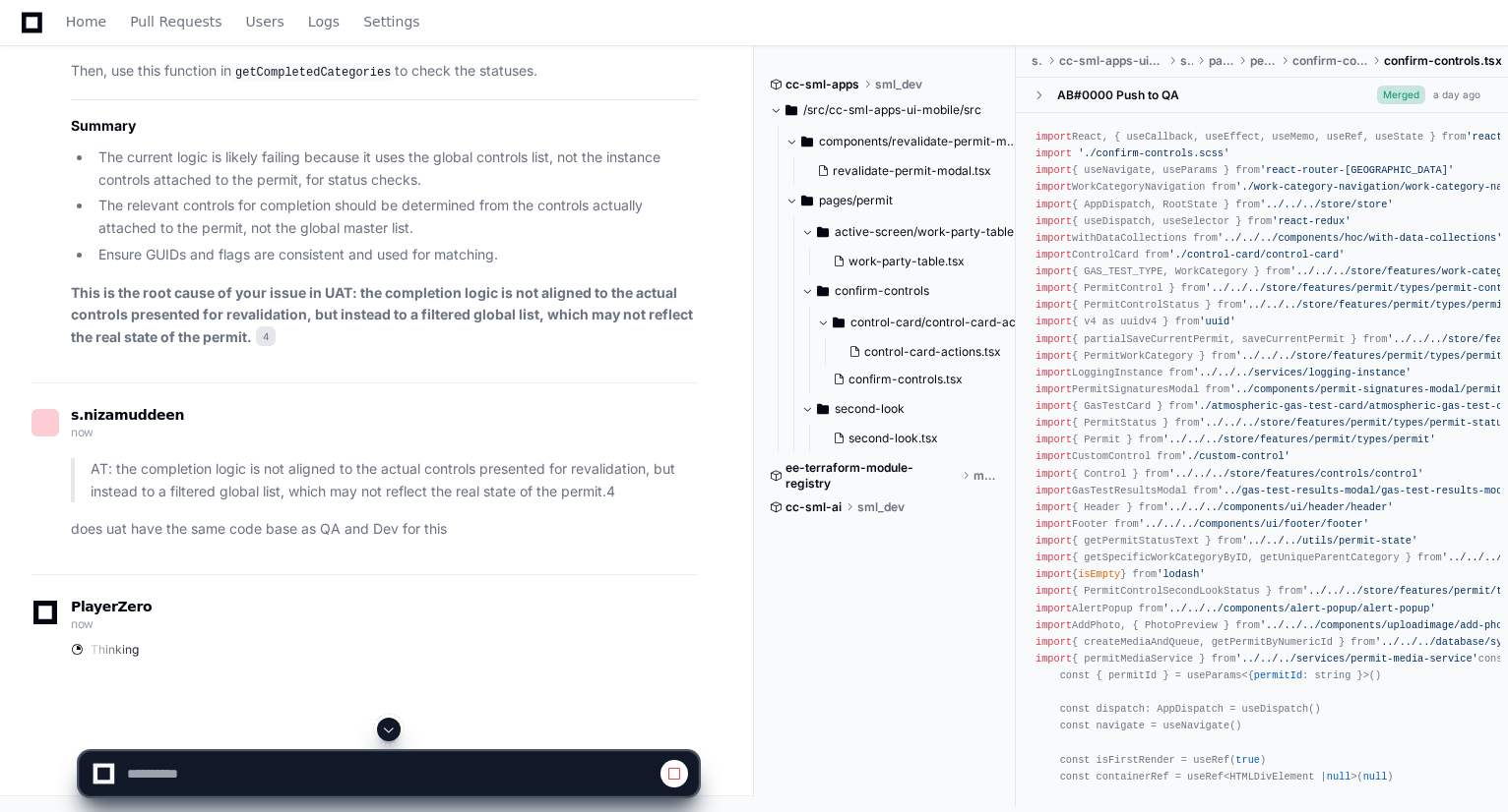
click at [390, 726] on span at bounding box center [389, 730] width 16 height 16
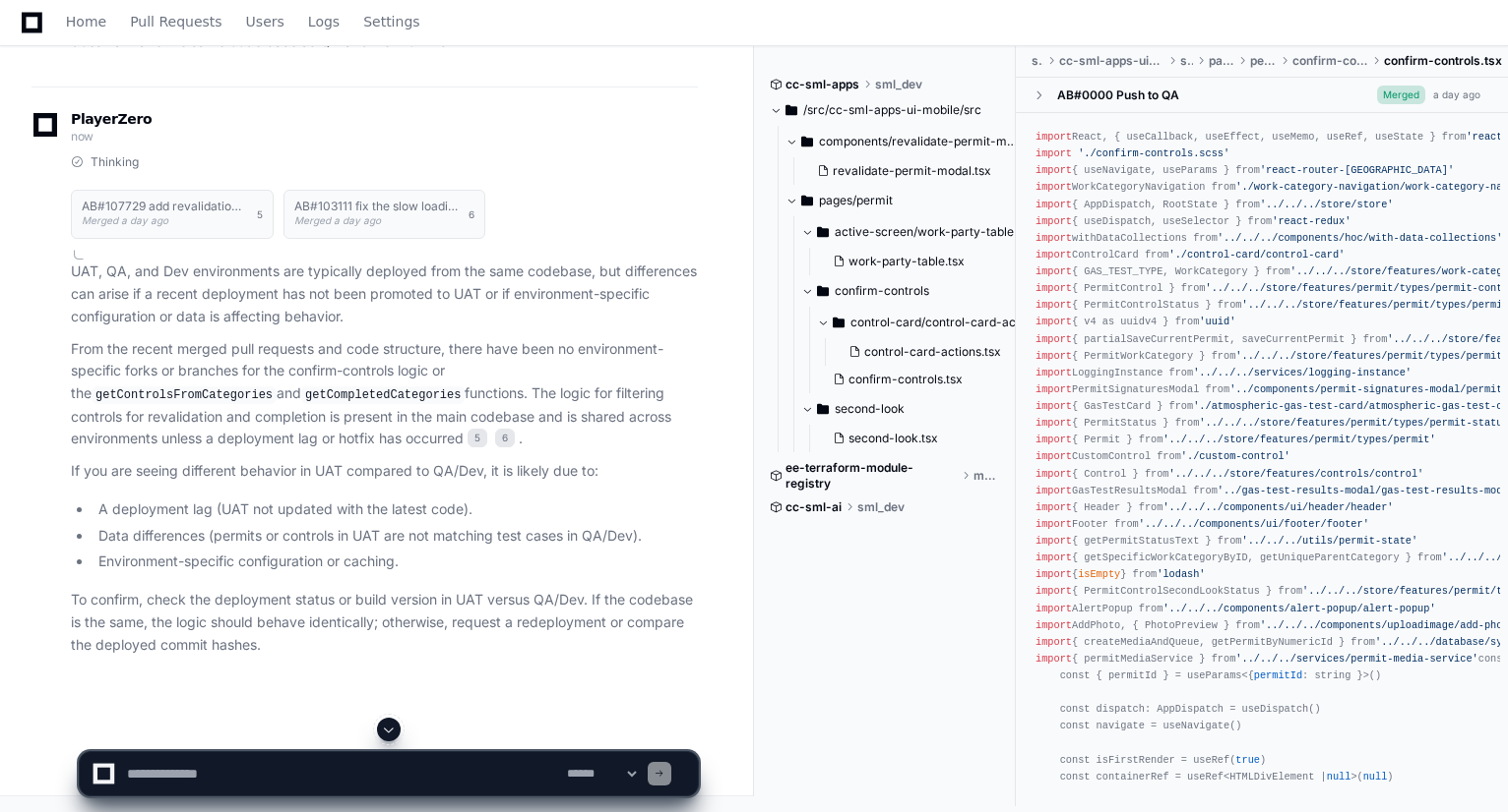
scroll to position [11427, 0]
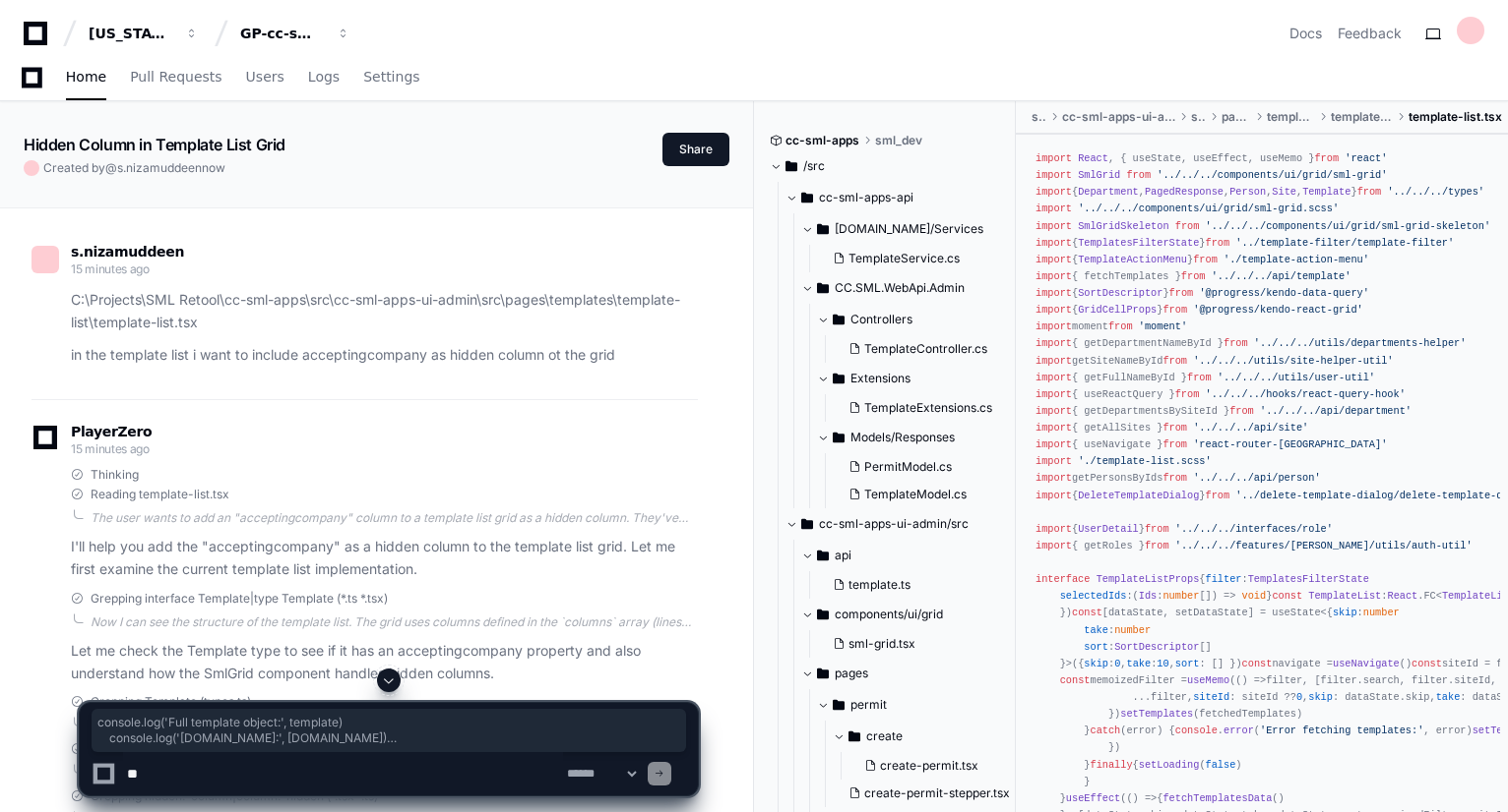
scroll to position [8419, 0]
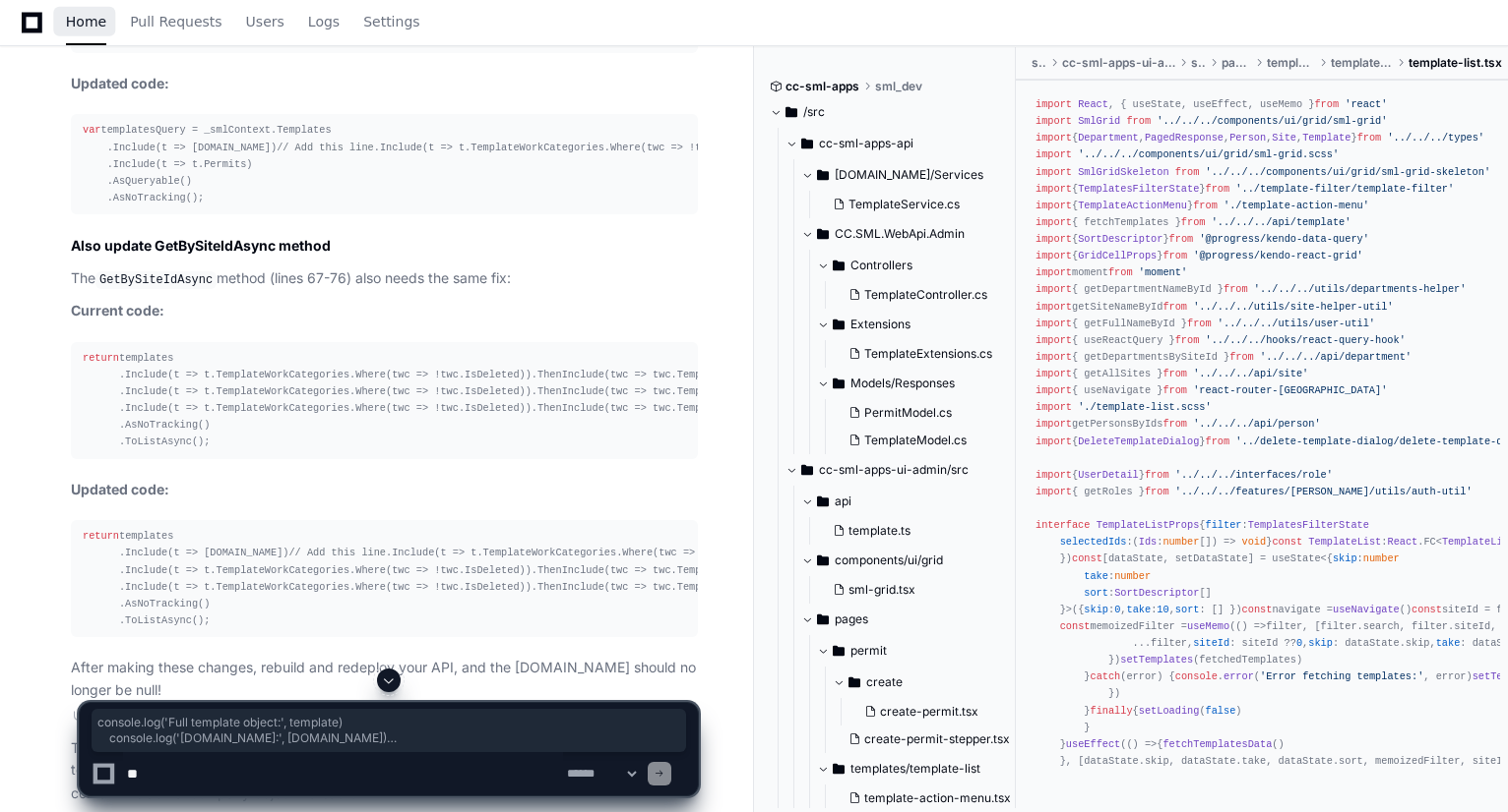
click at [87, 25] on span "Home" at bounding box center [86, 22] width 40 height 12
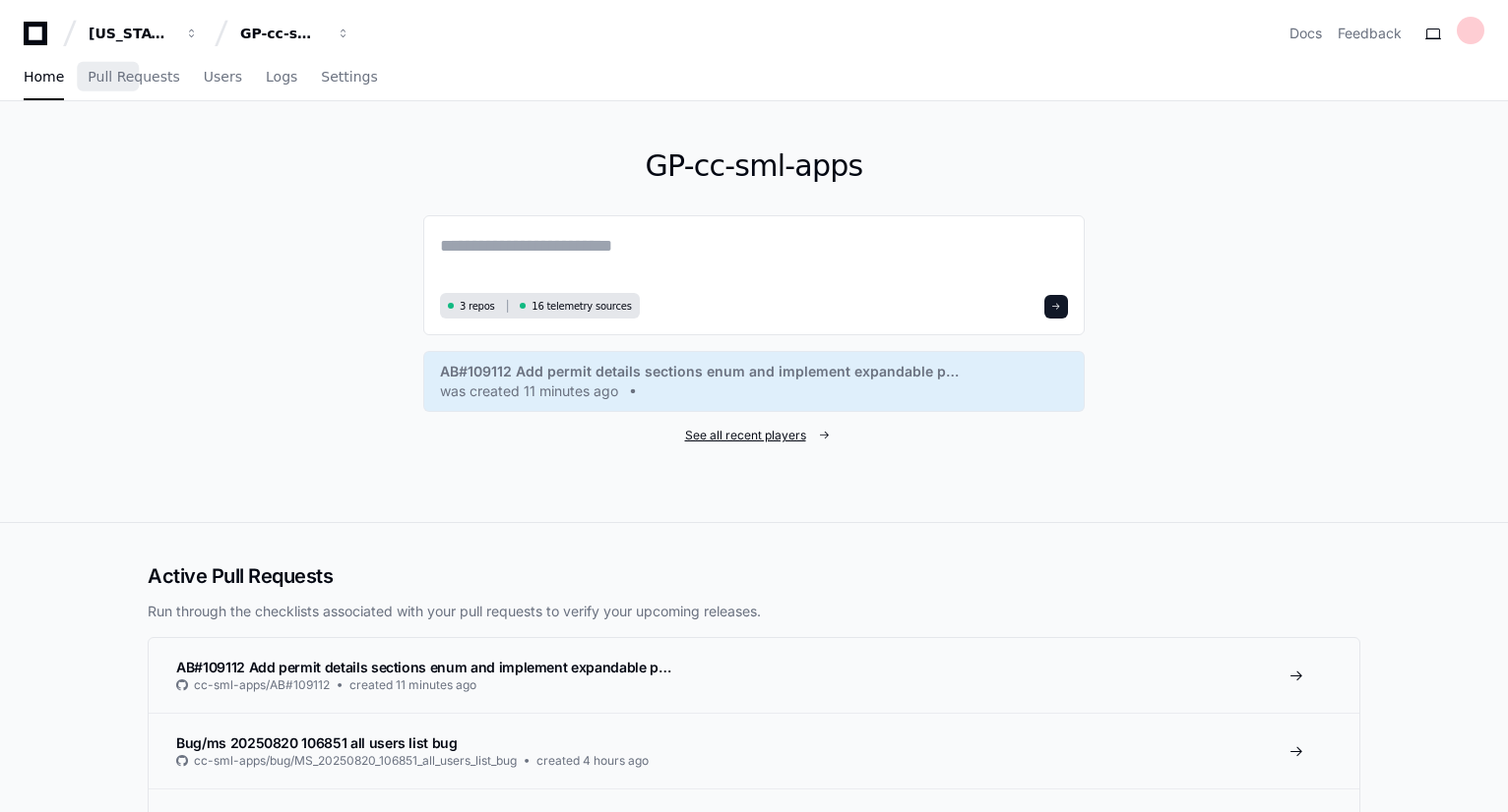
click at [753, 435] on span "See all recent players" at bounding box center [745, 435] width 121 height 16
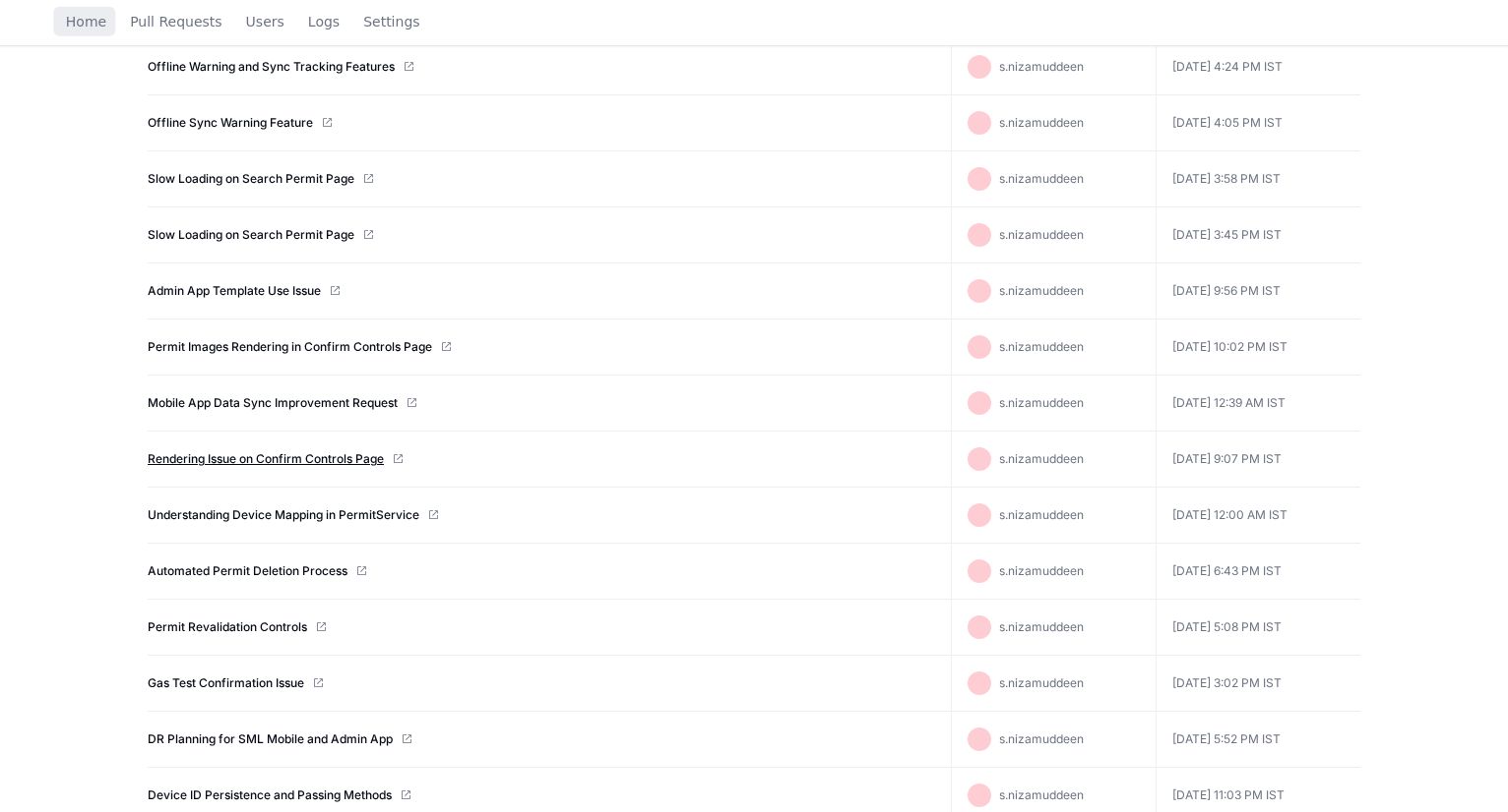
scroll to position [523, 0]
click at [267, 622] on link "Permit Revalidation Controls" at bounding box center [228, 627] width 160 height 16
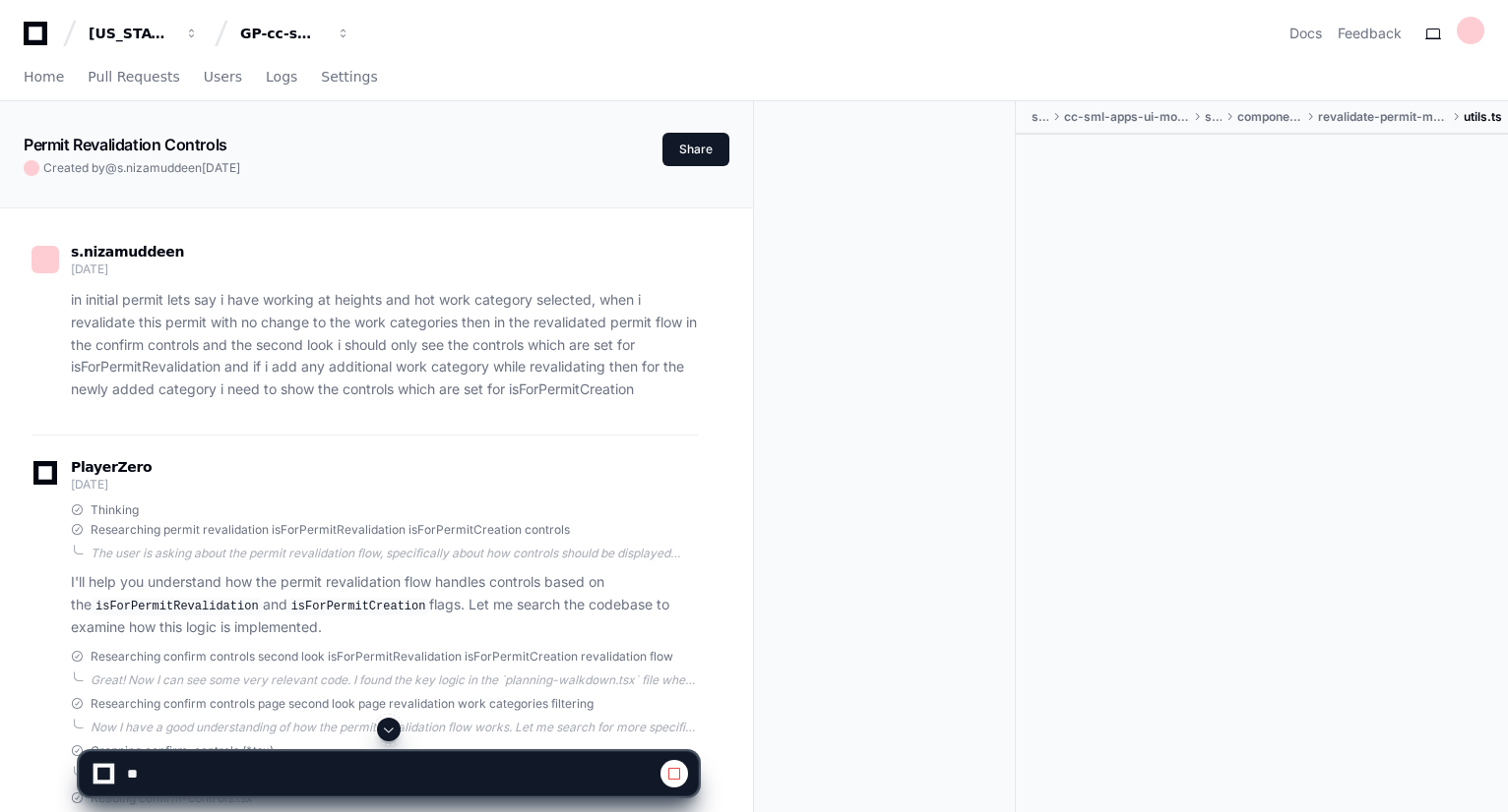
click at [397, 728] on span at bounding box center [389, 730] width 16 height 16
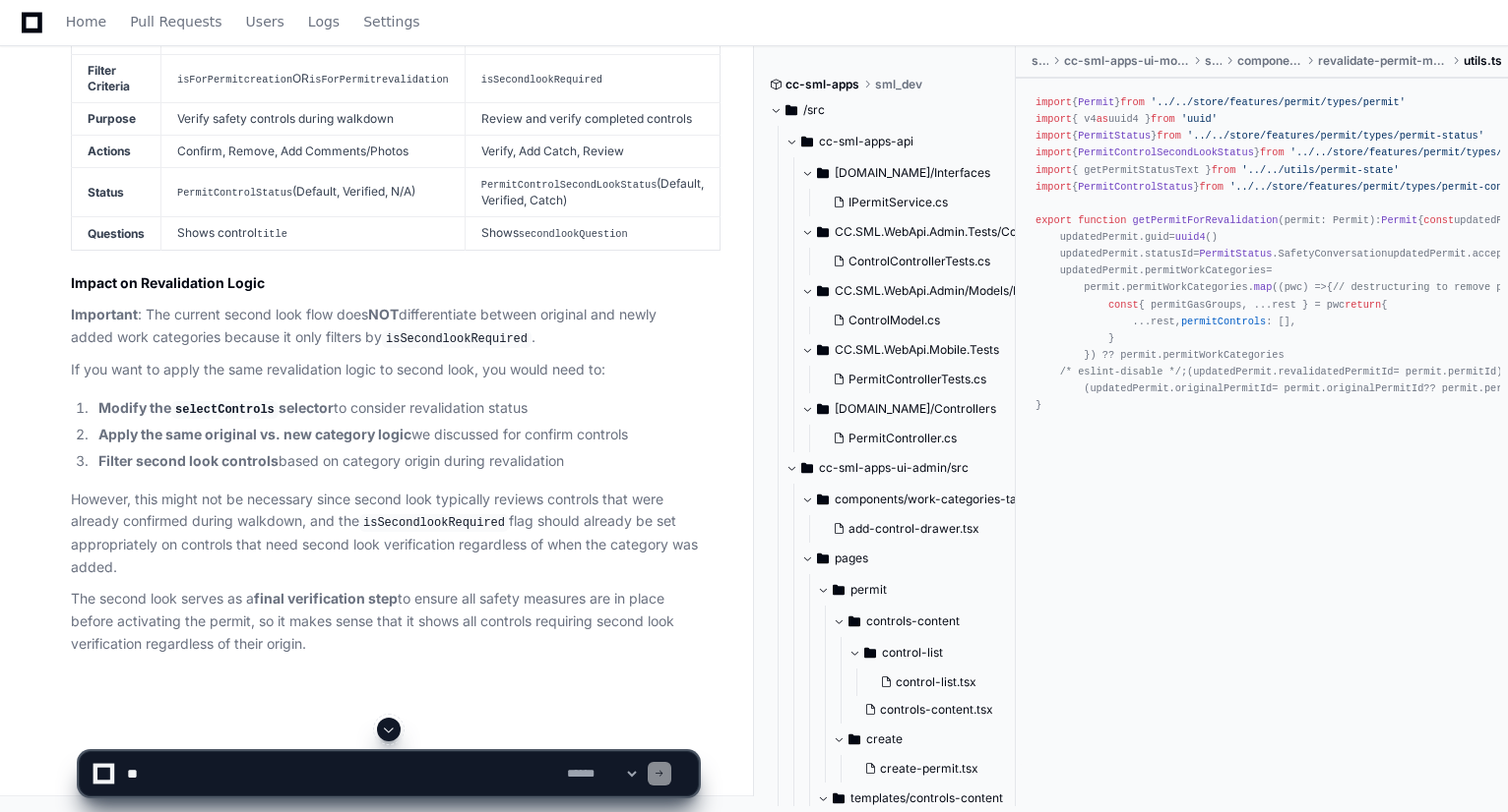
scroll to position [12375, 0]
click at [397, 728] on app-app-chat-input "**********" at bounding box center [389, 757] width 620 height 79
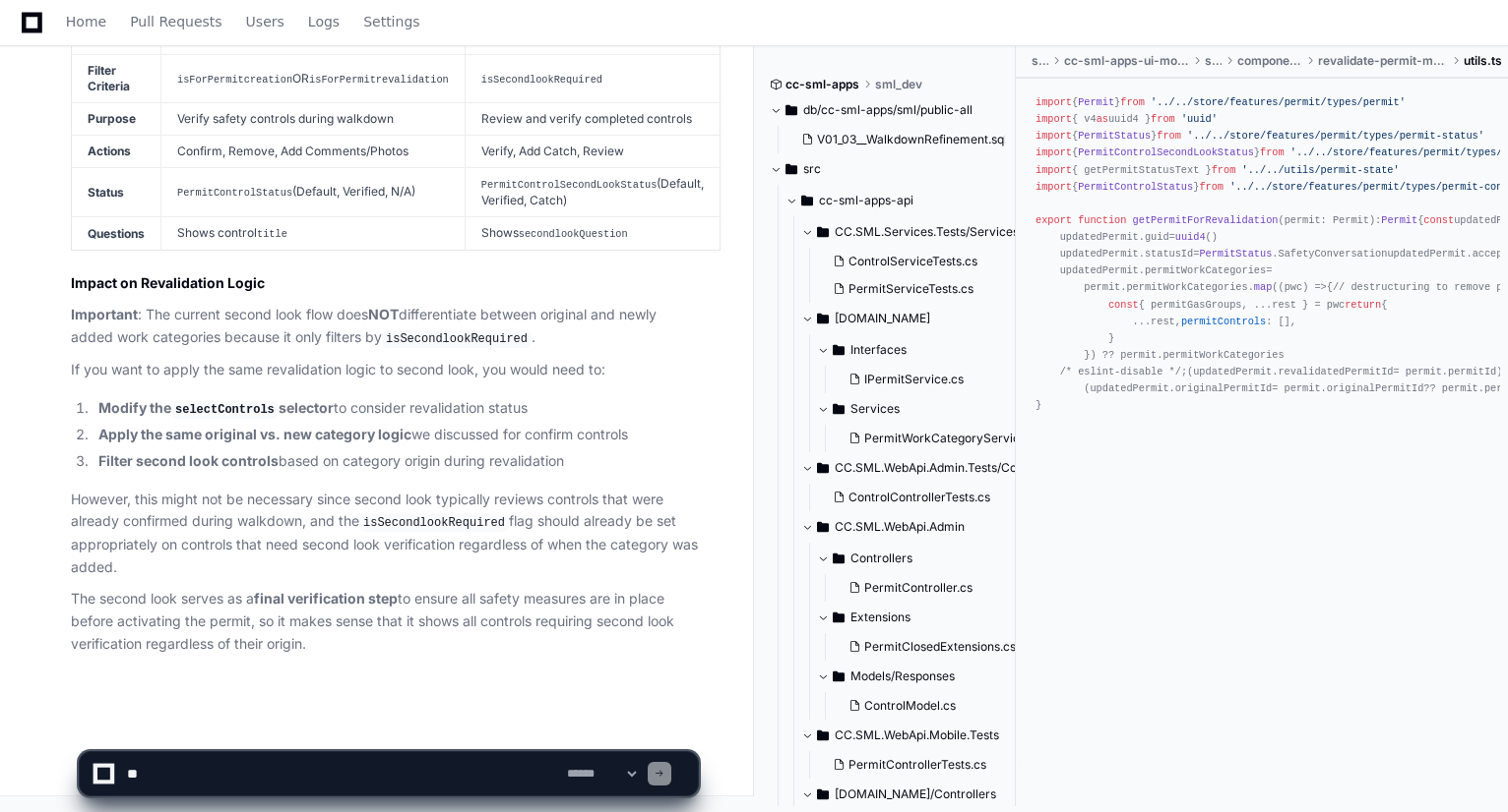
click at [418, 769] on textarea at bounding box center [343, 773] width 440 height 43
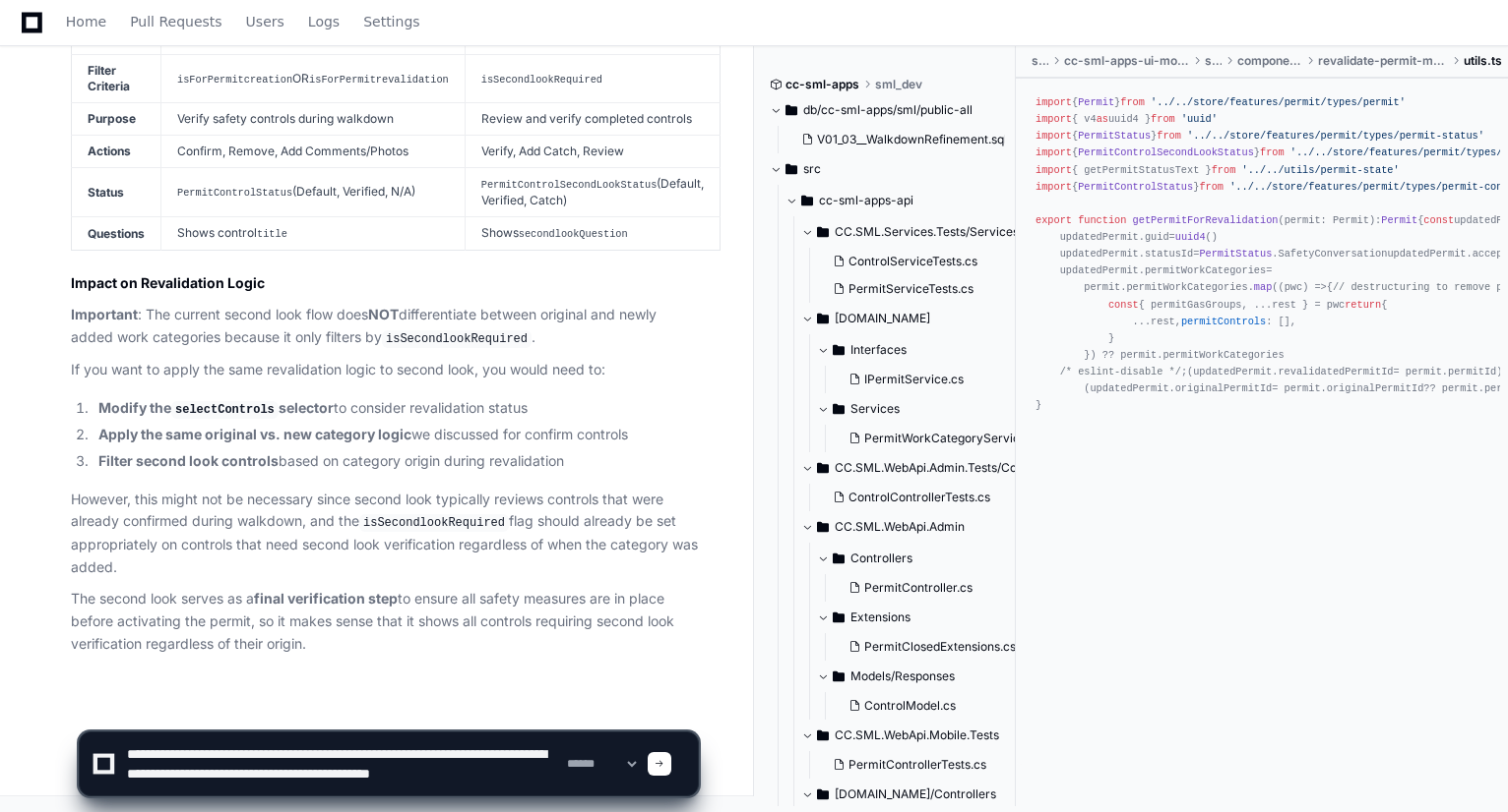
scroll to position [6, 0]
click at [522, 768] on textarea at bounding box center [343, 764] width 440 height 63
click at [506, 788] on textarea at bounding box center [343, 764] width 440 height 63
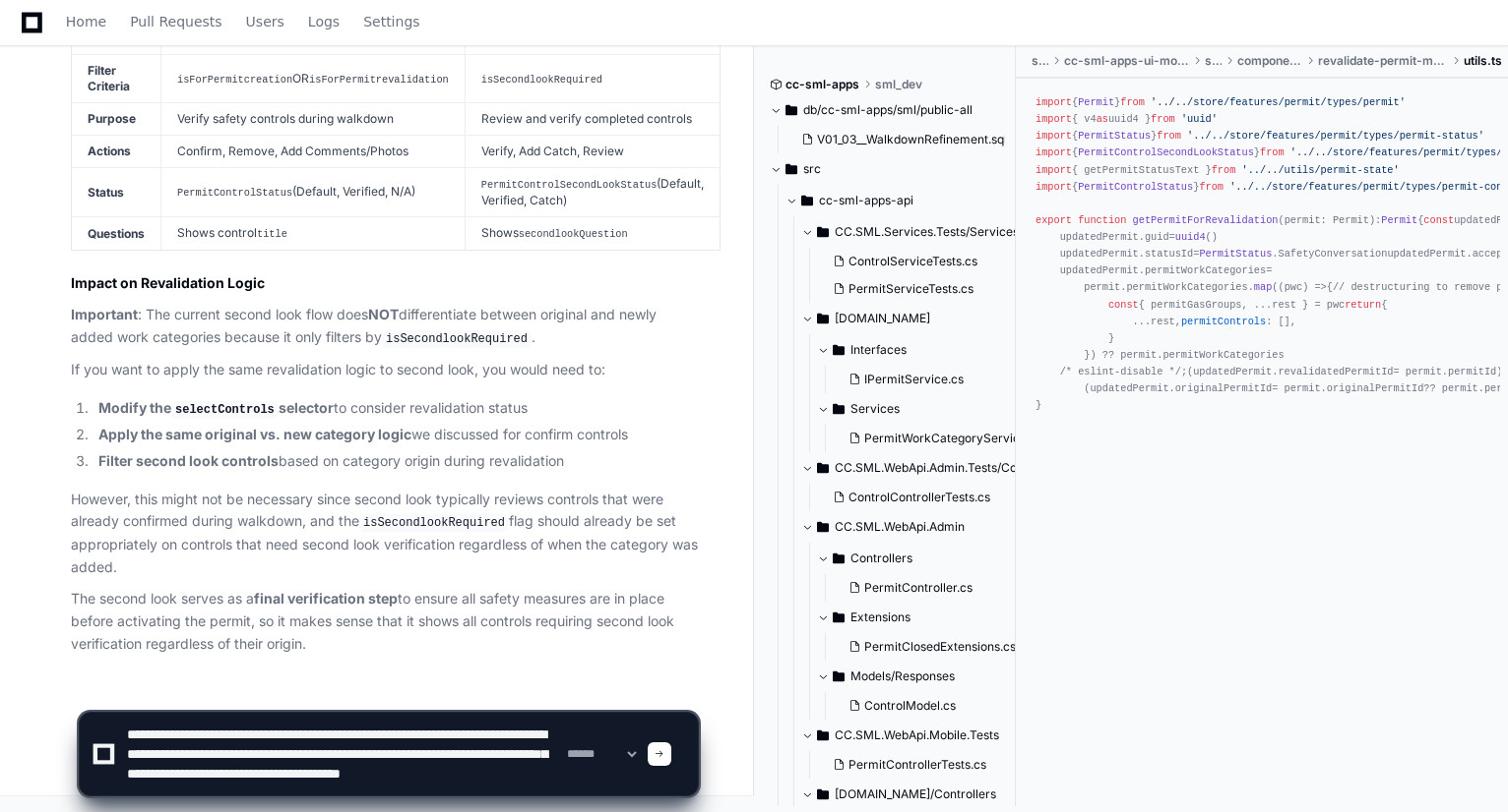
type textarea "**********"
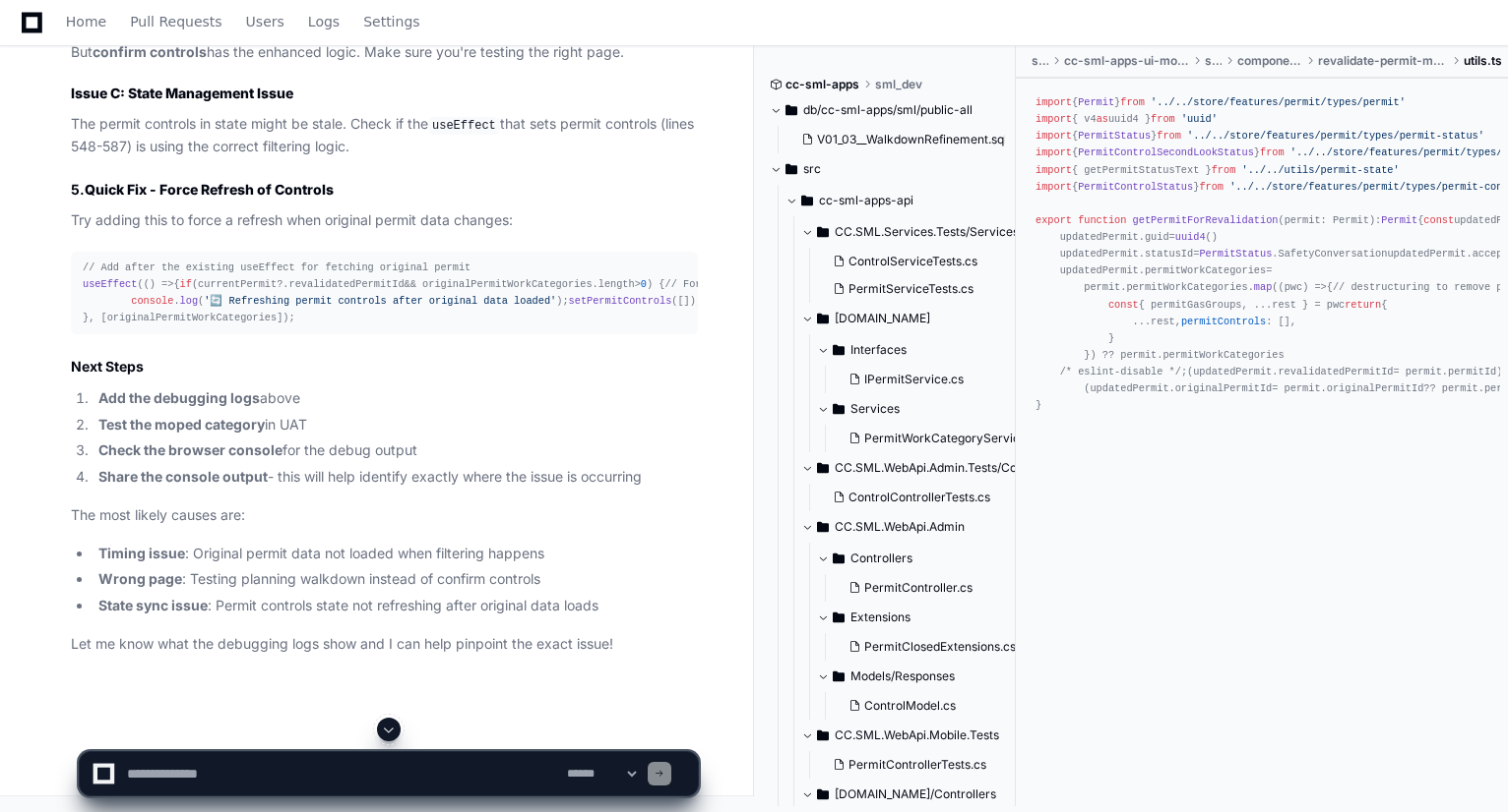
scroll to position [15018, 0]
